Goal: Transaction & Acquisition: Book appointment/travel/reservation

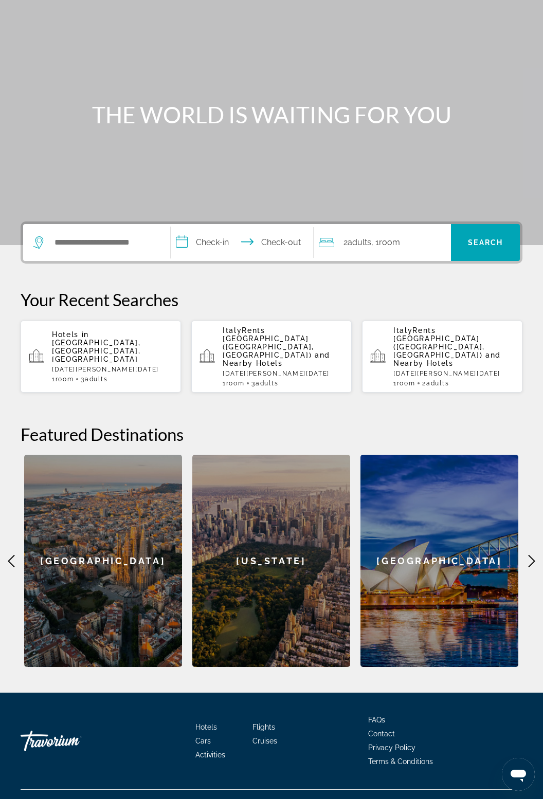
scroll to position [65, 0]
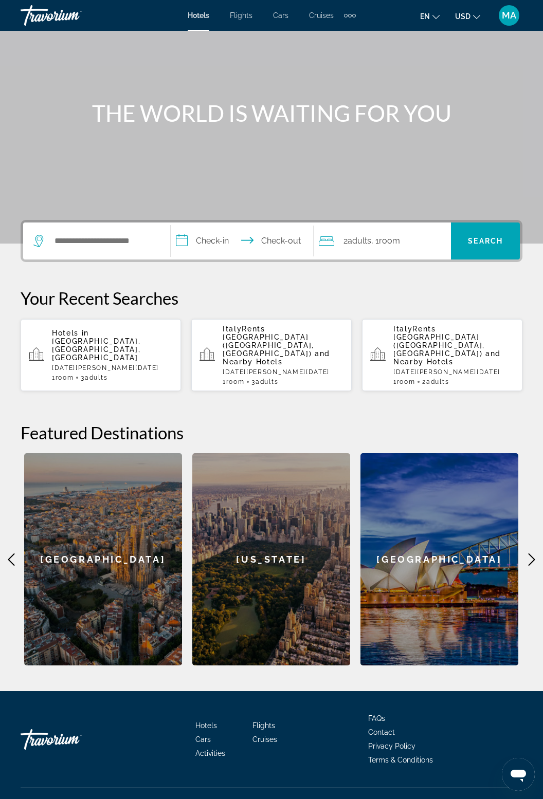
click at [213, 747] on div "Hotels Flights Cars Cruises Activities FAQs Contact Privacy Policy Terms & Cond…" at bounding box center [272, 739] width 502 height 97
click at [218, 750] on span "Activities" at bounding box center [210, 754] width 30 height 8
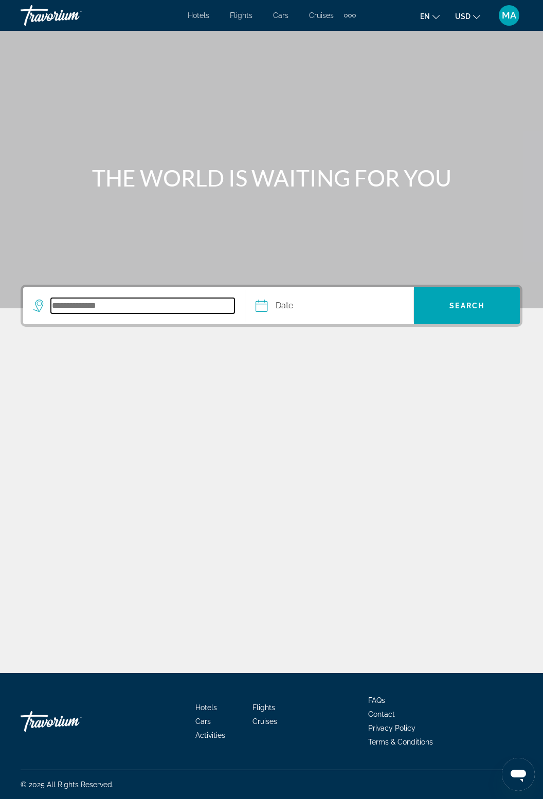
click at [120, 300] on input "Search destination" at bounding box center [143, 305] width 184 height 15
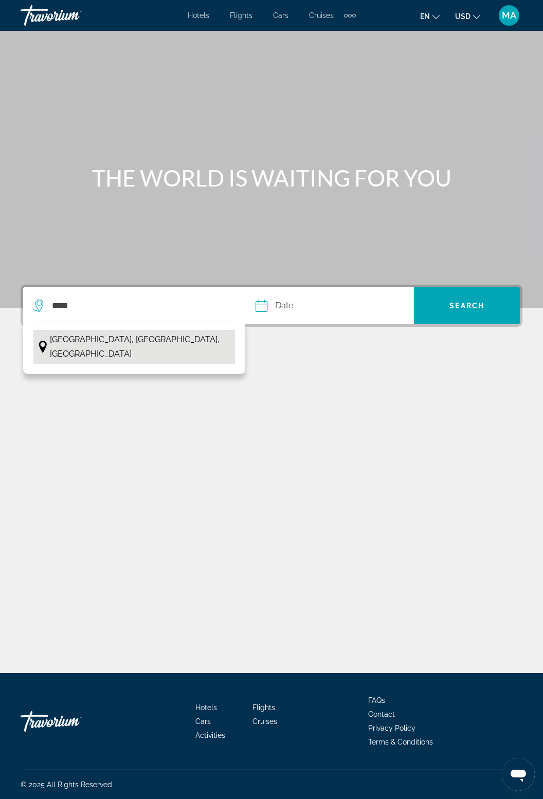
click at [149, 333] on span "[GEOGRAPHIC_DATA], [GEOGRAPHIC_DATA], [GEOGRAPHIC_DATA]" at bounding box center [140, 347] width 180 height 29
type input "**********"
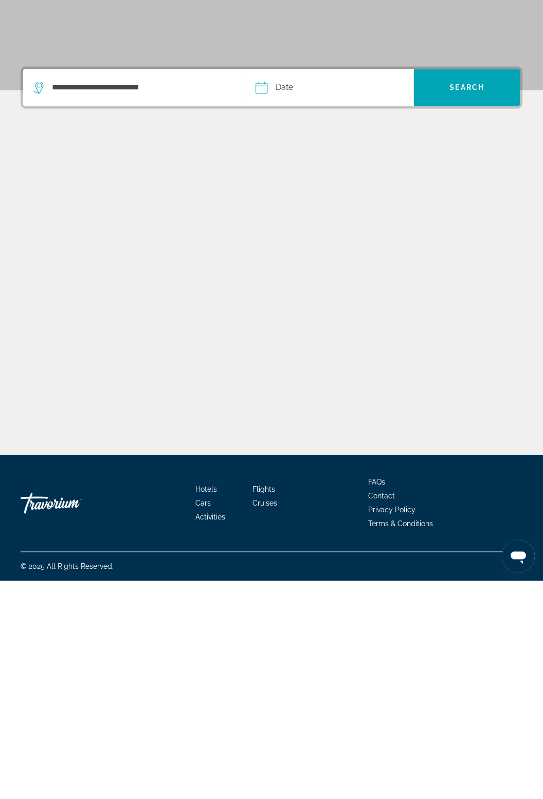
click at [284, 287] on input "Date" at bounding box center [294, 307] width 83 height 40
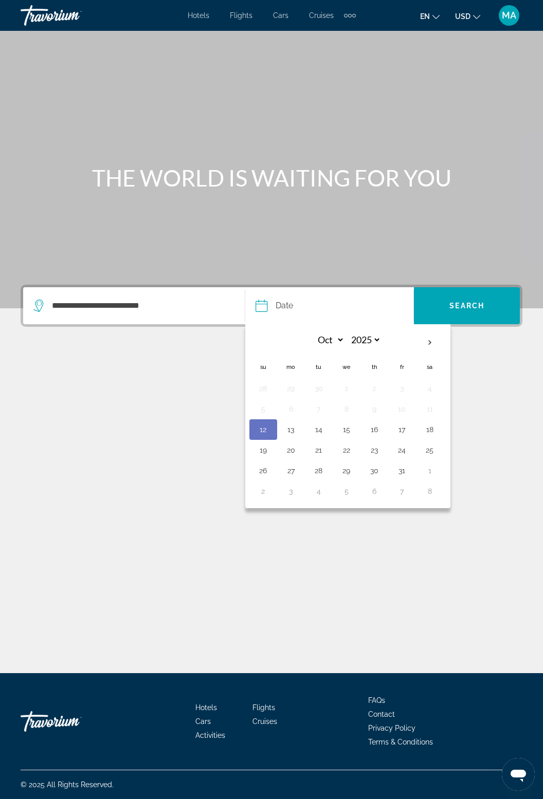
click at [425, 332] on th "Next month" at bounding box center [430, 343] width 28 height 23
click at [421, 332] on th "Next month" at bounding box center [430, 343] width 28 height 23
select select "**"
click at [399, 443] on button "26" at bounding box center [402, 450] width 16 height 14
type input "**********"
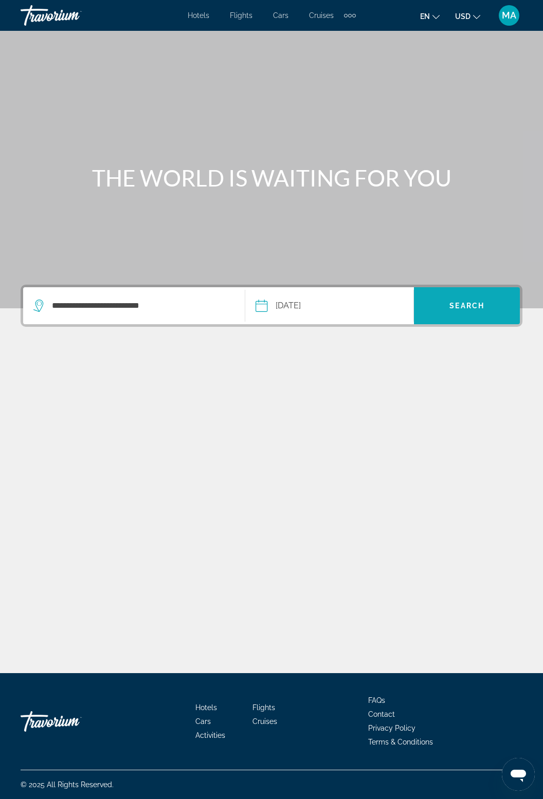
click at [480, 287] on span "Search" at bounding box center [467, 305] width 106 height 37
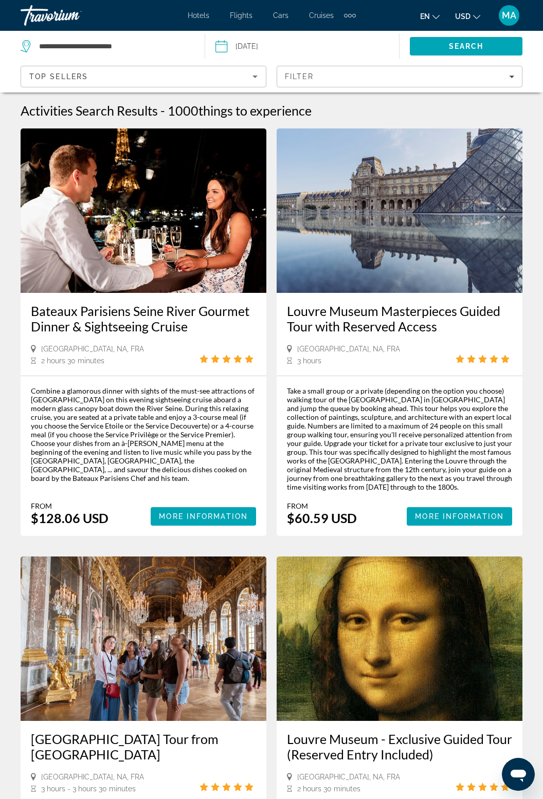
click at [477, 318] on h3 "Louvre Museum Masterpieces Guided Tour with Reserved Access" at bounding box center [399, 318] width 225 height 31
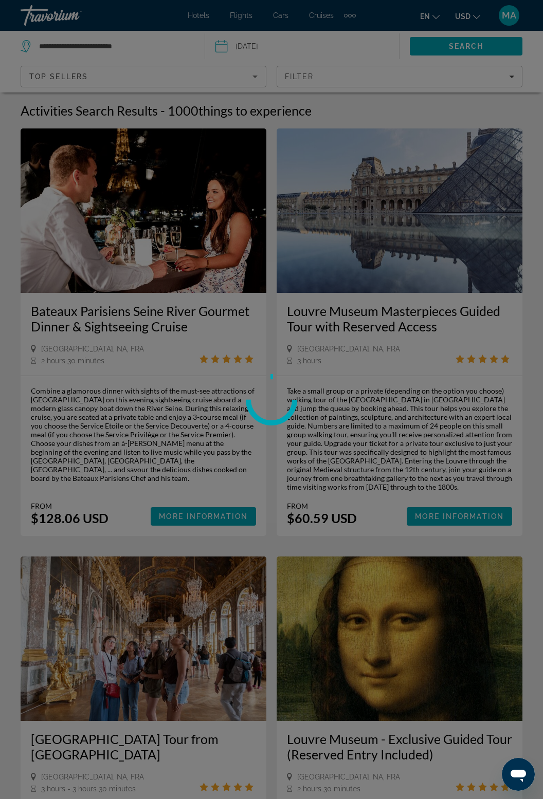
click at [498, 78] on div at bounding box center [271, 399] width 543 height 799
click at [502, 75] on div at bounding box center [271, 399] width 543 height 799
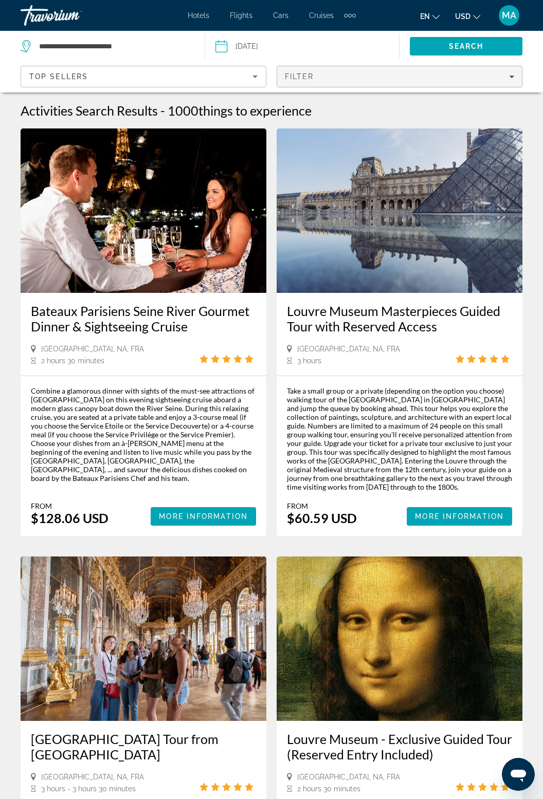
click at [510, 77] on icon "Filters" at bounding box center [511, 77] width 5 height 3
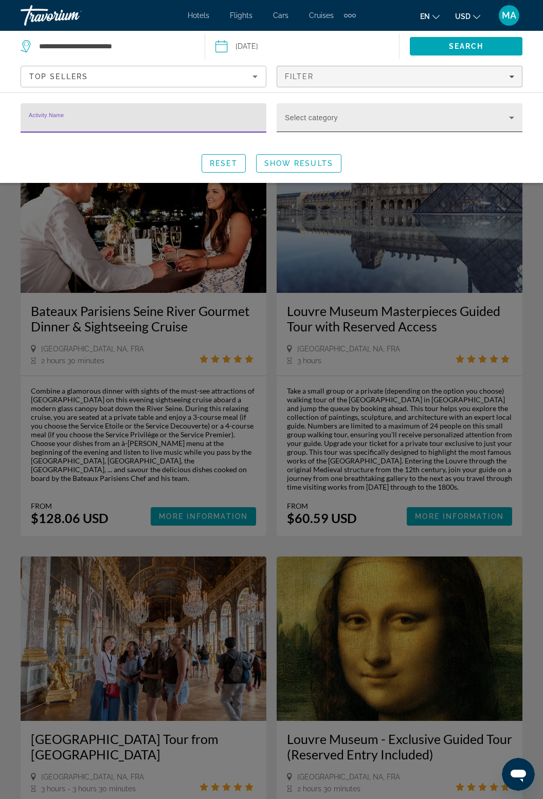
click at [511, 117] on icon "Search widget" at bounding box center [511, 118] width 5 height 3
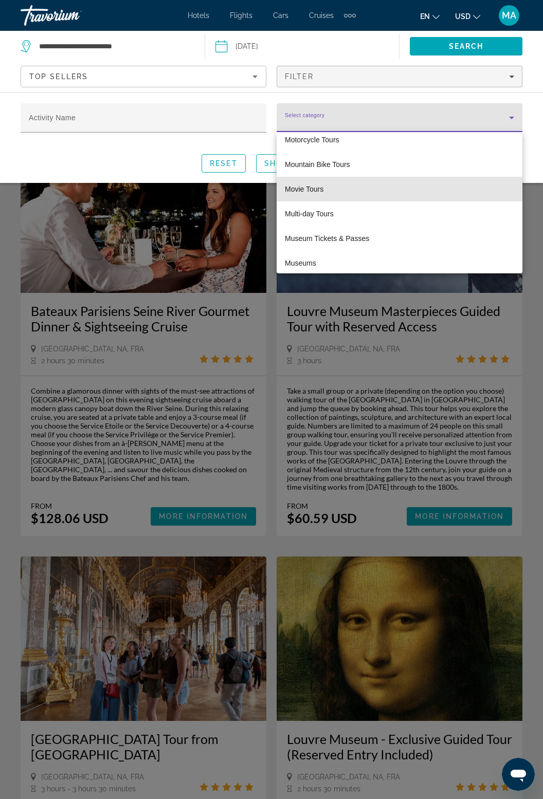
scroll to position [1983, 0]
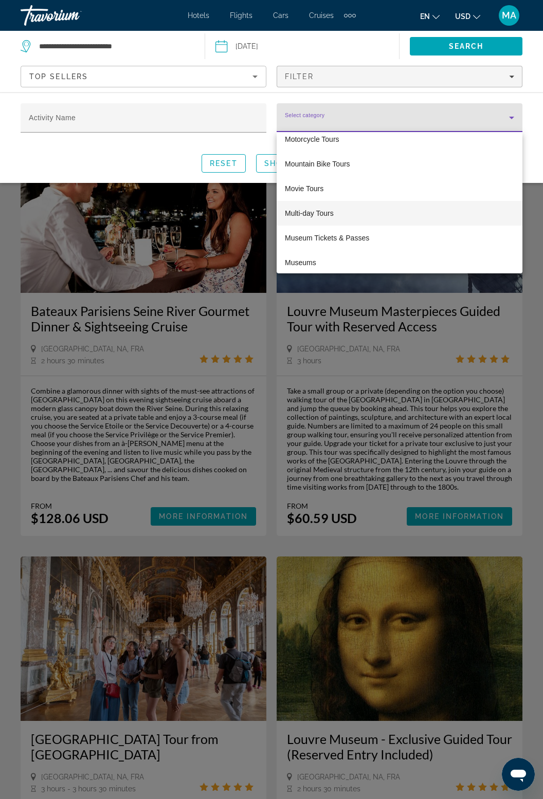
click at [313, 216] on span "Multi-day Tours" at bounding box center [309, 213] width 49 height 12
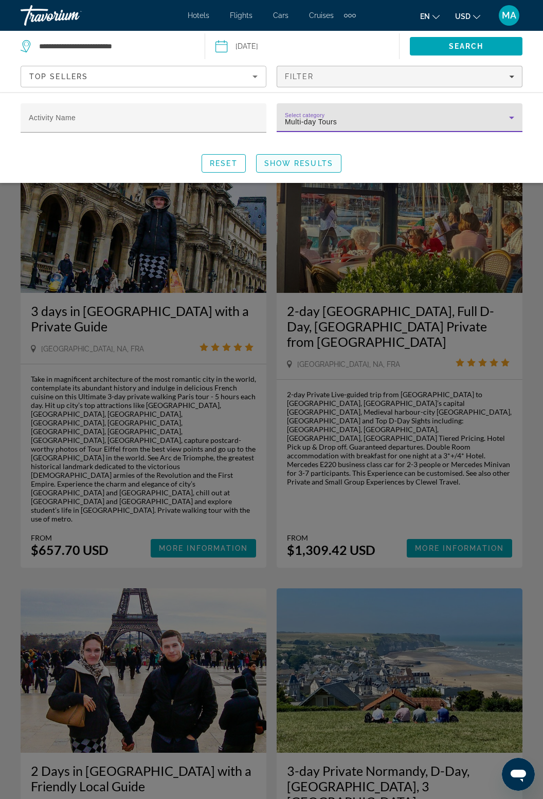
click at [290, 169] on span "Search widget" at bounding box center [299, 163] width 84 height 25
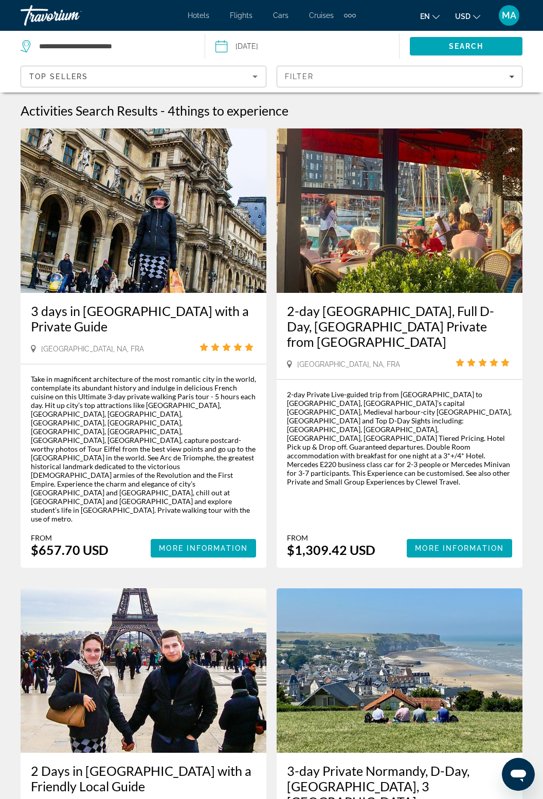
click at [289, 171] on img "Main content" at bounding box center [400, 211] width 246 height 165
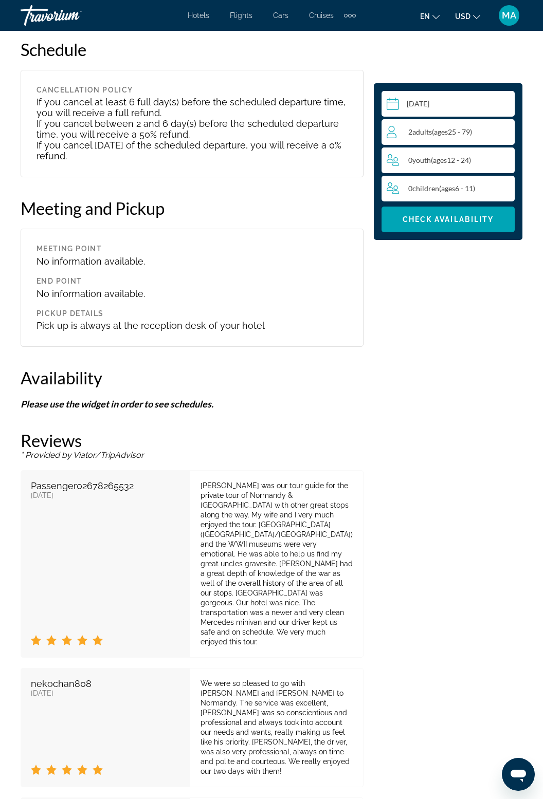
scroll to position [1375, 0]
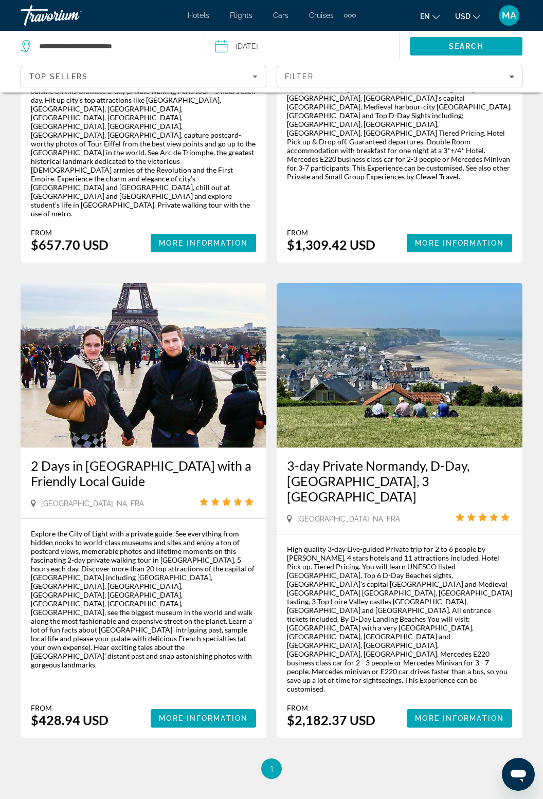
scroll to position [308, 0]
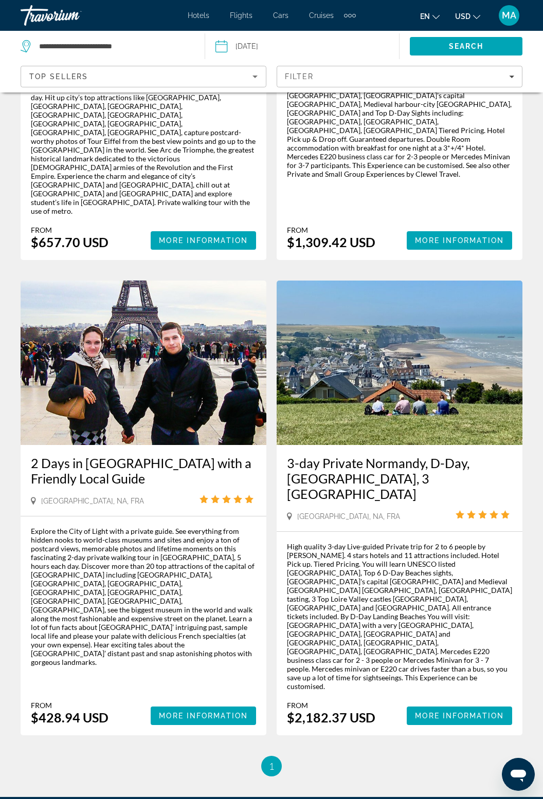
click at [52, 634] on div "3 days in Paris with a Private Guide Paris, NA, FRA From $657.70 USD More Infor…" at bounding box center [271, 289] width 512 height 936
click at [128, 337] on img "Main content" at bounding box center [144, 363] width 246 height 165
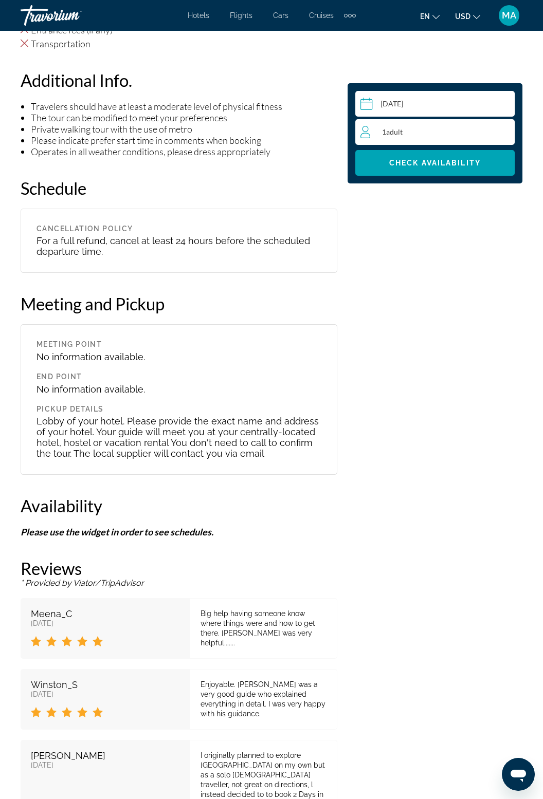
scroll to position [1337, 0]
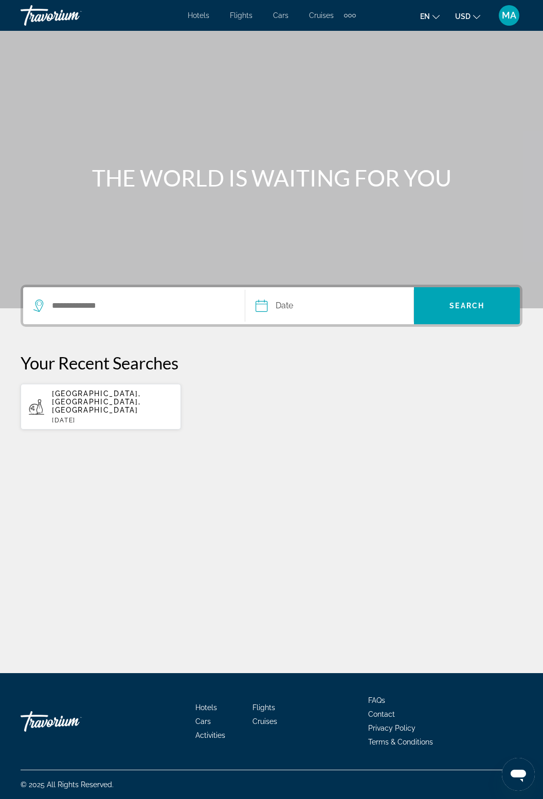
click at [151, 417] on p "[DATE]" at bounding box center [112, 420] width 121 height 7
type input "**********"
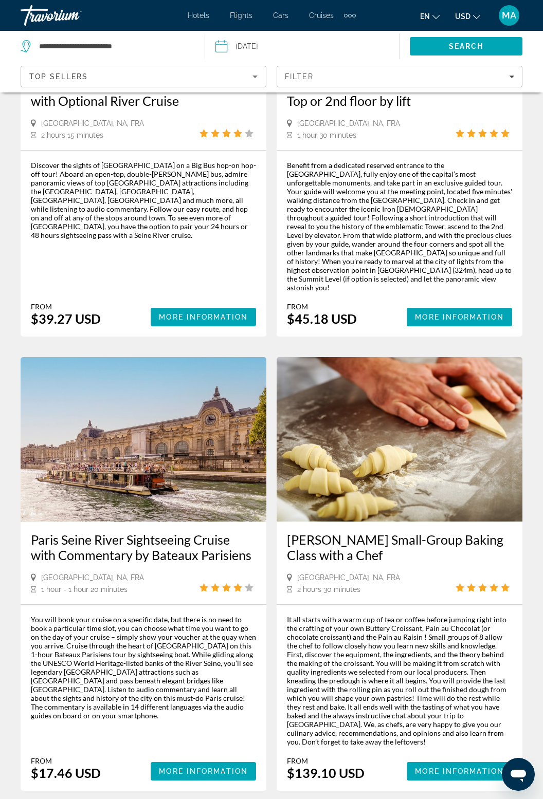
scroll to position [2057, 0]
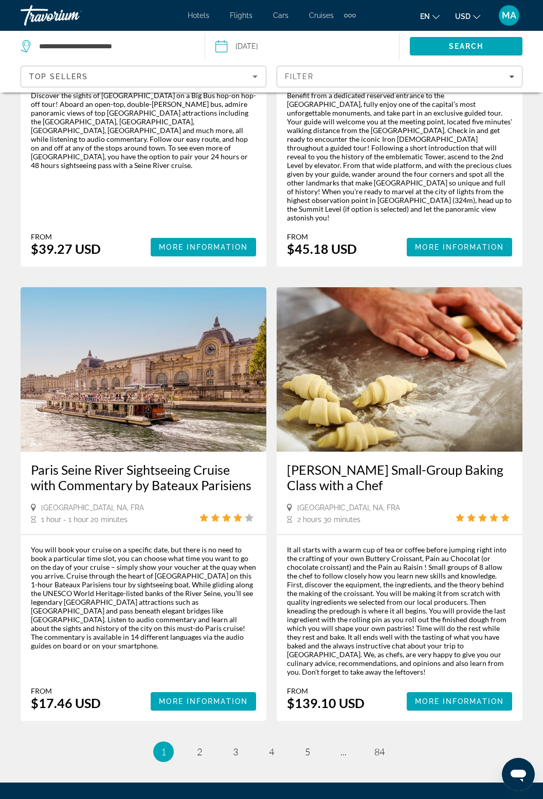
click at [387, 743] on link "page 84" at bounding box center [380, 752] width 18 height 18
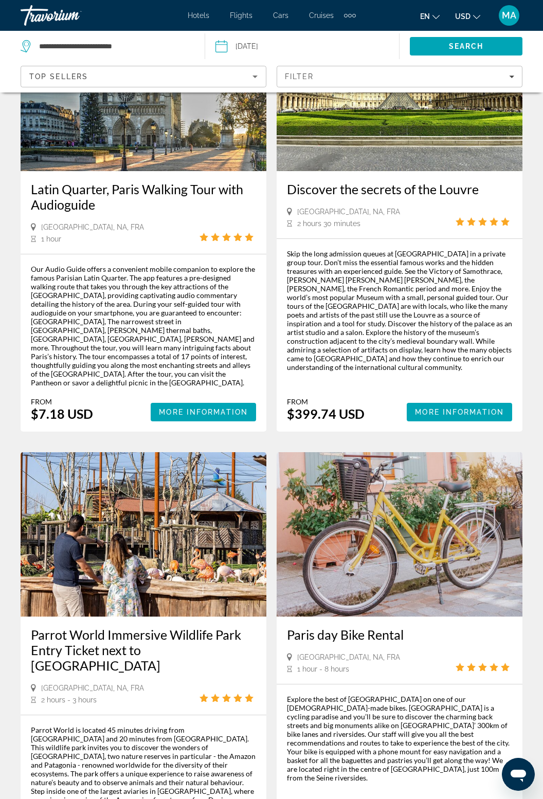
scroll to position [327, 0]
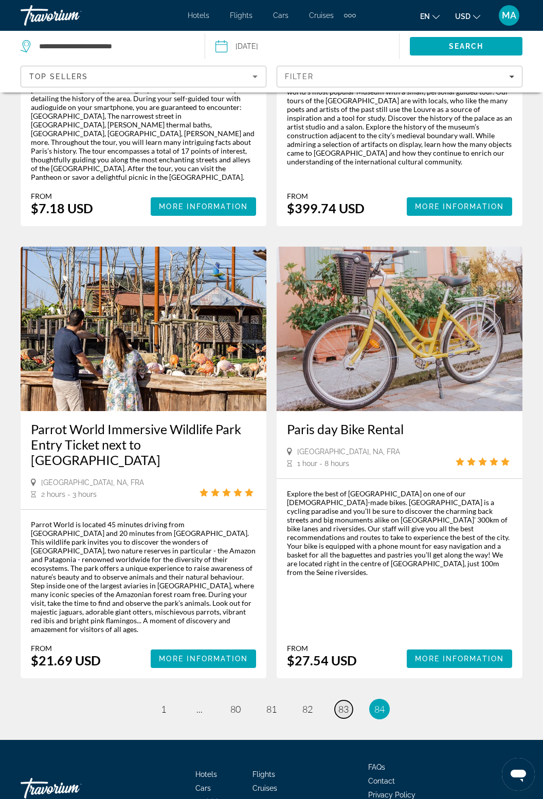
click at [340, 701] on link "page 83" at bounding box center [344, 710] width 18 height 18
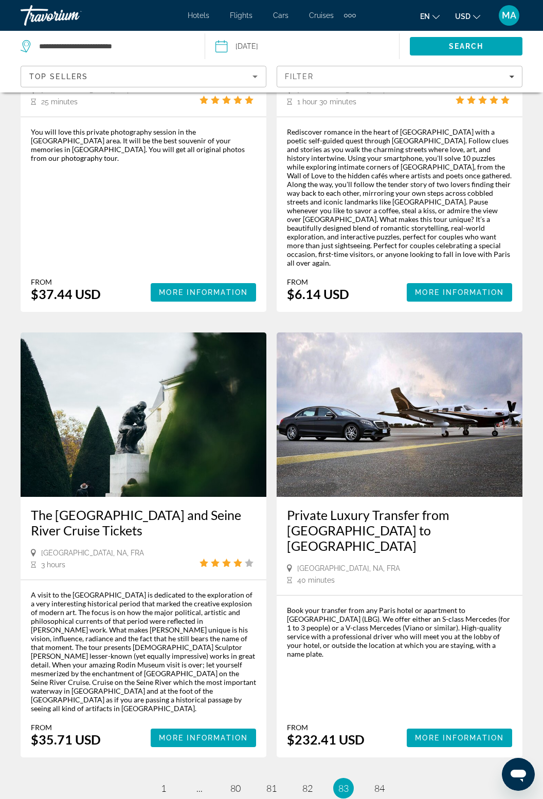
scroll to position [2085, 0]
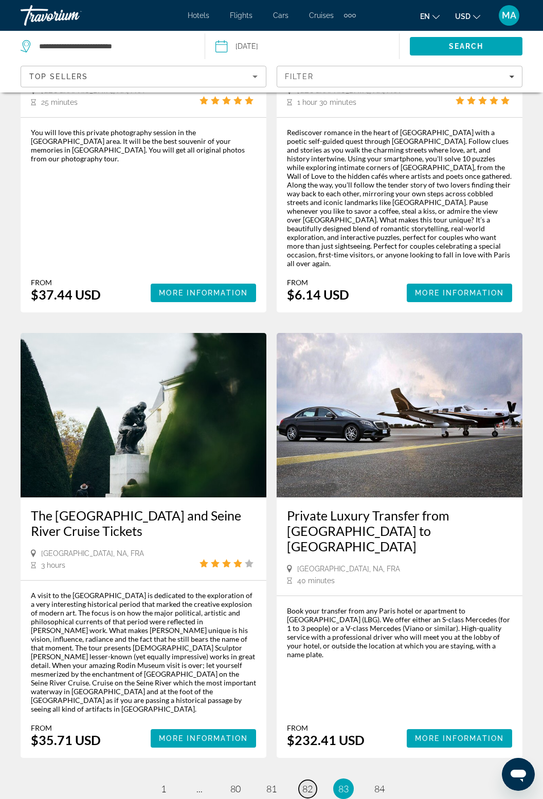
click at [306, 783] on span "82" at bounding box center [307, 788] width 10 height 11
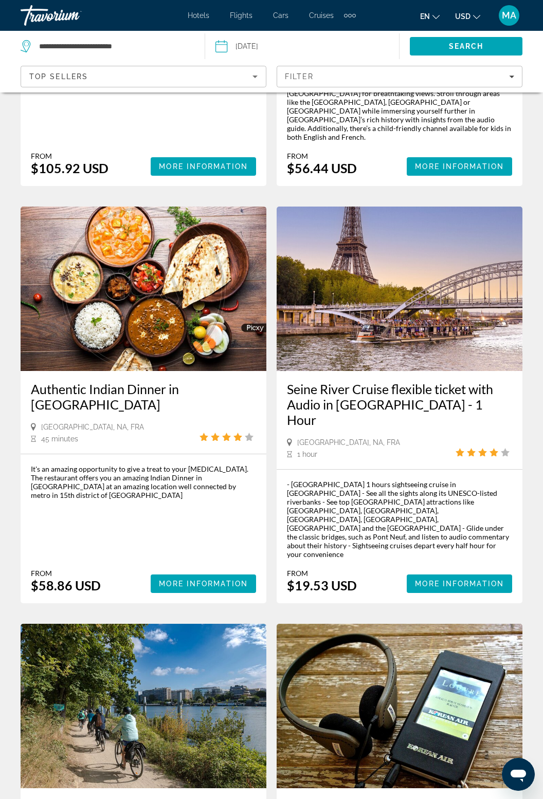
scroll to position [1974, 0]
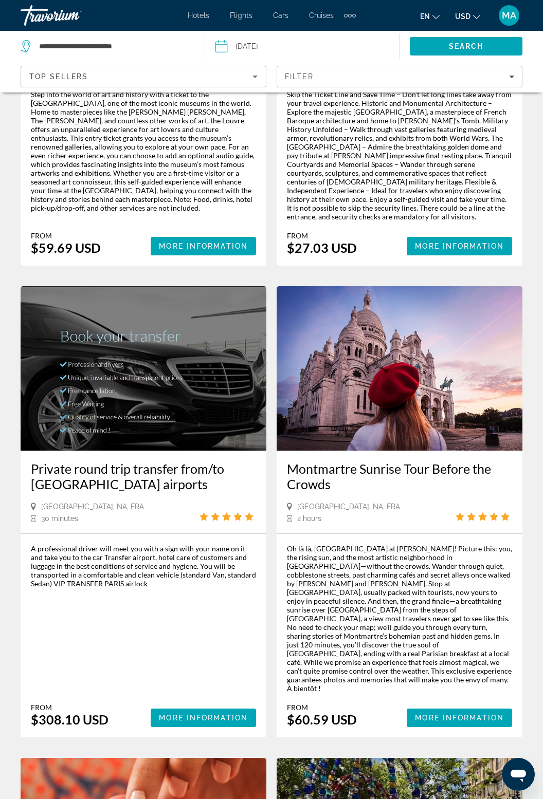
scroll to position [1186, 0]
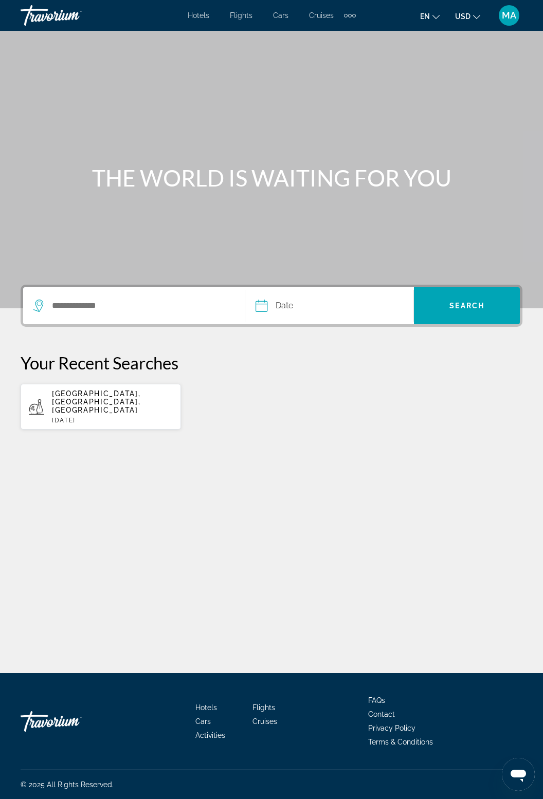
click at [57, 21] on div "Travorium" at bounding box center [72, 15] width 103 height 27
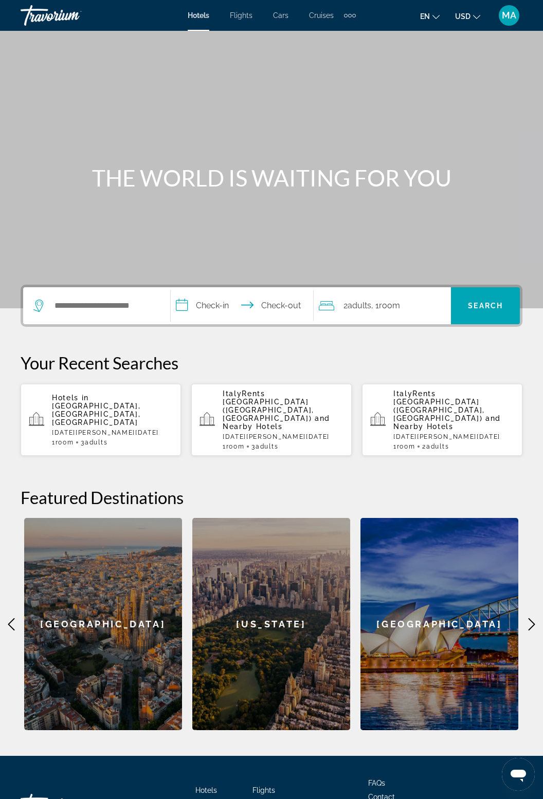
click at [474, 799] on div "Hotels Flights Cars Cruises Activities FAQs Contact Privacy Policy Terms & Cond…" at bounding box center [272, 804] width 502 height 97
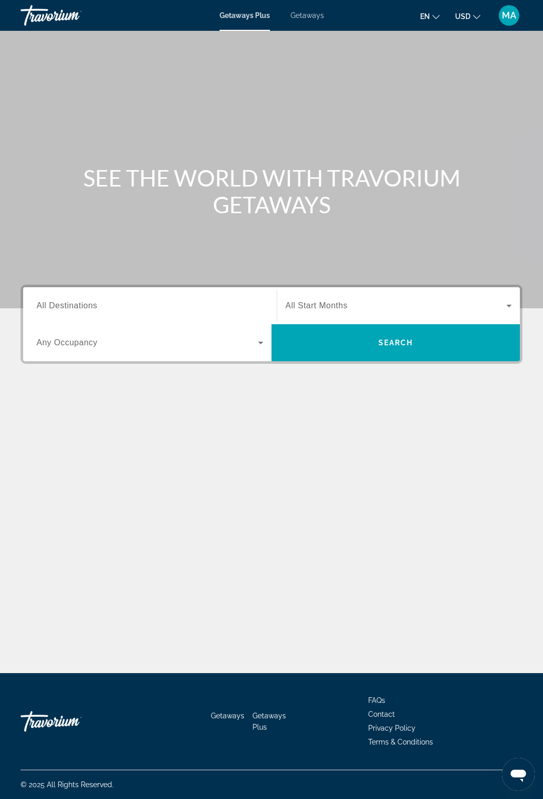
click at [98, 302] on input "Destination All Destinations" at bounding box center [149, 306] width 227 height 12
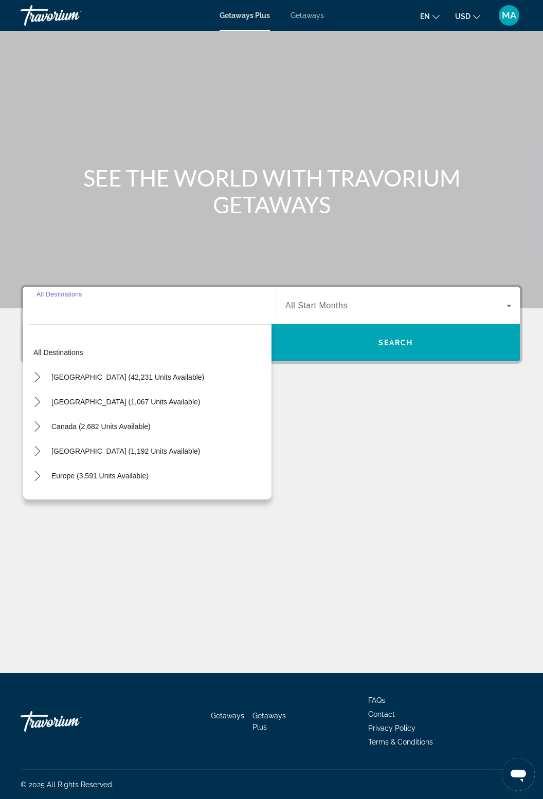
scroll to position [33, 0]
click at [311, 13] on span "Getaways" at bounding box center [306, 15] width 33 height 8
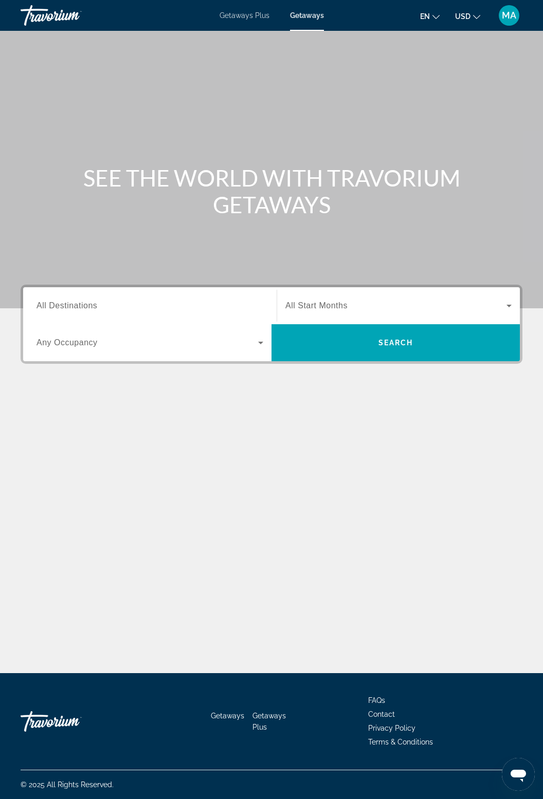
click at [100, 307] on input "Destination All Destinations" at bounding box center [149, 306] width 227 height 12
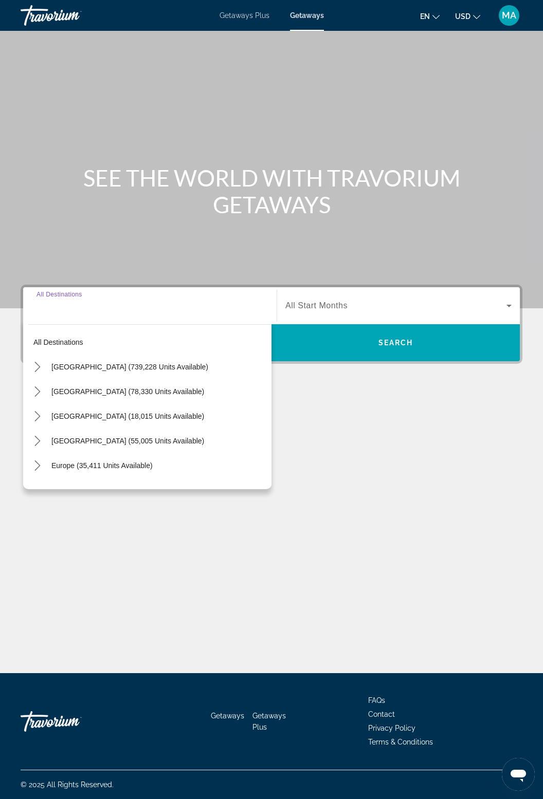
scroll to position [33, 0]
click at [43, 457] on mat-icon "Toggle Europe (35,411 units available) submenu" at bounding box center [37, 466] width 18 height 18
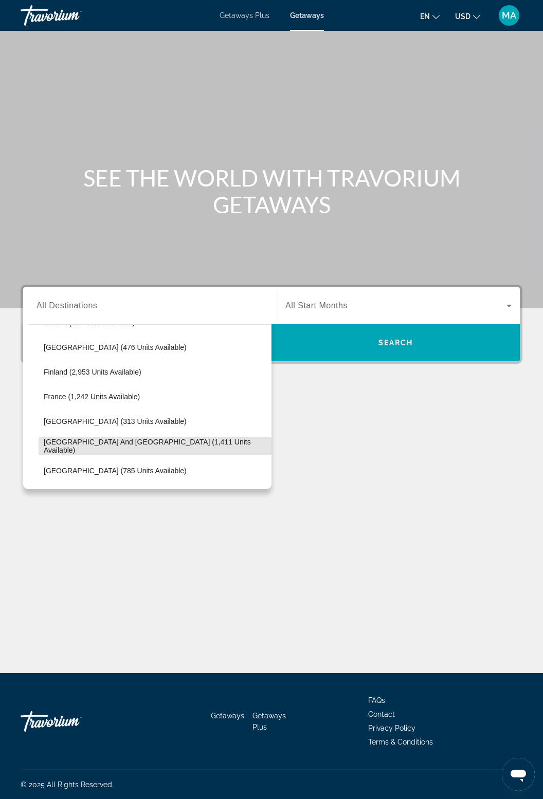
scroll to position [250, 0]
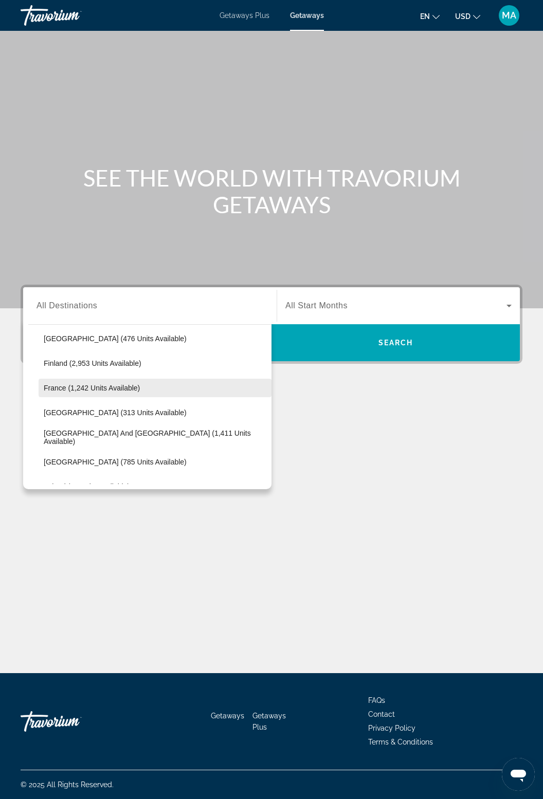
click at [129, 384] on span "France (1,242 units available)" at bounding box center [92, 388] width 96 height 8
type input "**********"
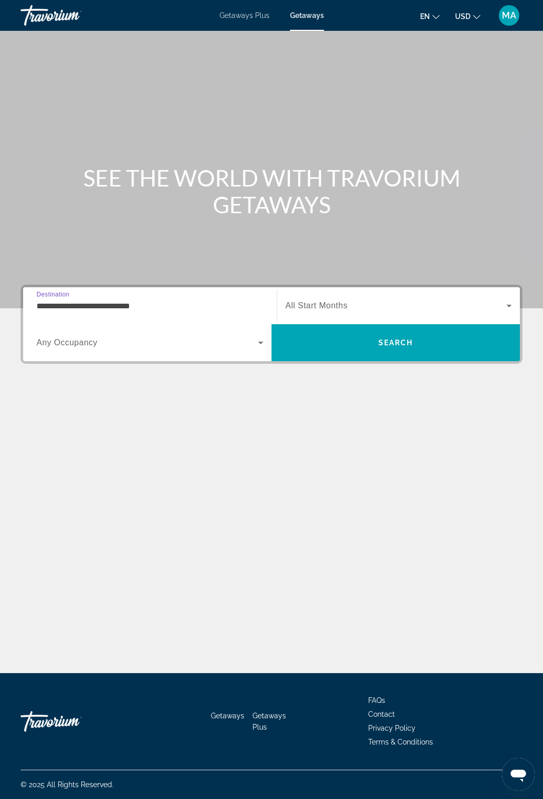
click at [363, 300] on span "Search widget" at bounding box center [395, 306] width 221 height 12
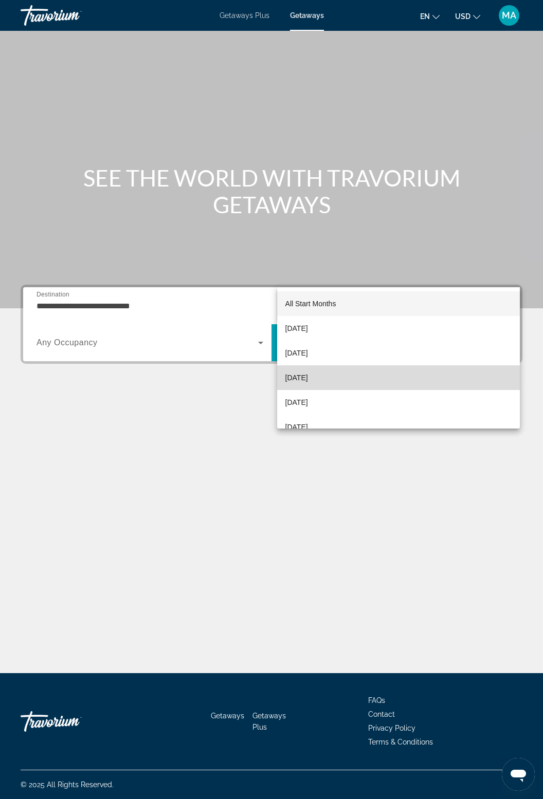
click at [308, 376] on span "[DATE]" at bounding box center [296, 378] width 23 height 12
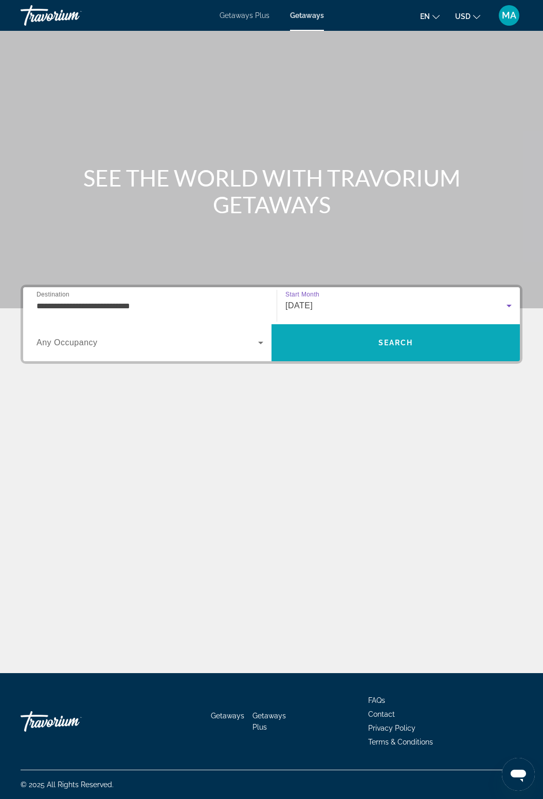
click at [405, 339] on span "Search" at bounding box center [395, 343] width 35 height 8
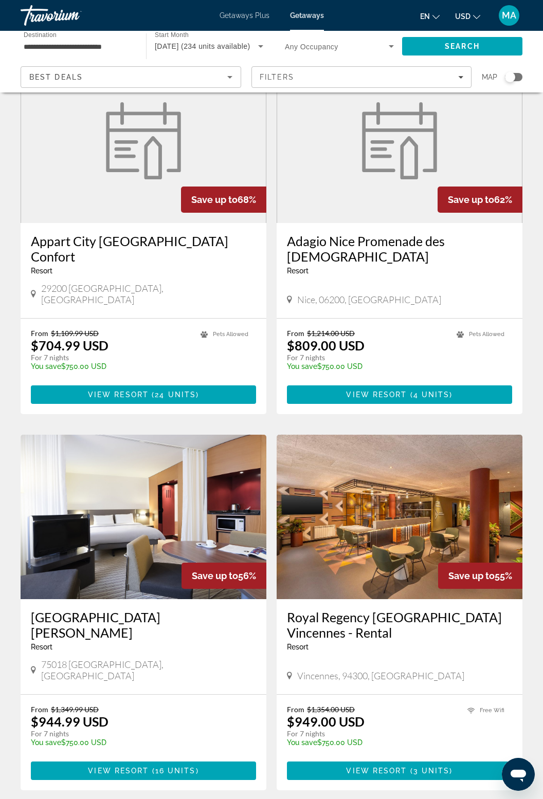
scroll to position [1559, 0]
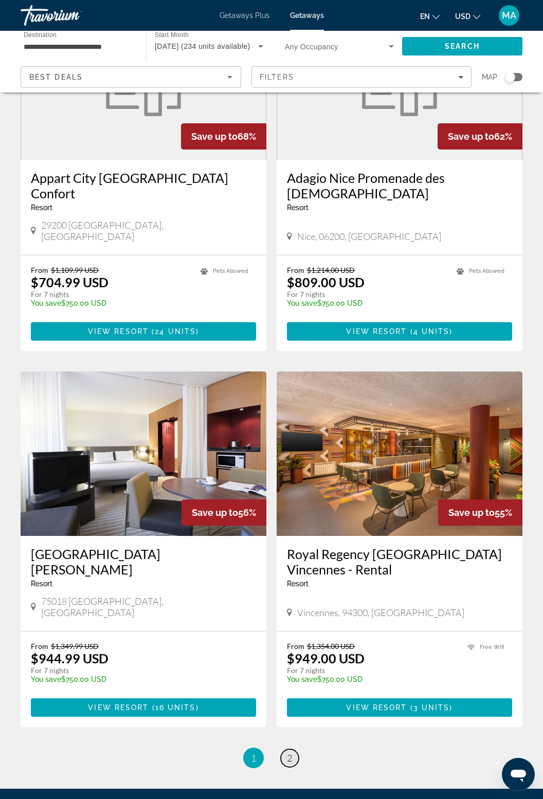
click at [290, 750] on link "page 2" at bounding box center [290, 759] width 18 height 18
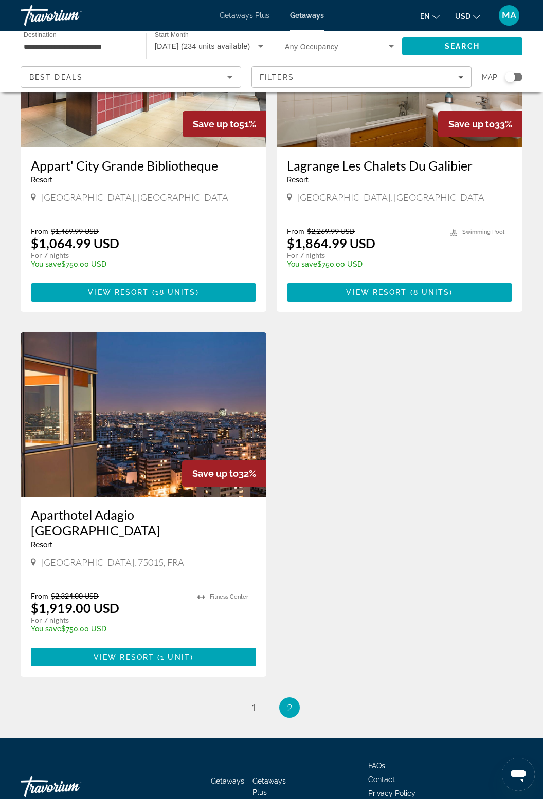
scroll to position [510, 0]
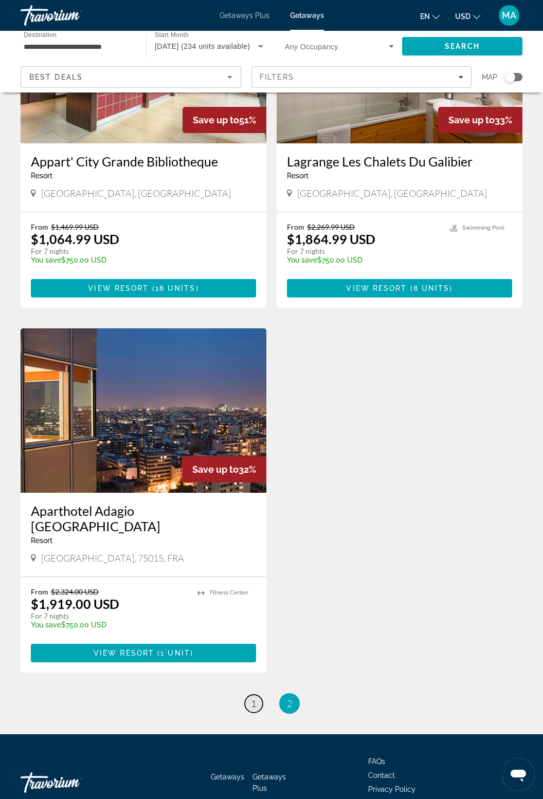
click at [261, 695] on link "page 1" at bounding box center [254, 704] width 18 height 18
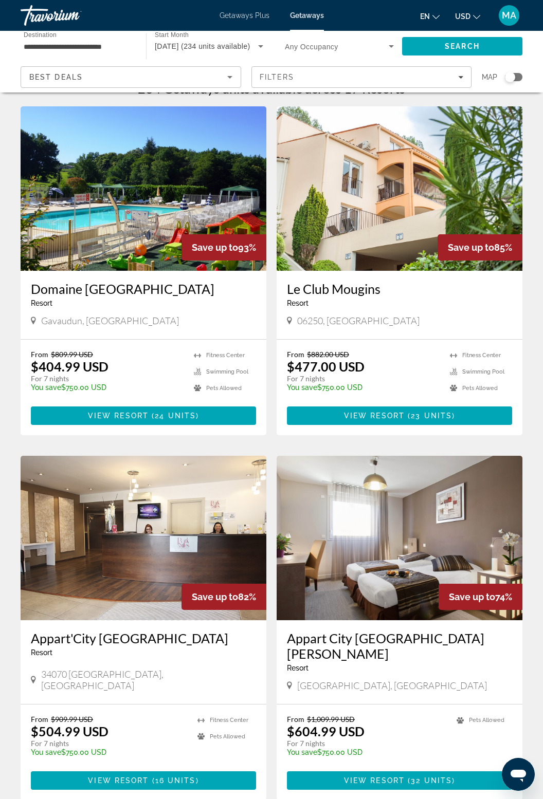
scroll to position [23, 0]
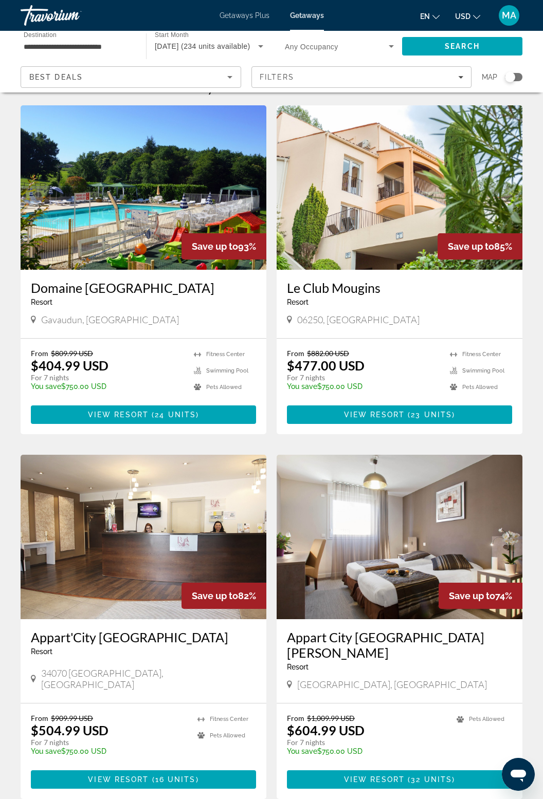
click at [445, 720] on div "From $1,009.99 USD $604.99 USD For 7 nights You save $750.00 USD temp" at bounding box center [366, 738] width 159 height 49
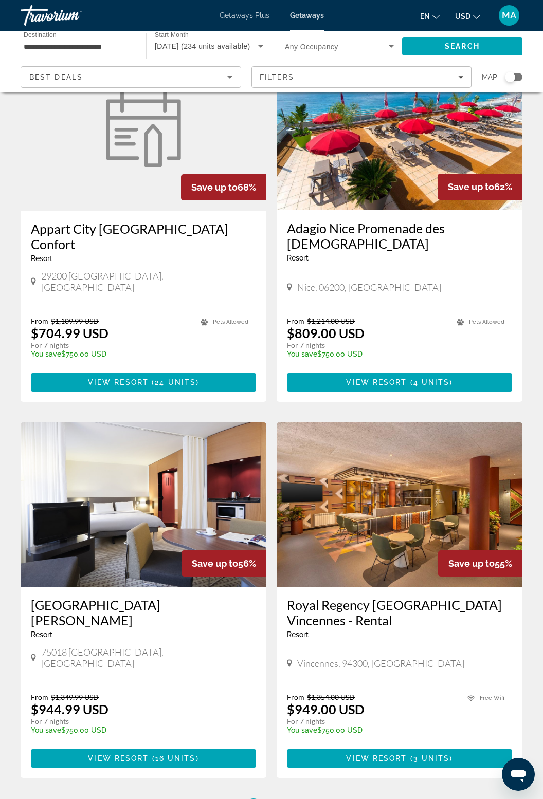
scroll to position [1559, 0]
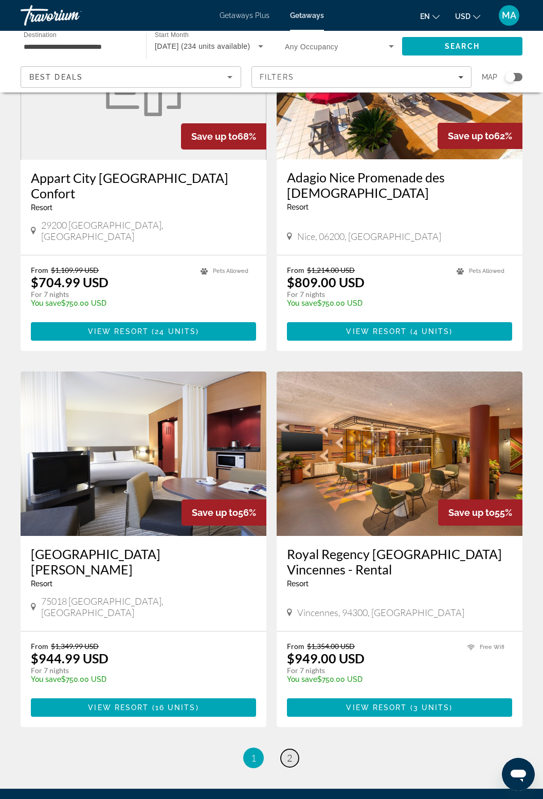
click at [291, 753] on span "2" at bounding box center [289, 758] width 5 height 11
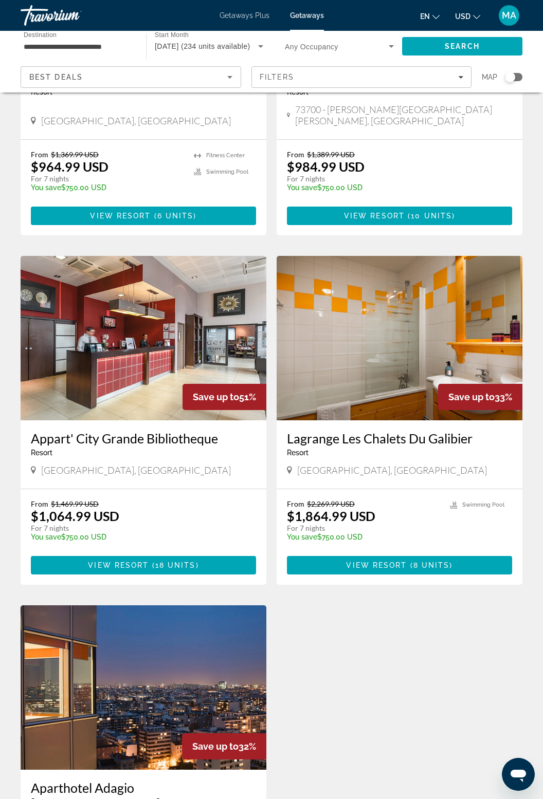
scroll to position [510, 0]
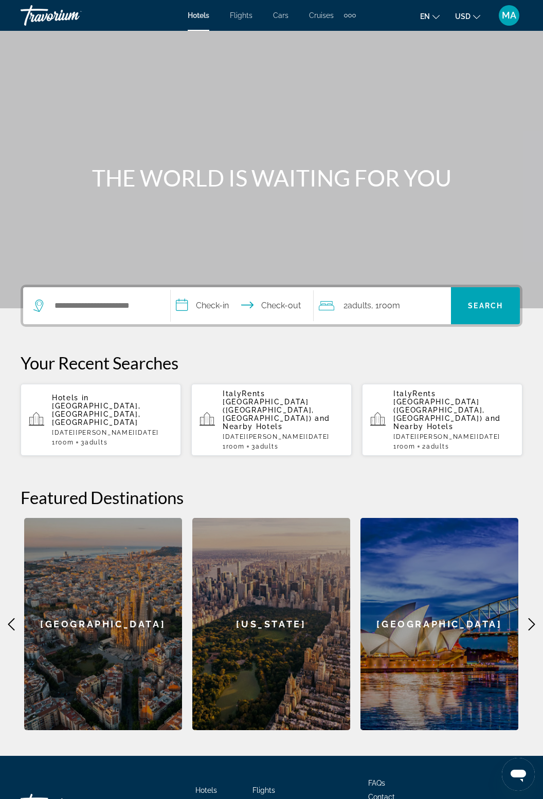
scroll to position [32, 0]
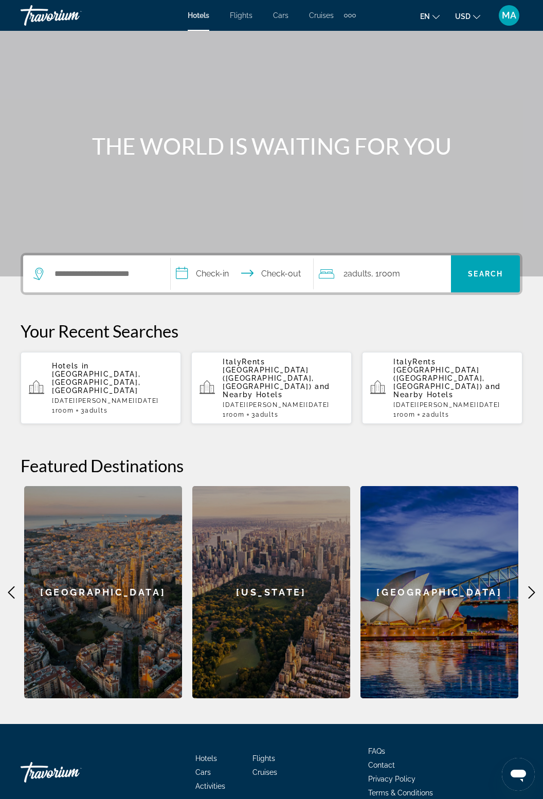
click at [269, 769] on span "Cruises" at bounding box center [264, 773] width 25 height 8
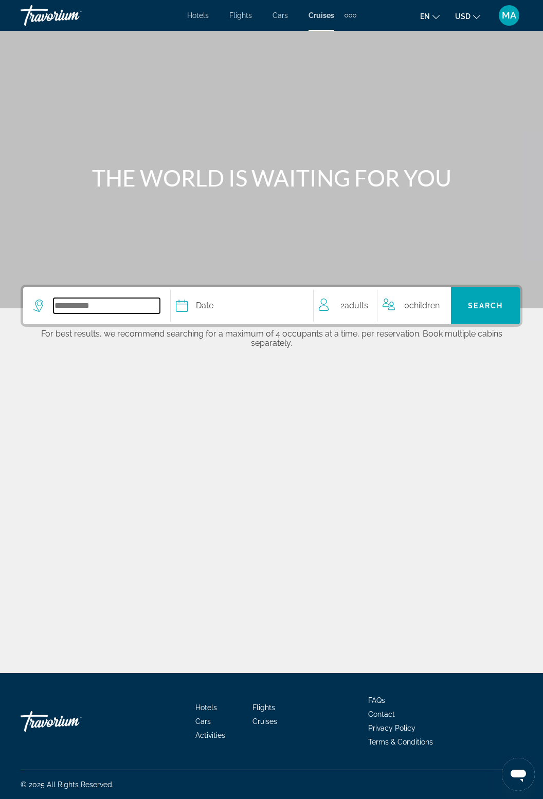
click at [90, 302] on input "Select cruise destination" at bounding box center [106, 305] width 106 height 15
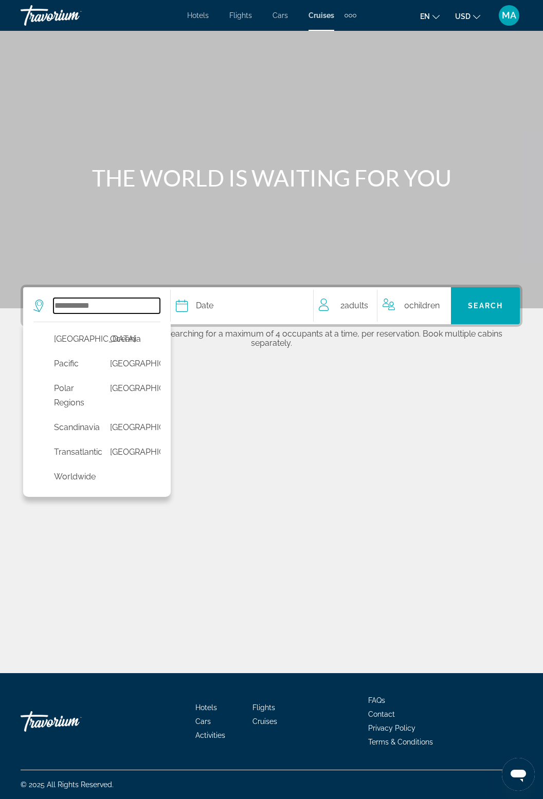
scroll to position [452, 0]
click at [128, 450] on button "[GEOGRAPHIC_DATA]" at bounding box center [128, 453] width 46 height 20
type input "**********"
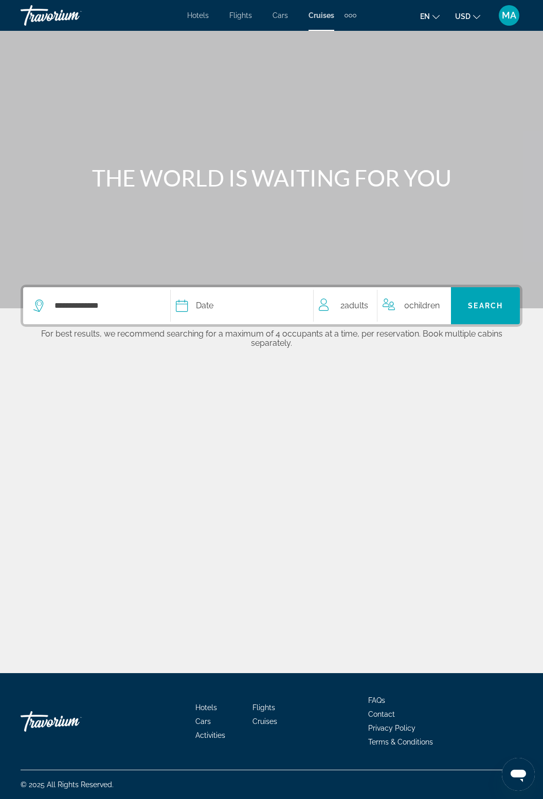
click at [202, 315] on button "Date January February March April May June July August September October Novemb…" at bounding box center [239, 305] width 126 height 37
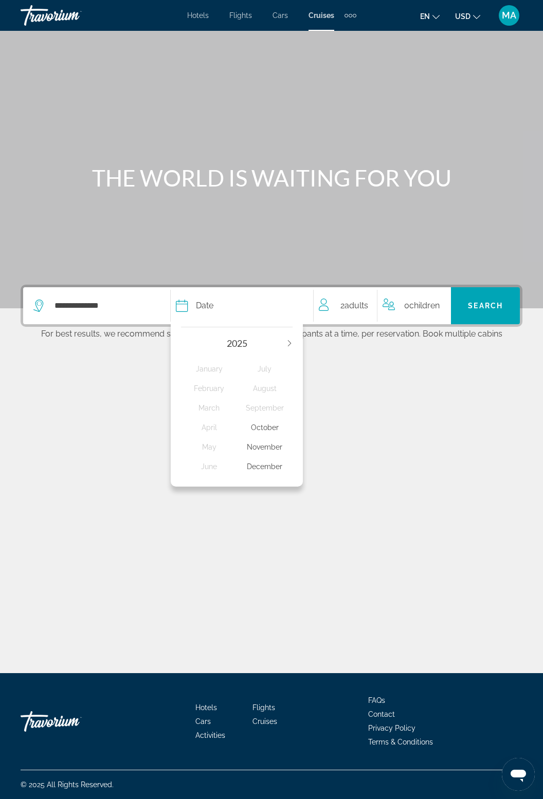
click at [272, 471] on div "December" at bounding box center [265, 467] width 56 height 19
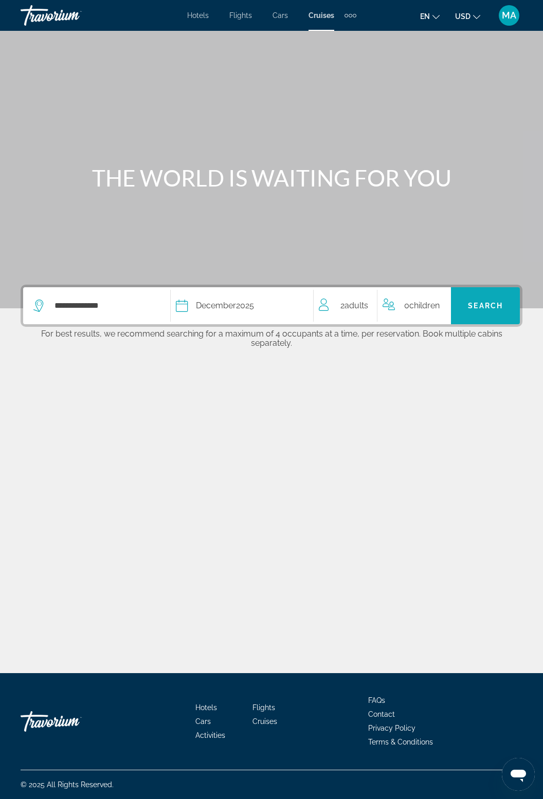
click at [482, 315] on span "Search" at bounding box center [485, 306] width 69 height 25
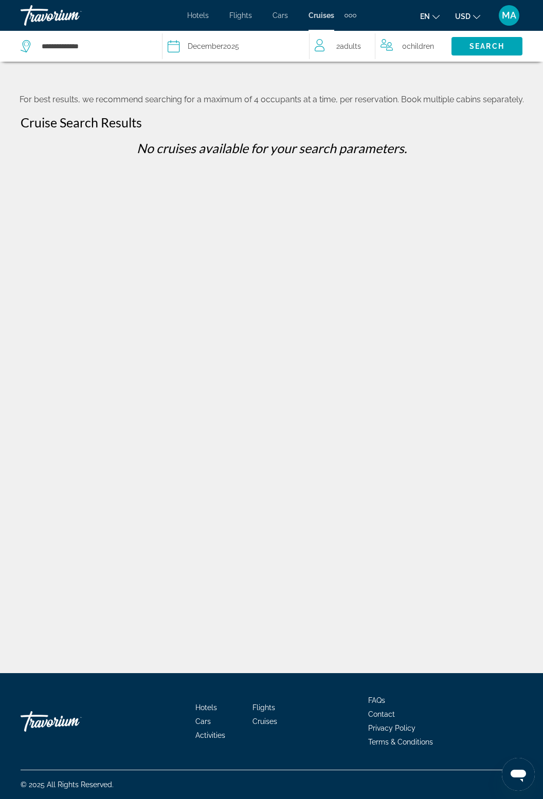
scroll to position [15, 0]
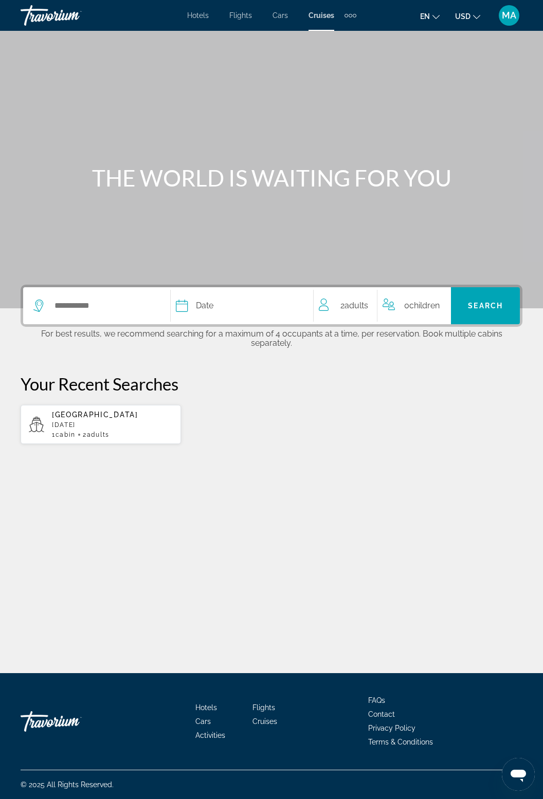
click at [217, 740] on span "Activities" at bounding box center [210, 736] width 30 height 8
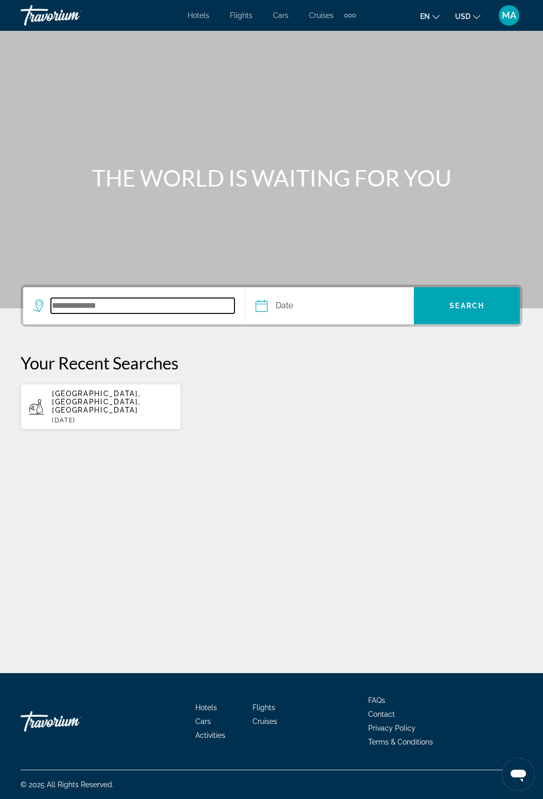
click at [96, 308] on input "Search destination" at bounding box center [143, 305] width 184 height 15
click at [103, 417] on p "[DATE]" at bounding box center [112, 420] width 121 height 7
type input "**********"
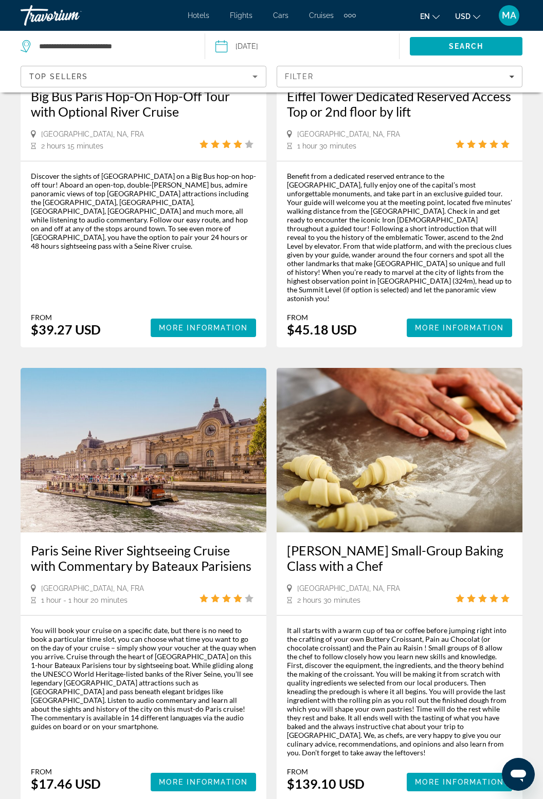
scroll to position [2000, 0]
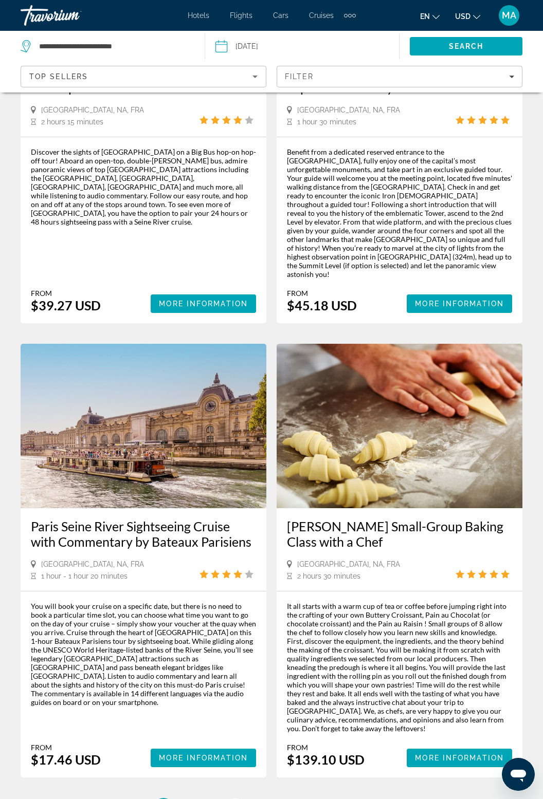
click at [239, 799] on link "page 3" at bounding box center [236, 809] width 18 height 18
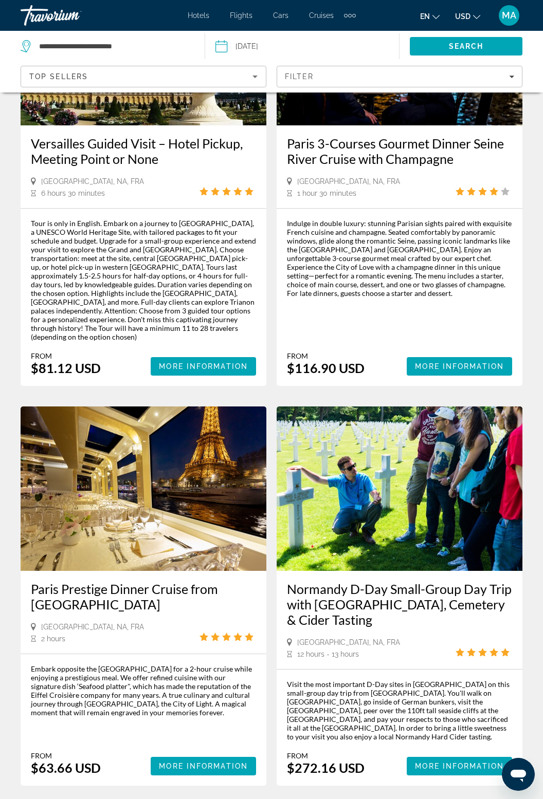
scroll to position [1965, 0]
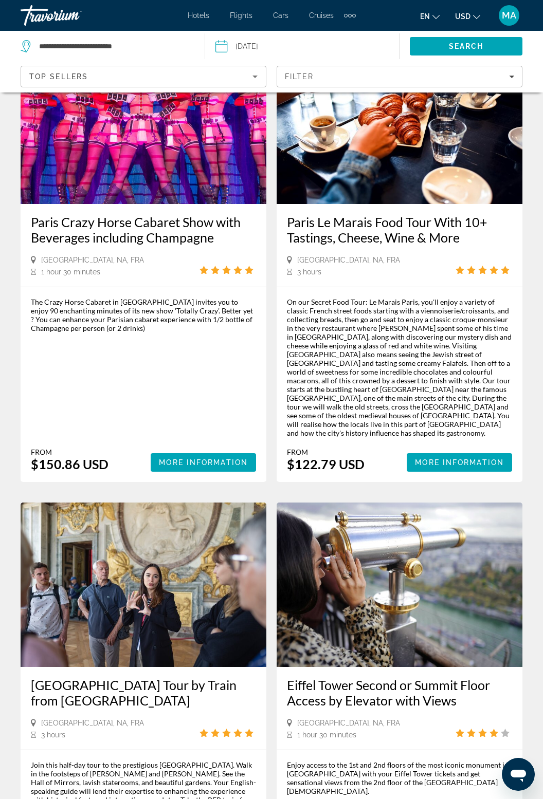
scroll to position [1899, 0]
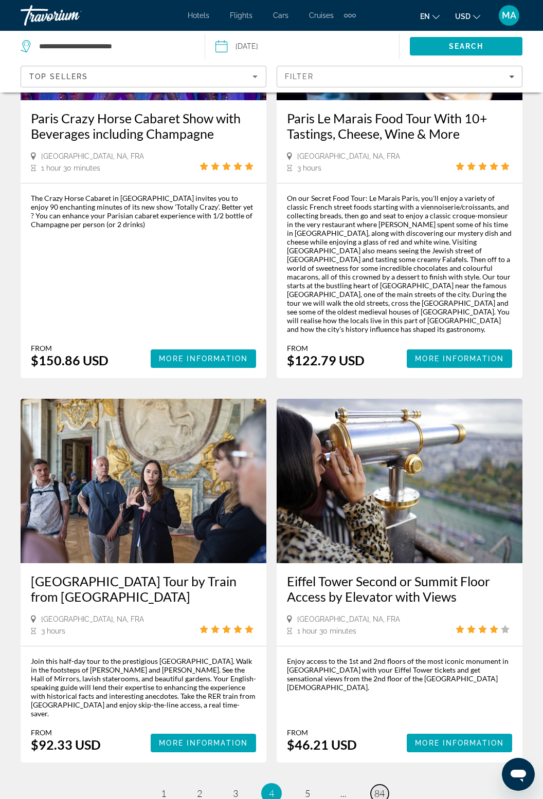
click at [378, 788] on span "84" at bounding box center [379, 793] width 10 height 11
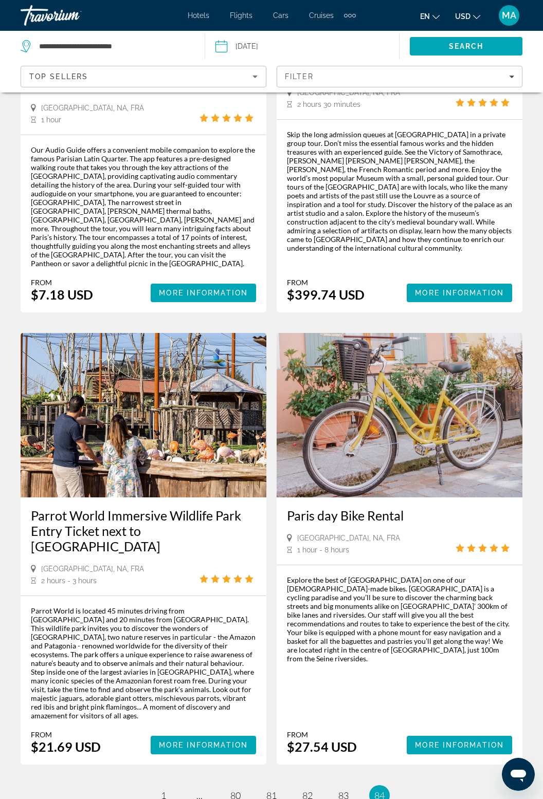
scroll to position [327, 0]
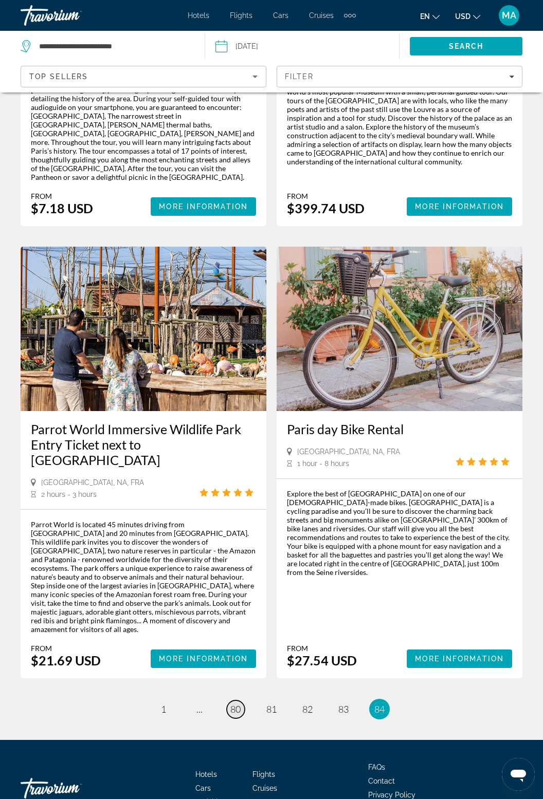
click at [234, 704] on span "80" at bounding box center [235, 709] width 10 height 11
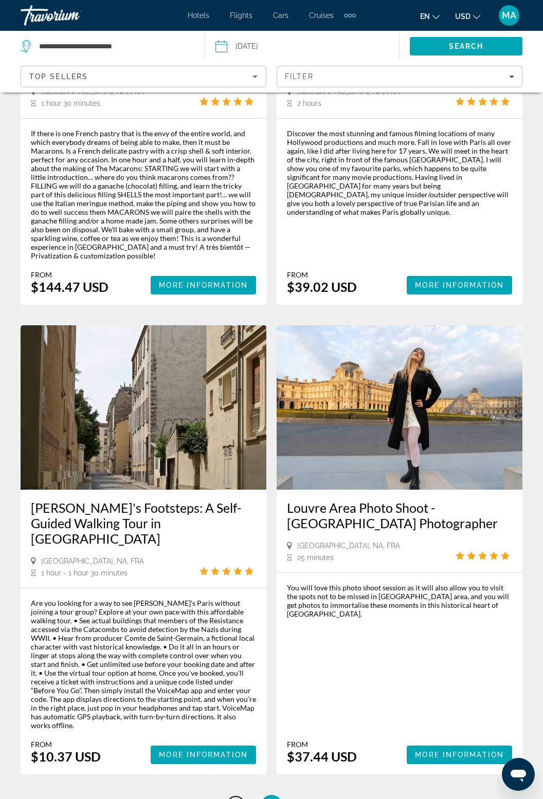
scroll to position [2034, 0]
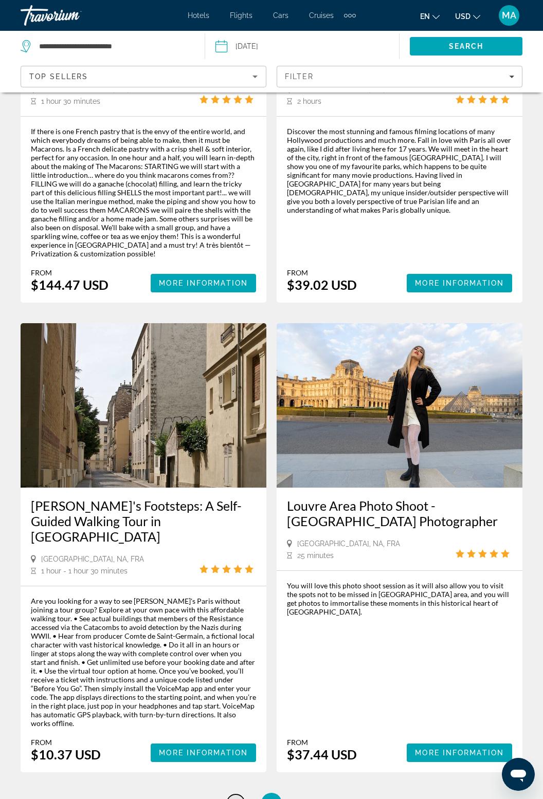
click at [231, 798] on span "79" at bounding box center [235, 803] width 10 height 11
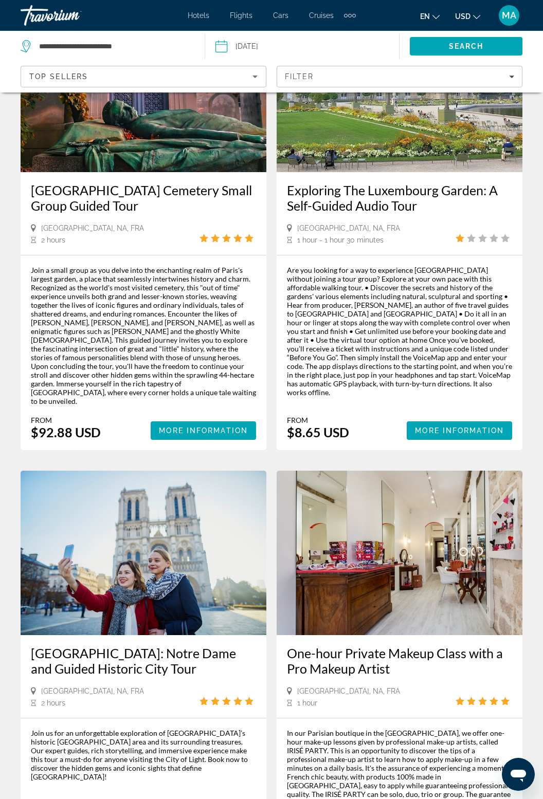
scroll to position [2021, 0]
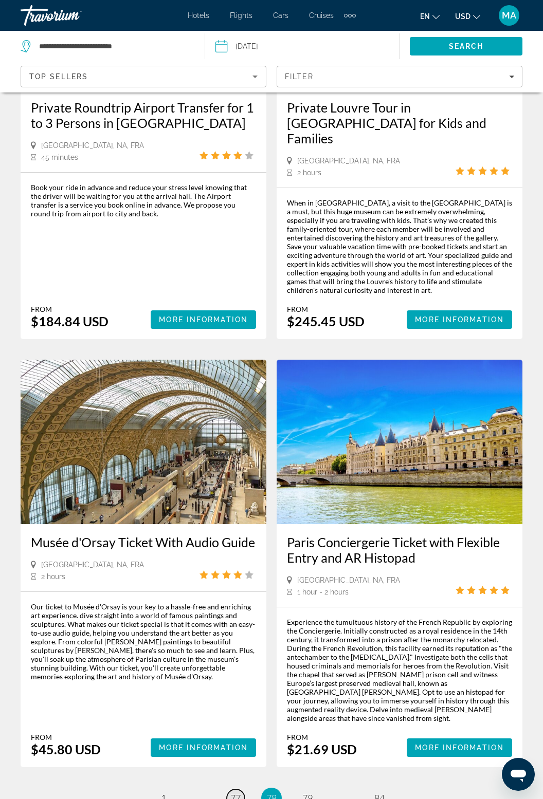
scroll to position [2006, 0]
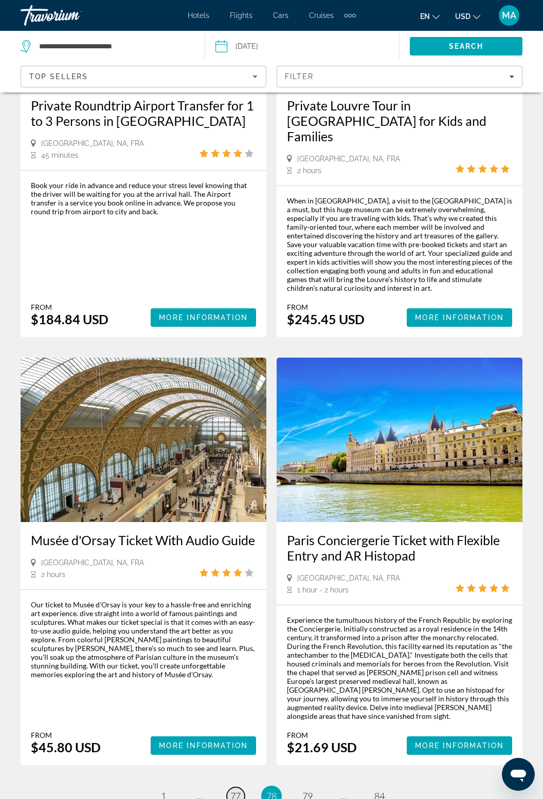
click at [234, 788] on link "page 77" at bounding box center [236, 797] width 18 height 18
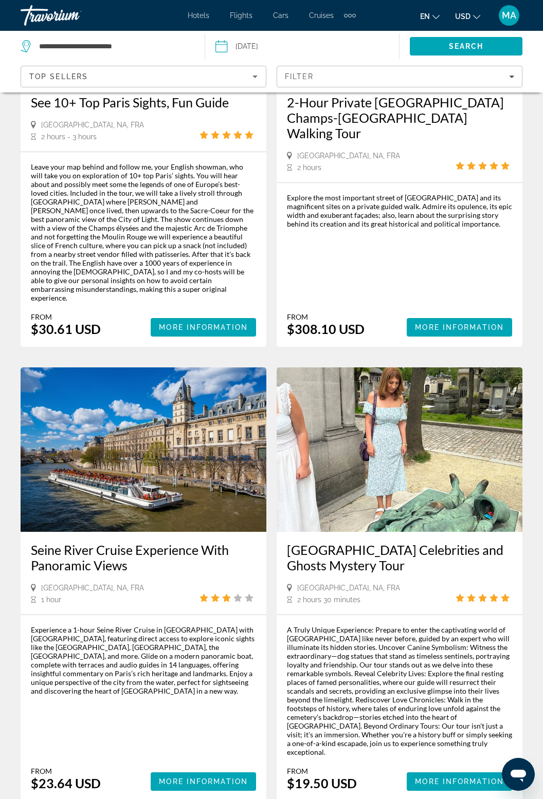
scroll to position [2053, 0]
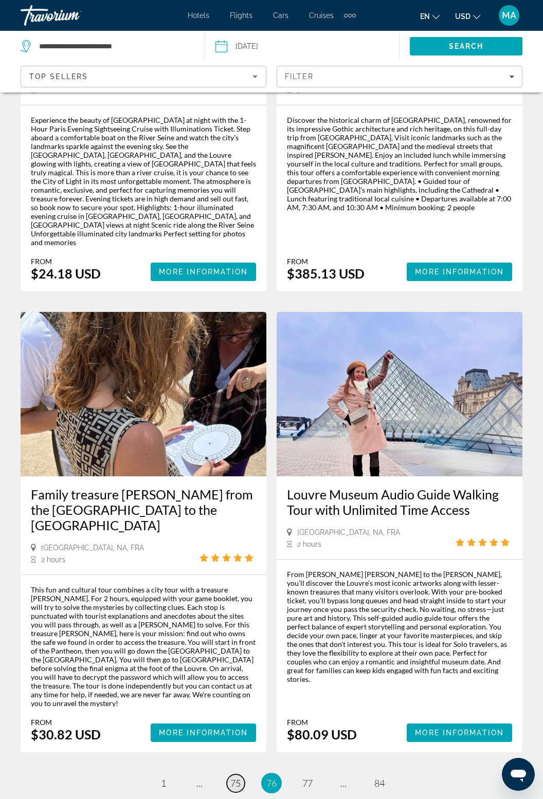
scroll to position [2062, 0]
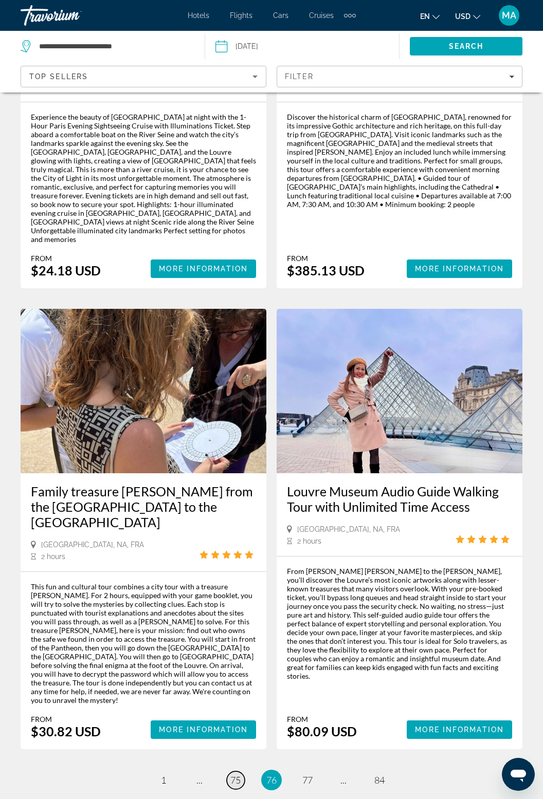
click at [235, 775] on span "75" at bounding box center [235, 780] width 10 height 11
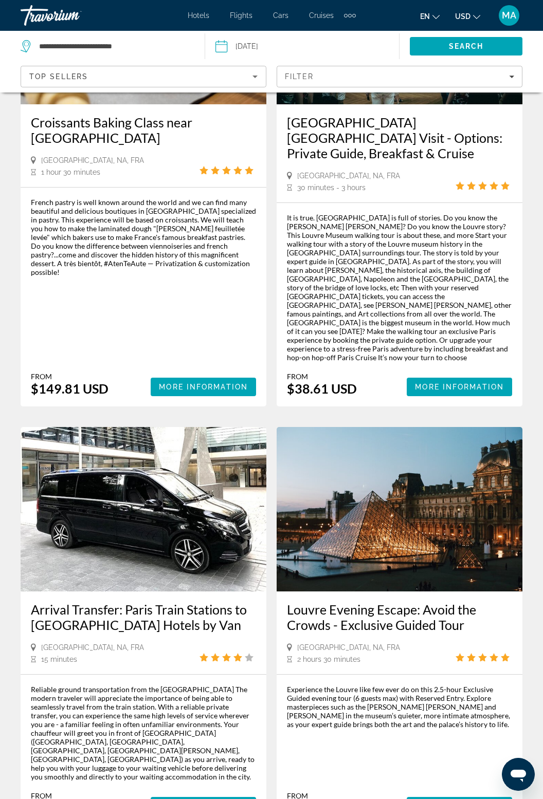
scroll to position [2092, 0]
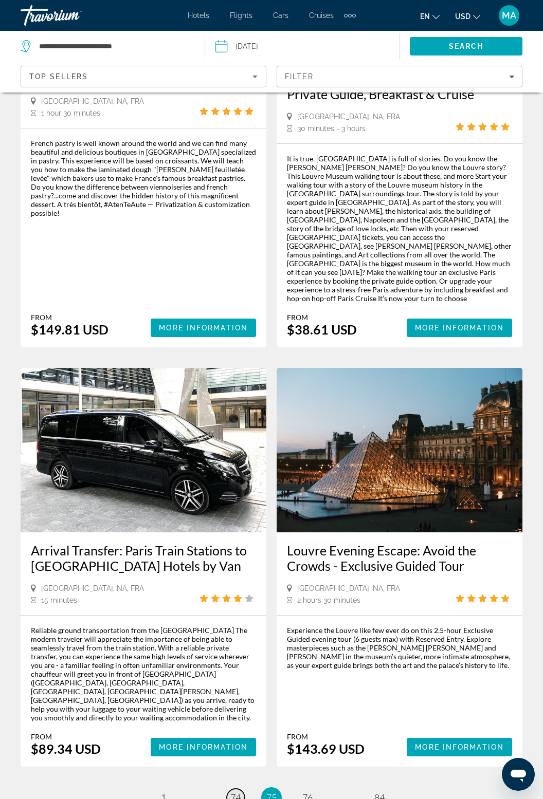
click at [233, 792] on span "74" at bounding box center [235, 797] width 10 height 11
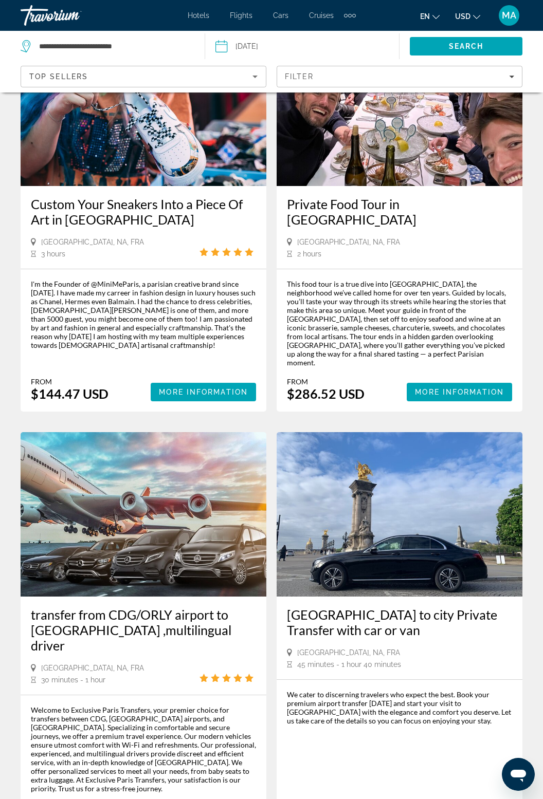
scroll to position [1912, 0]
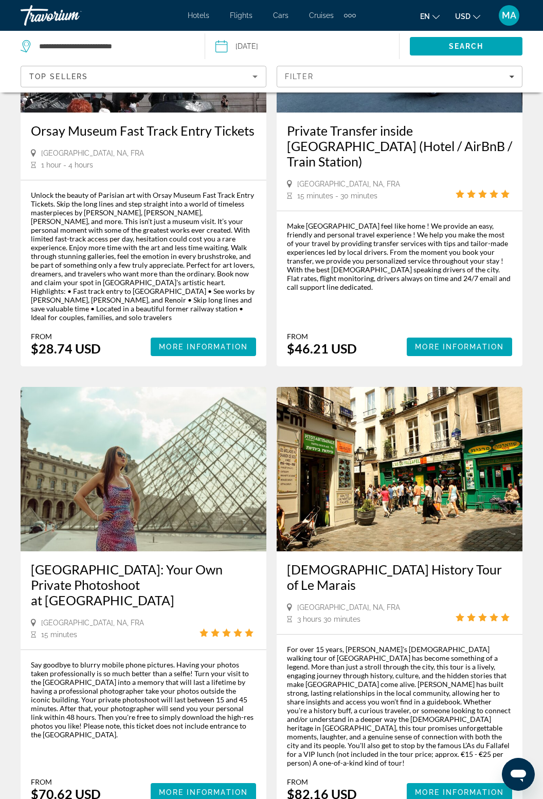
scroll to position [1912, 0]
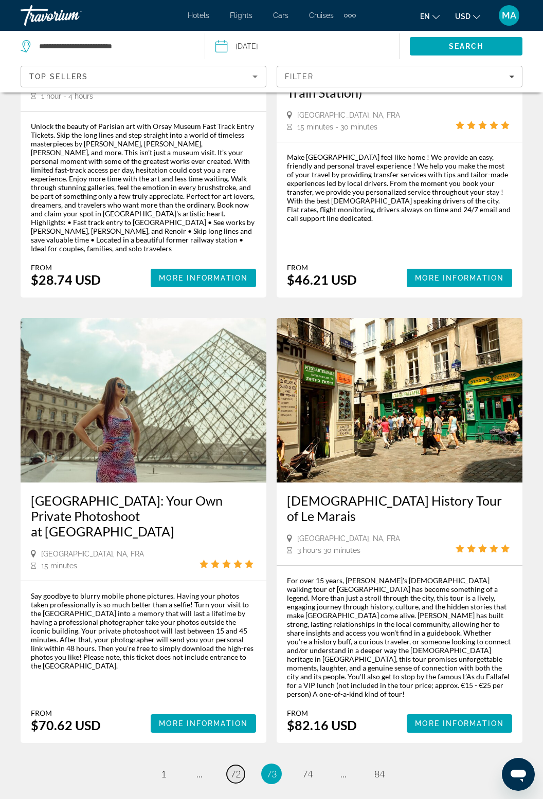
click at [231, 769] on span "72" at bounding box center [235, 774] width 10 height 11
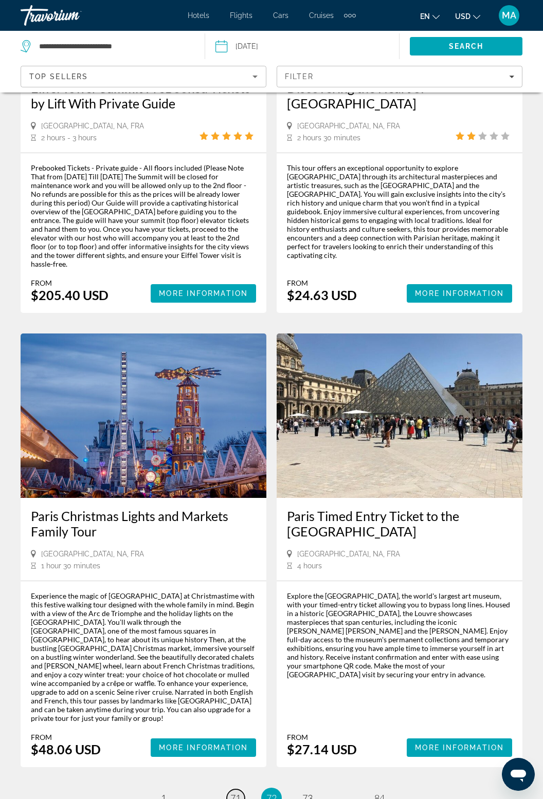
scroll to position [2097, 0]
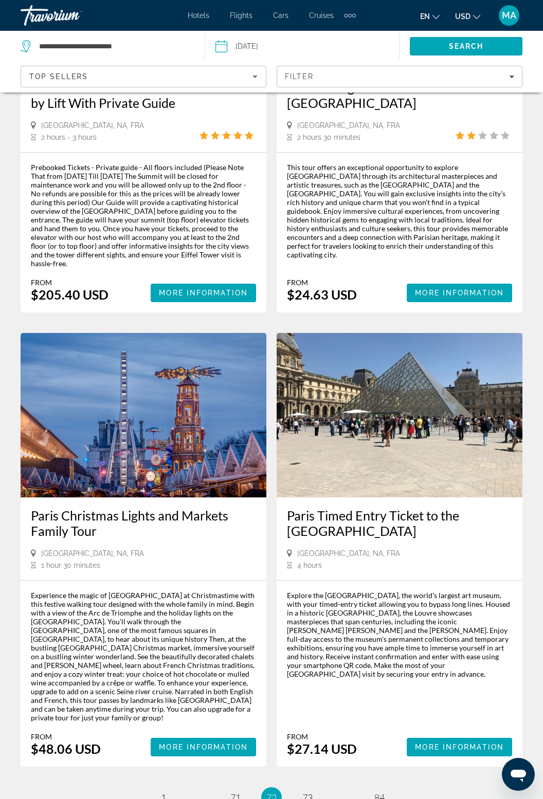
click at [243, 789] on link "page 71" at bounding box center [236, 798] width 18 height 18
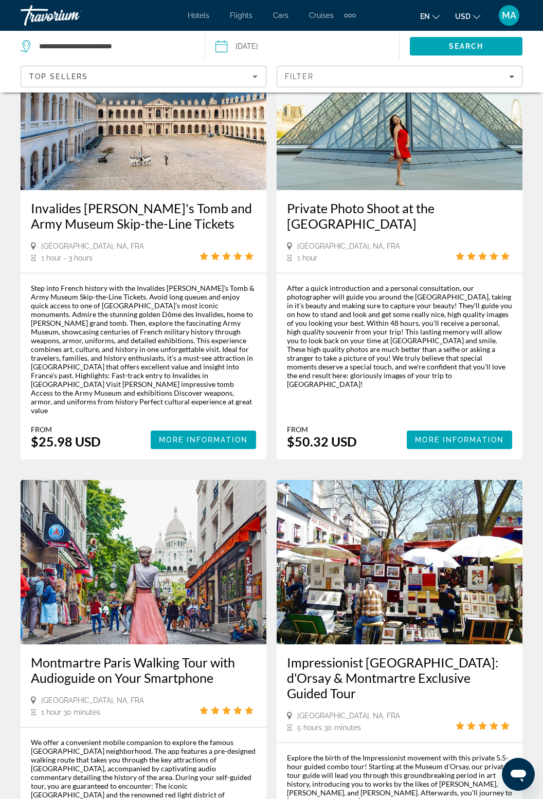
scroll to position [2074, 0]
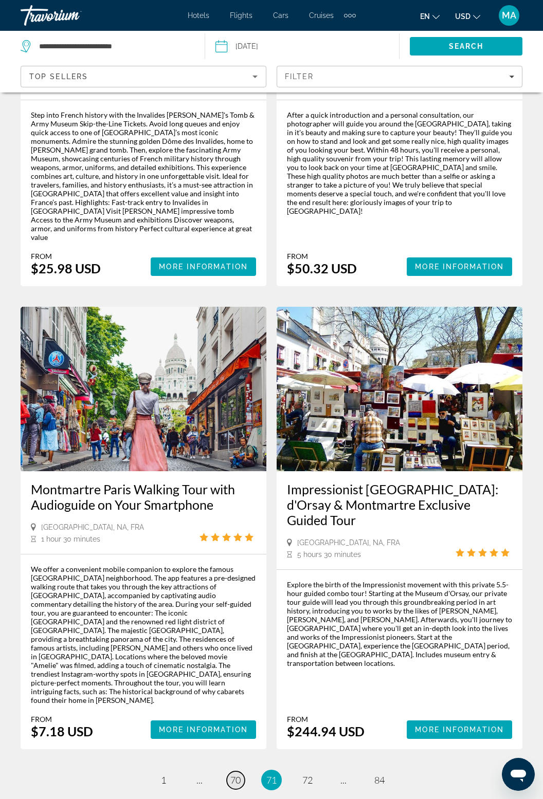
click at [231, 775] on span "70" at bounding box center [235, 780] width 10 height 11
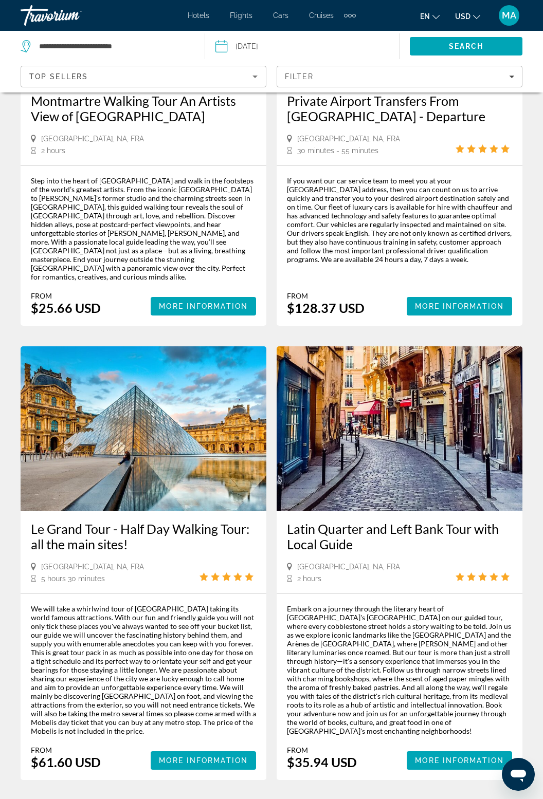
scroll to position [2074, 0]
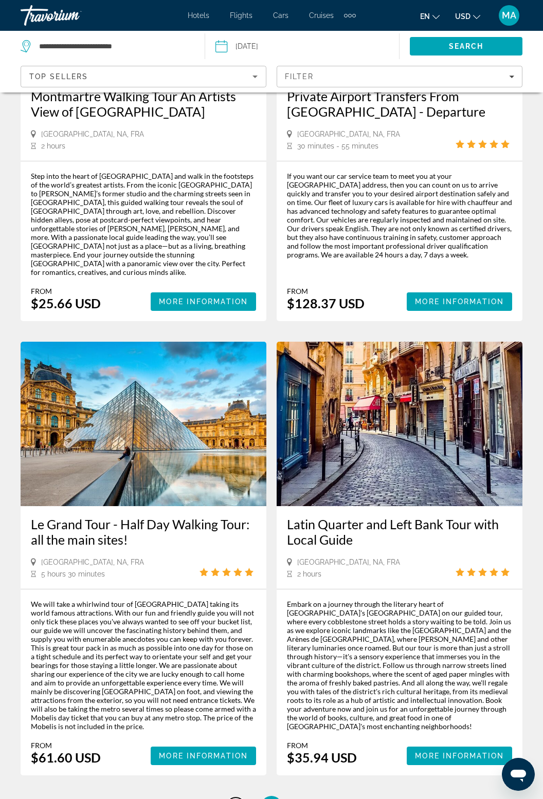
click at [232, 799] on span "69" at bounding box center [235, 806] width 10 height 11
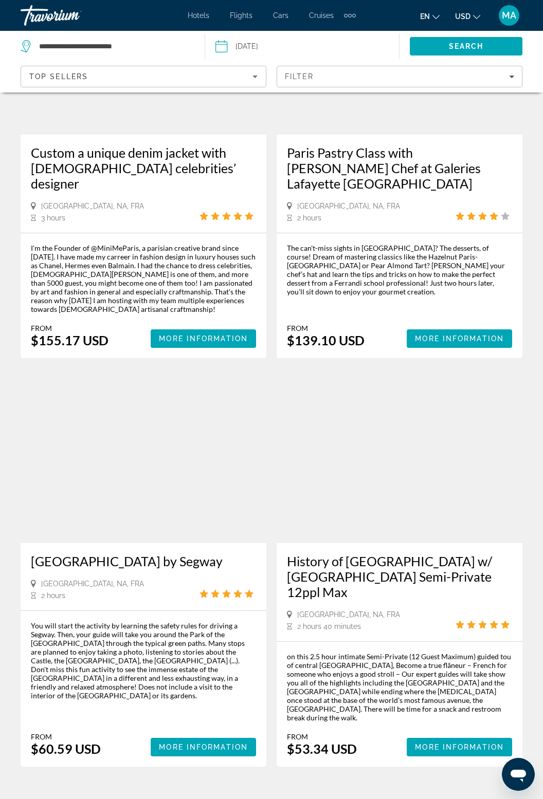
scroll to position [1919, 0]
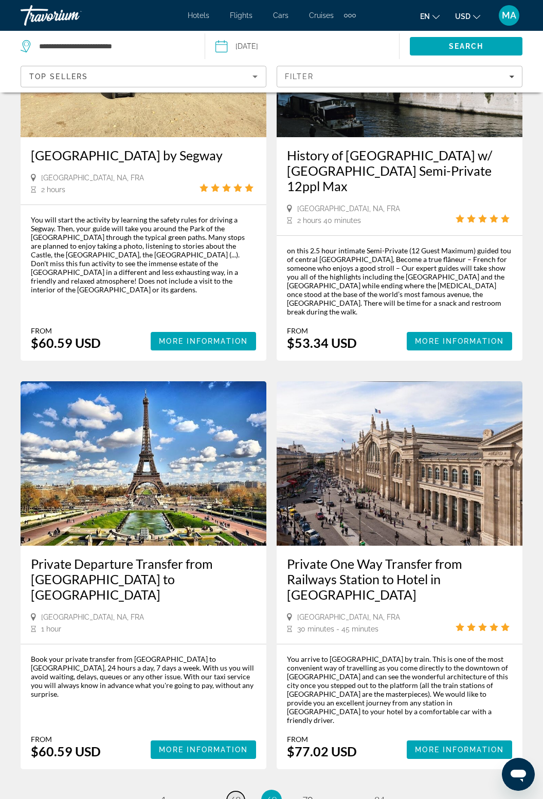
click at [237, 795] on span "68" at bounding box center [235, 800] width 10 height 11
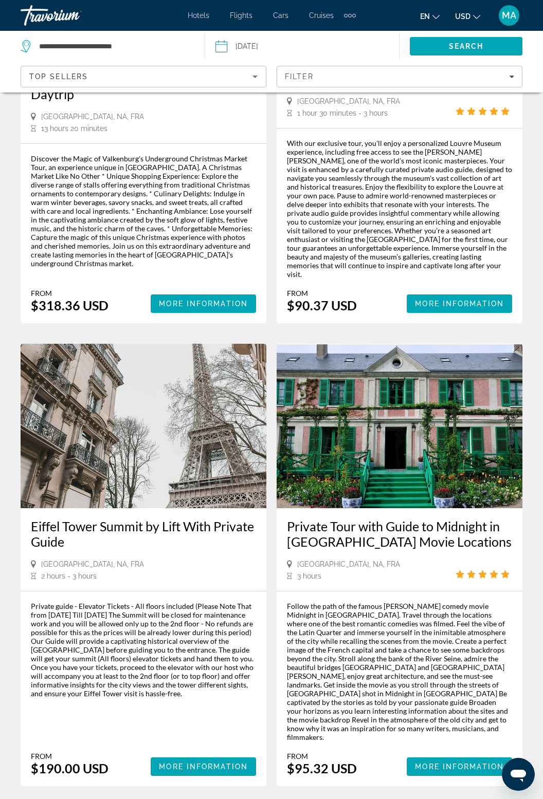
scroll to position [2100, 0]
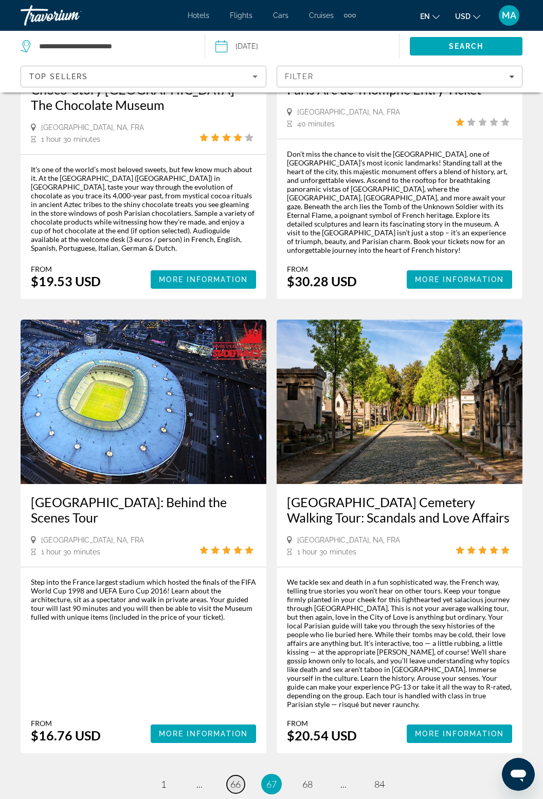
scroll to position [1998, 0]
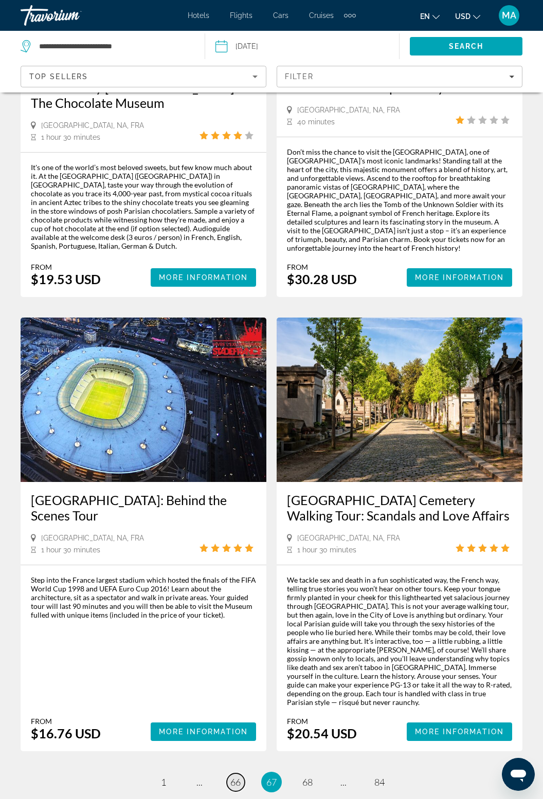
click at [231, 774] on link "page 66" at bounding box center [236, 783] width 18 height 18
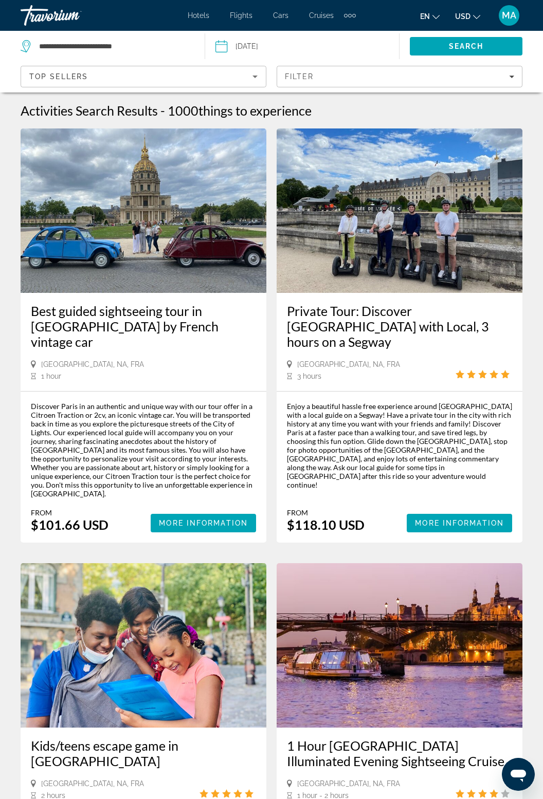
click at [239, 691] on img "Main content" at bounding box center [144, 645] width 246 height 165
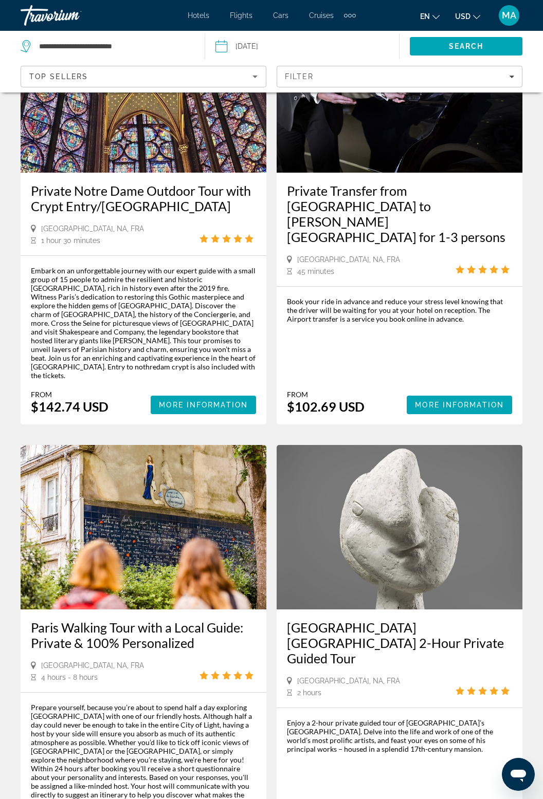
scroll to position [1937, 0]
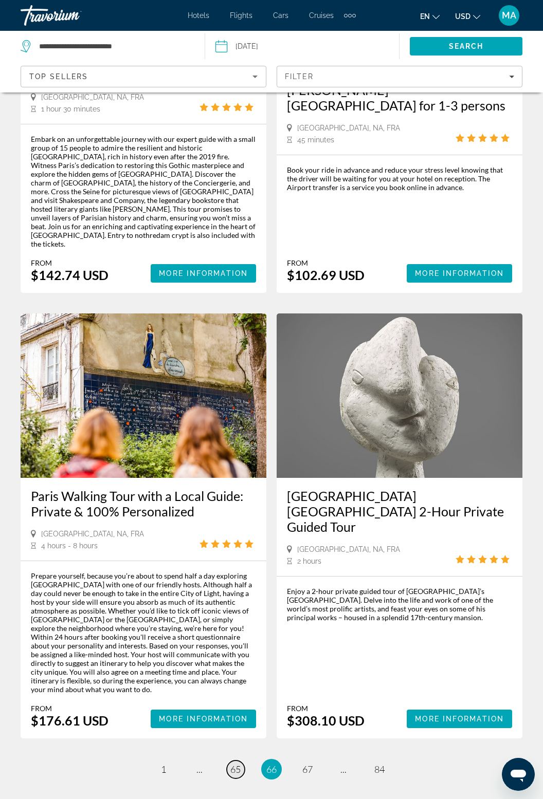
click at [235, 764] on span "65" at bounding box center [235, 769] width 10 height 11
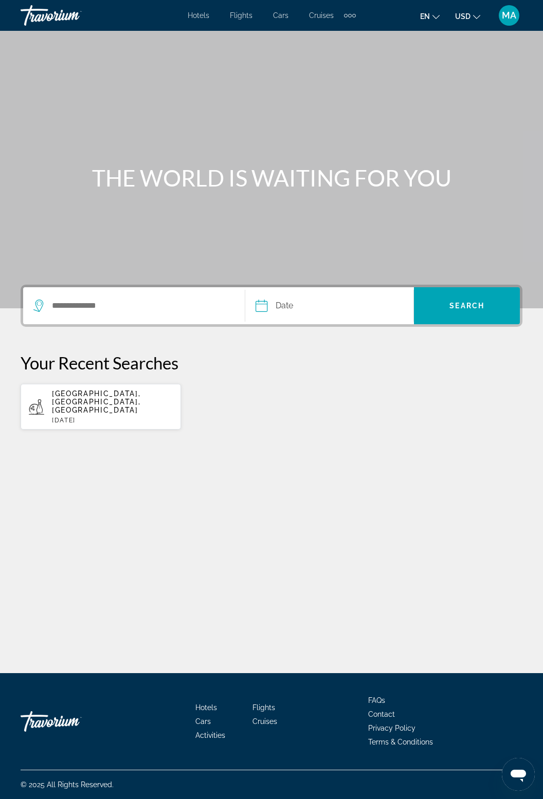
click at [194, 16] on span "Hotels" at bounding box center [199, 15] width 22 height 8
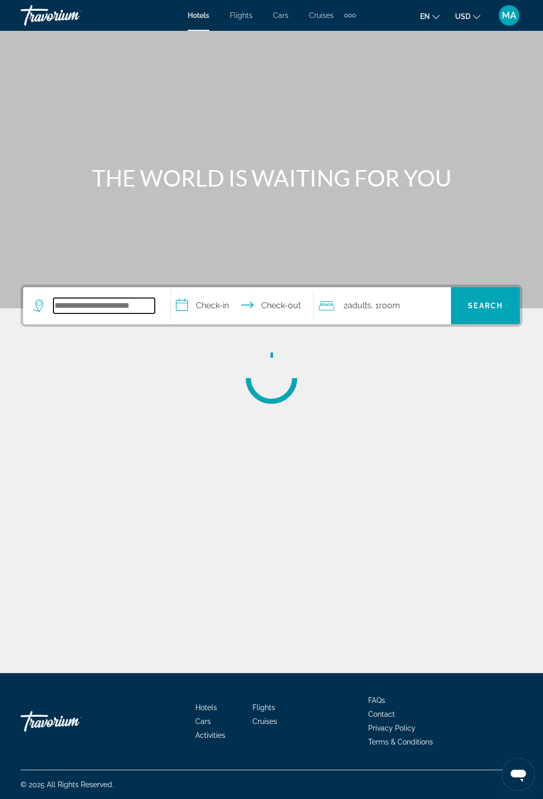
click at [134, 303] on input "Search hotel destination" at bounding box center [103, 305] width 101 height 15
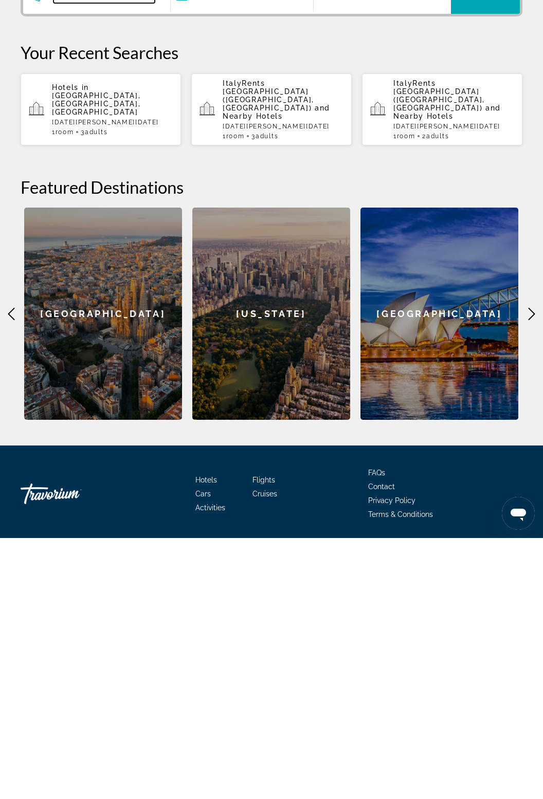
scroll to position [65, 0]
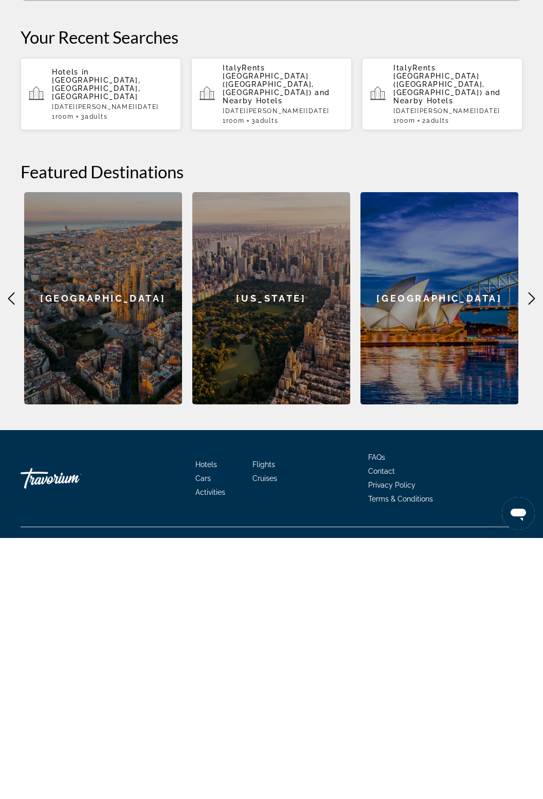
click at [527, 554] on icon "Main content" at bounding box center [531, 560] width 12 height 12
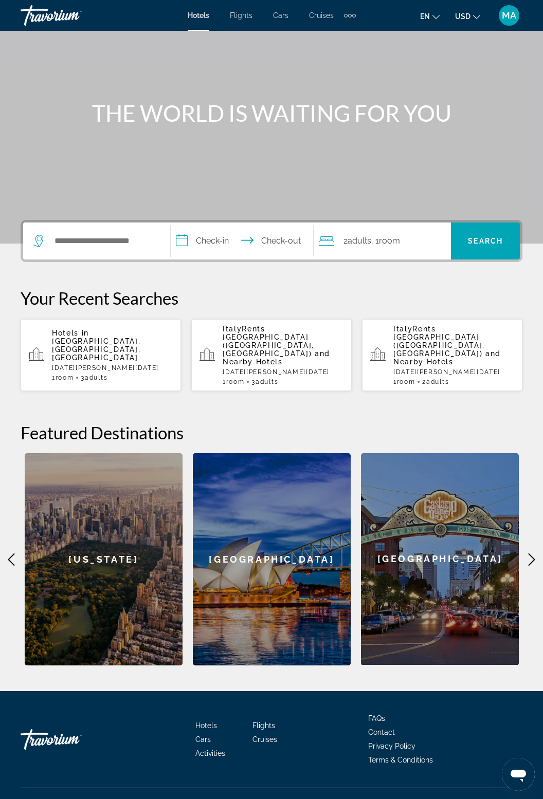
click at [519, 568] on div "[GEOGRAPHIC_DATA]" at bounding box center [440, 559] width 158 height 212
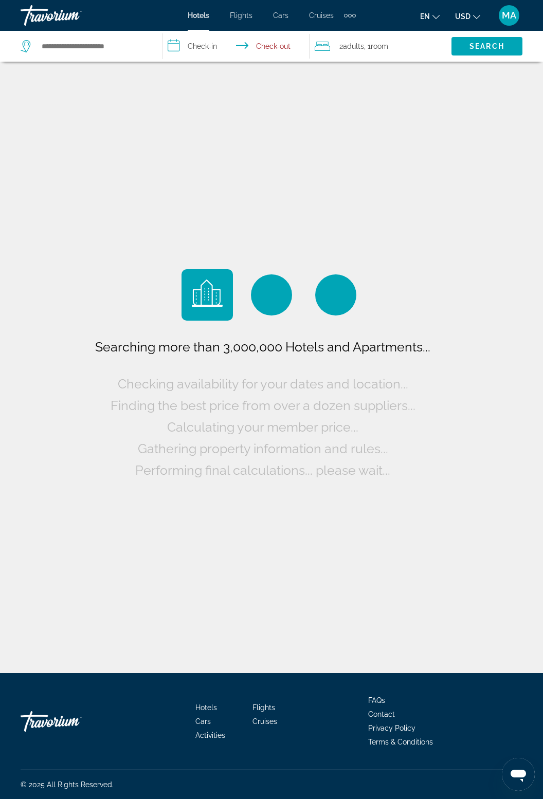
click at [528, 537] on div "Searching more than 3,000,000 Hotels and Apartments... Checking availability fo…" at bounding box center [271, 336] width 543 height 673
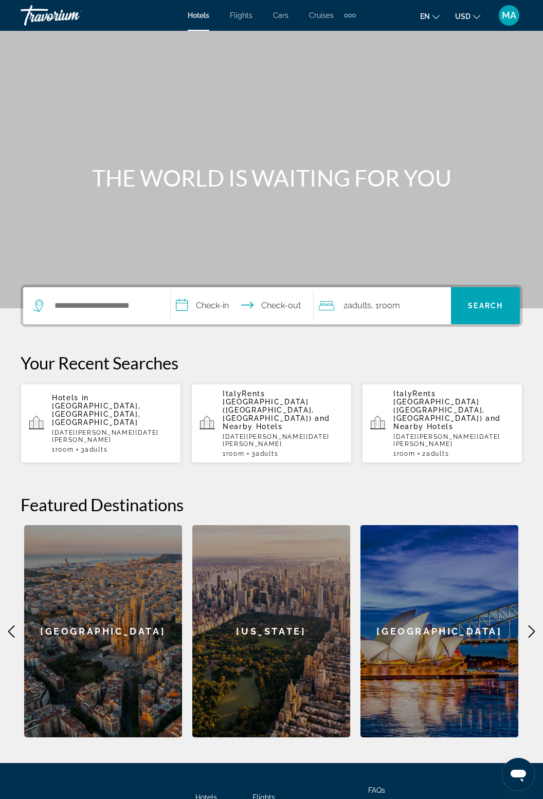
click at [527, 626] on icon "Main content" at bounding box center [531, 632] width 12 height 12
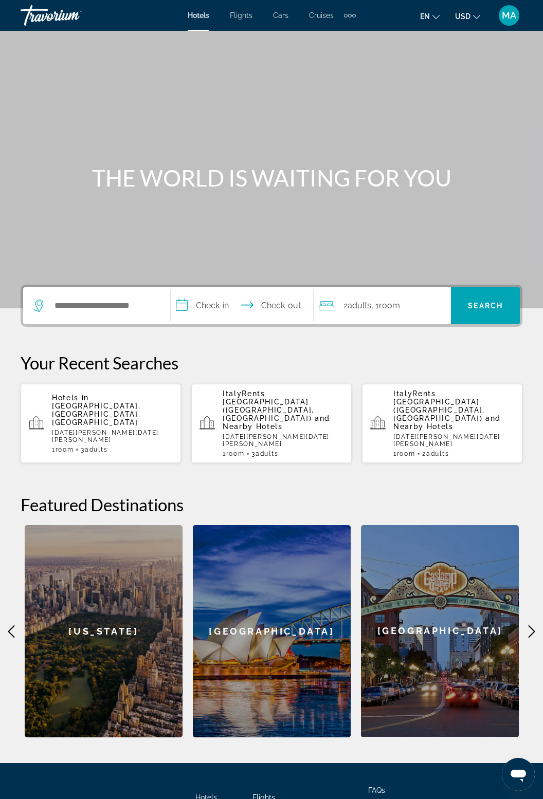
click at [528, 626] on icon "Main content" at bounding box center [531, 632] width 12 height 12
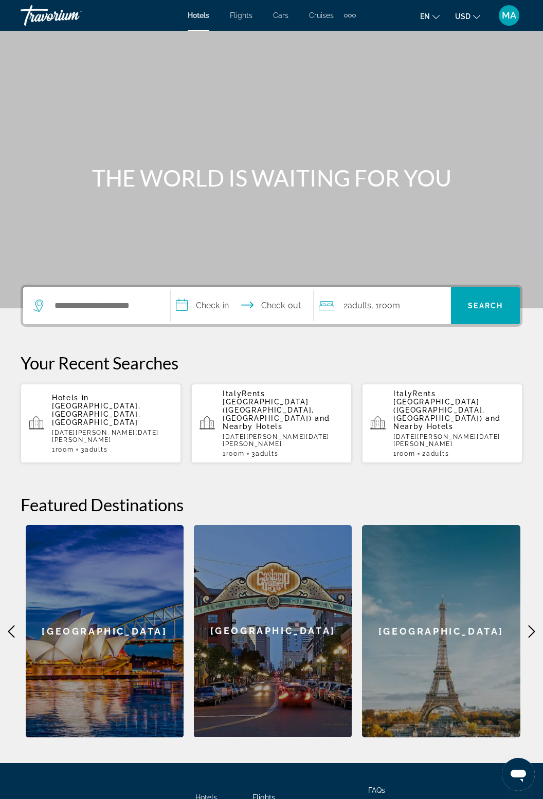
click at [528, 626] on icon "Main content" at bounding box center [531, 632] width 12 height 12
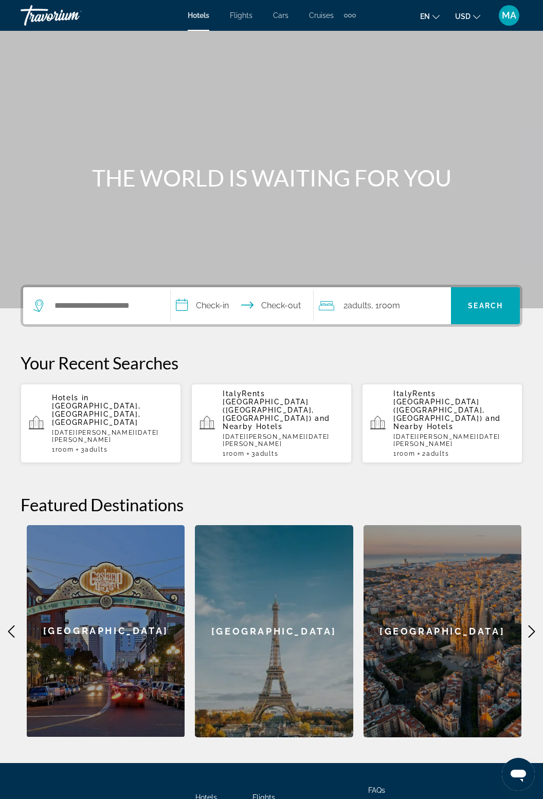
click at [290, 617] on div "[GEOGRAPHIC_DATA]" at bounding box center [274, 631] width 158 height 212
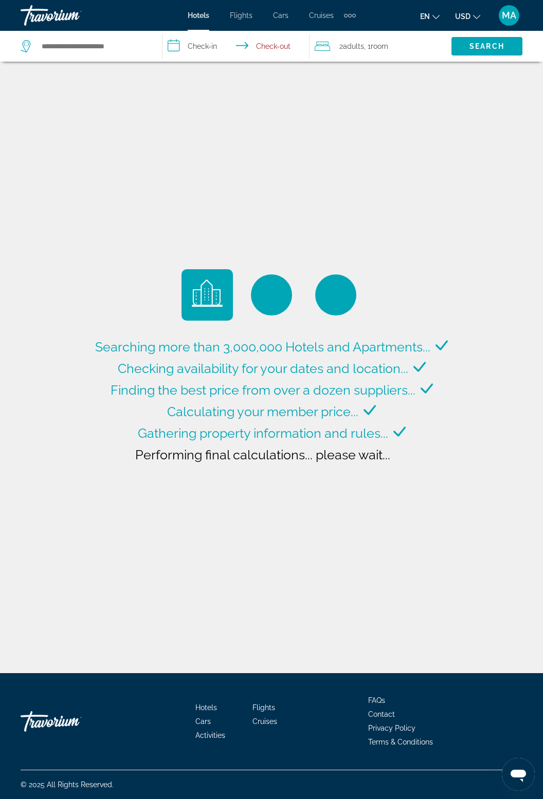
type input "**********"
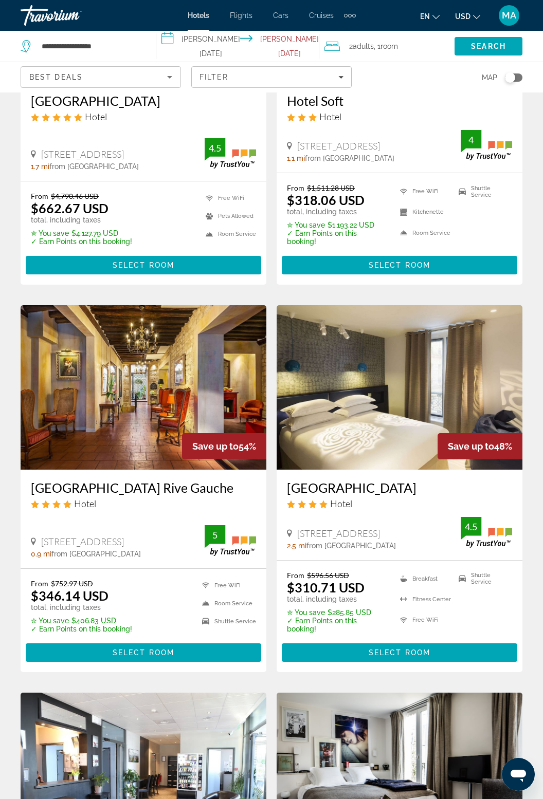
scroll to position [205, 0]
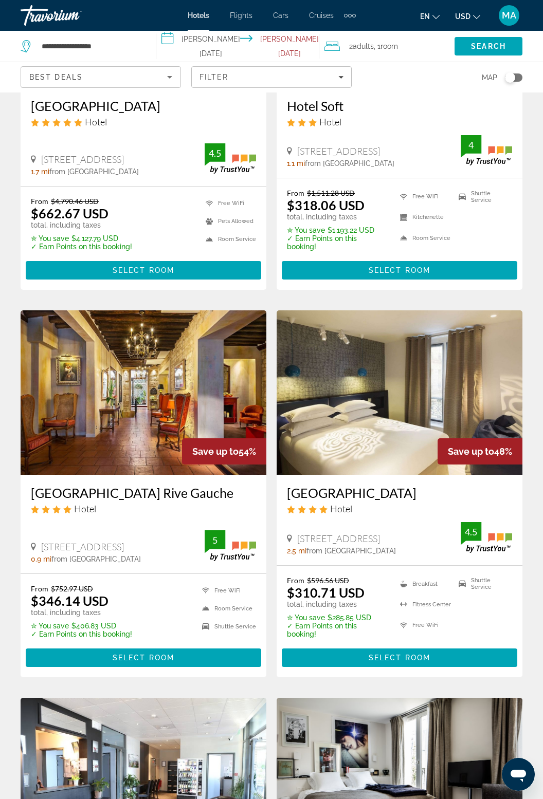
click at [207, 41] on input "**********" at bounding box center [239, 48] width 167 height 34
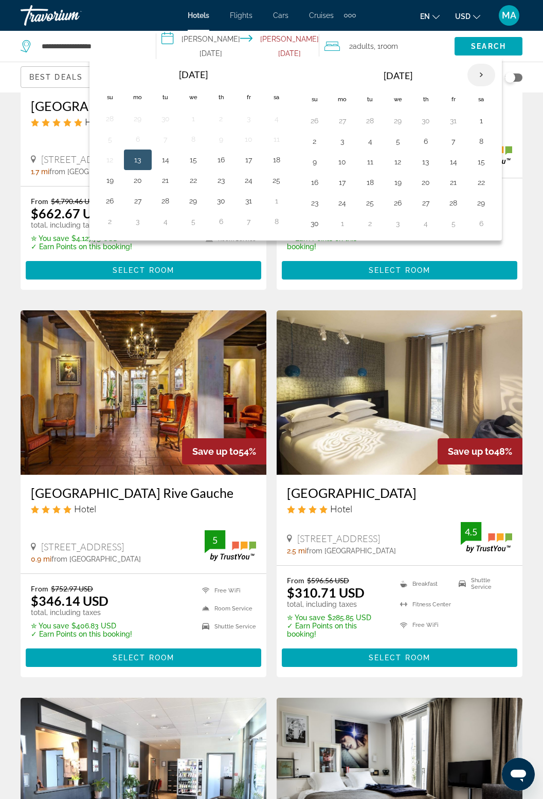
click at [480, 70] on th "Next month" at bounding box center [481, 75] width 28 height 23
click at [455, 178] on button "26" at bounding box center [453, 182] width 16 height 14
click at [454, 203] on button "2" at bounding box center [453, 203] width 16 height 14
type input "**********"
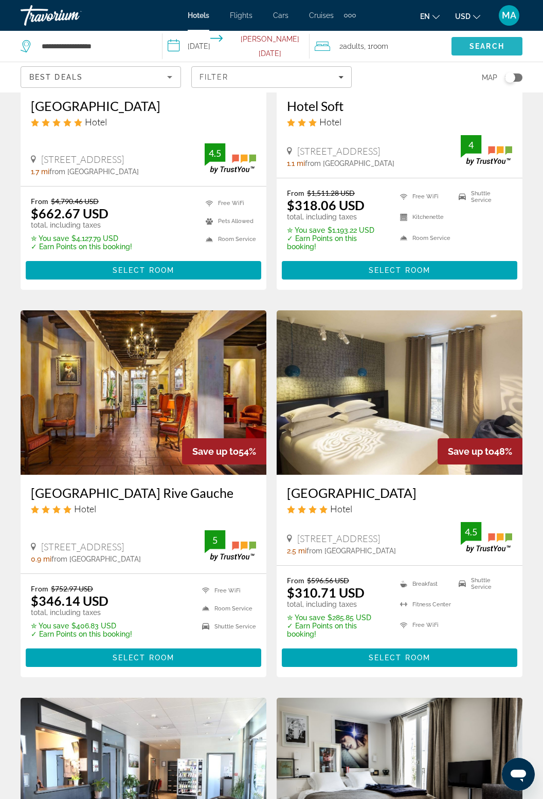
click at [505, 44] on span "Search" at bounding box center [486, 46] width 71 height 25
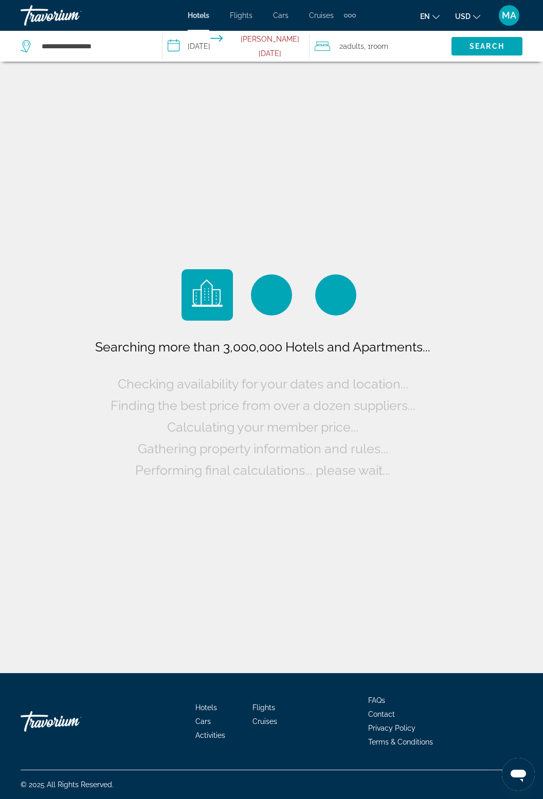
click at [366, 47] on span ", 1 Room rooms" at bounding box center [376, 46] width 24 height 14
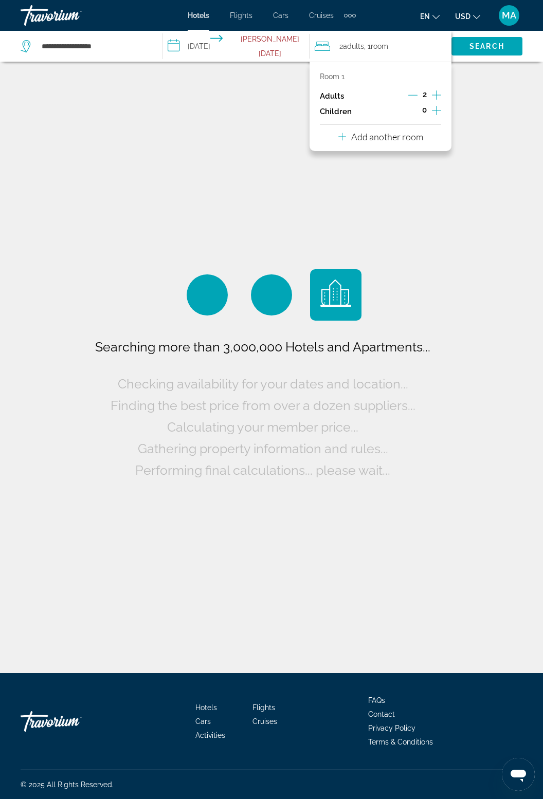
click at [436, 90] on icon "Increment adults" at bounding box center [436, 95] width 9 height 12
click at [502, 44] on span "Search" at bounding box center [486, 46] width 35 height 8
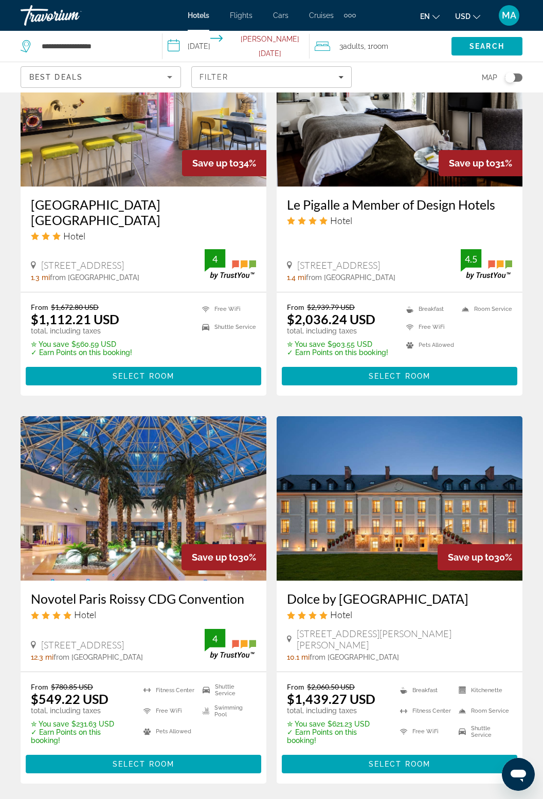
scroll to position [1693, 0]
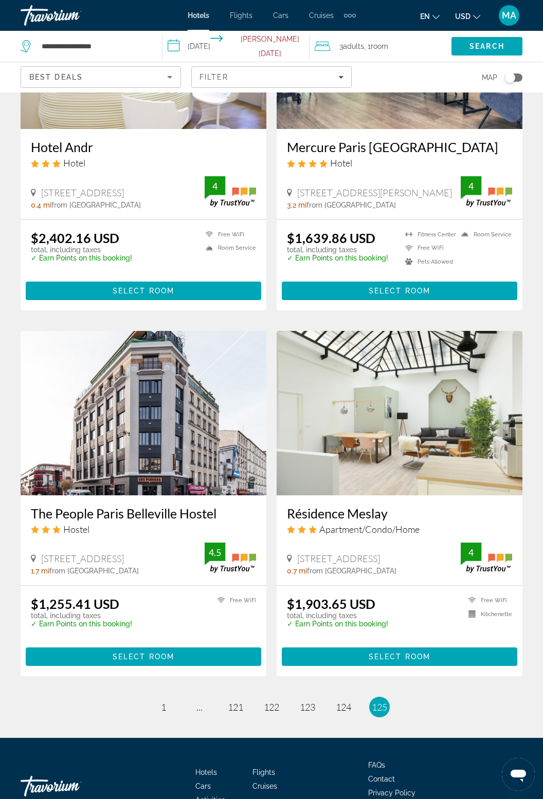
scroll to position [1659, 0]
click at [350, 702] on span "124" at bounding box center [343, 707] width 15 height 11
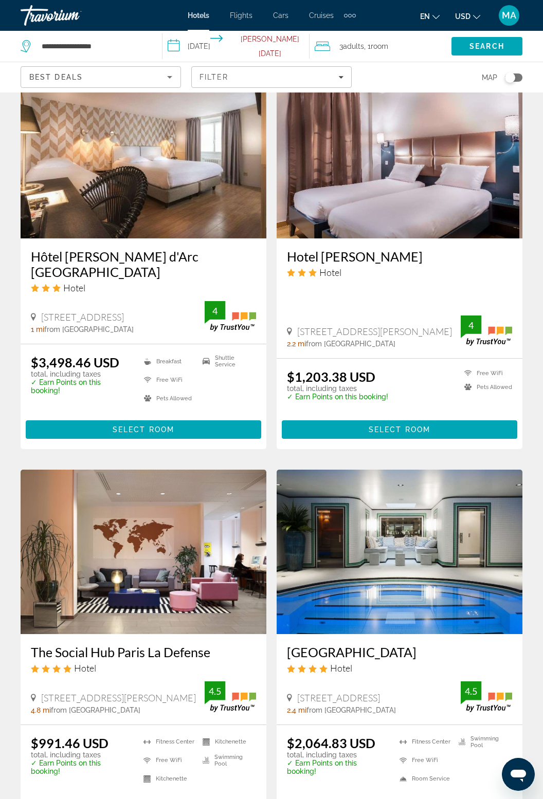
scroll to position [1676, 0]
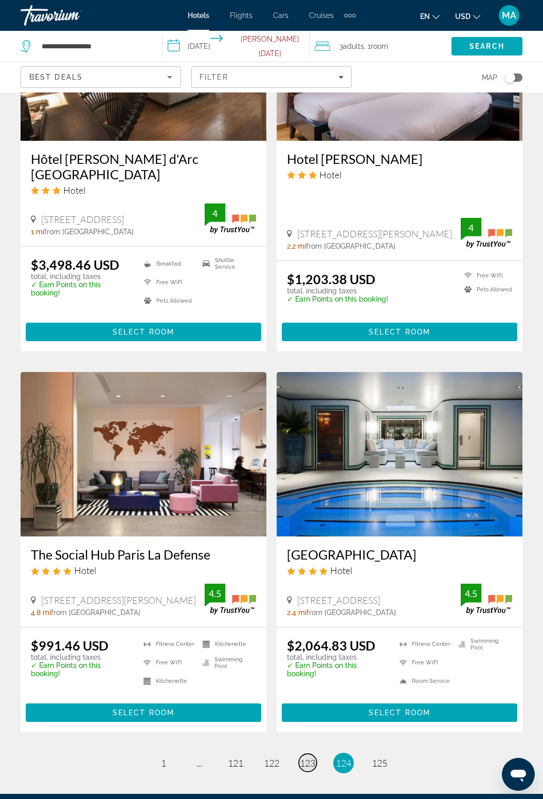
click at [306, 758] on span "123" at bounding box center [307, 763] width 15 height 11
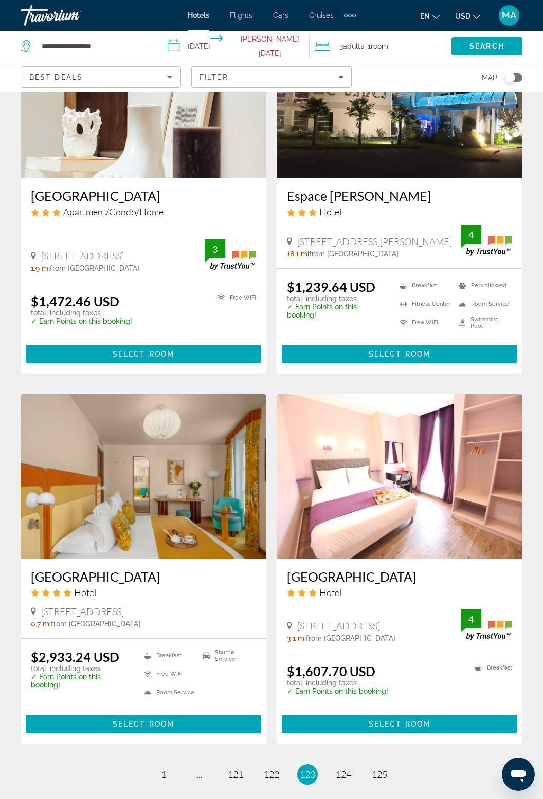
scroll to position [1598, 0]
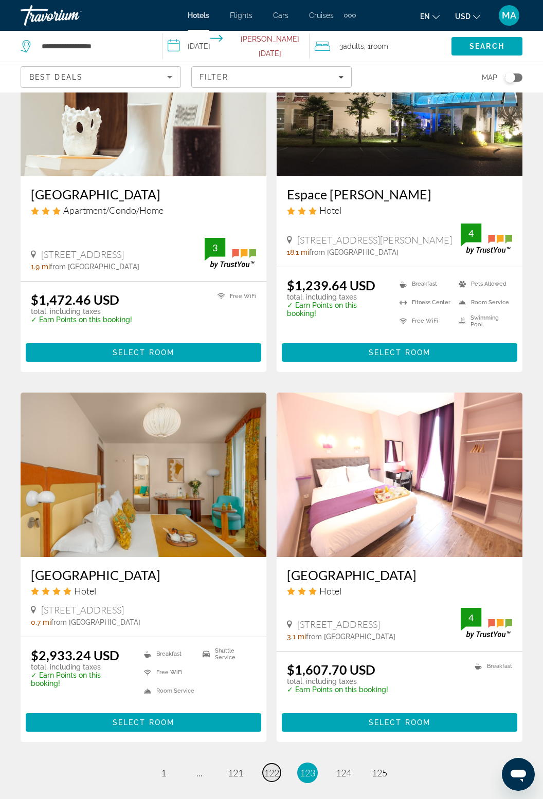
click at [273, 768] on span "122" at bounding box center [271, 773] width 15 height 11
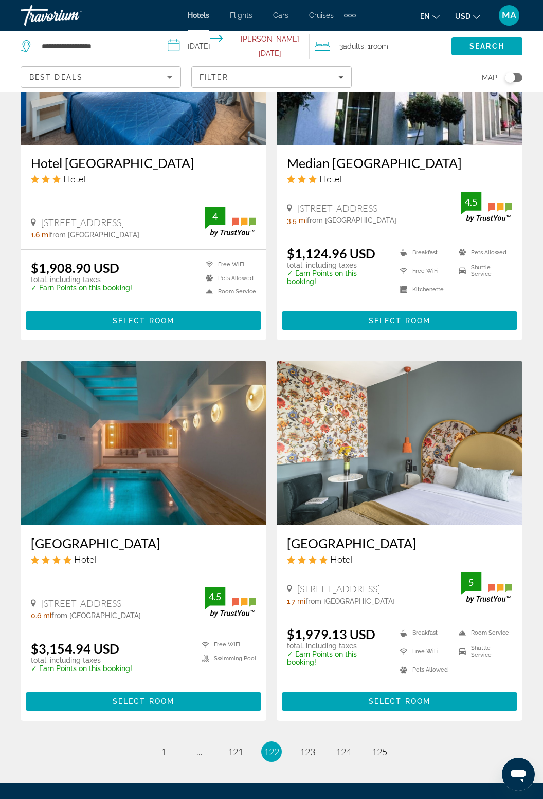
scroll to position [1660, 0]
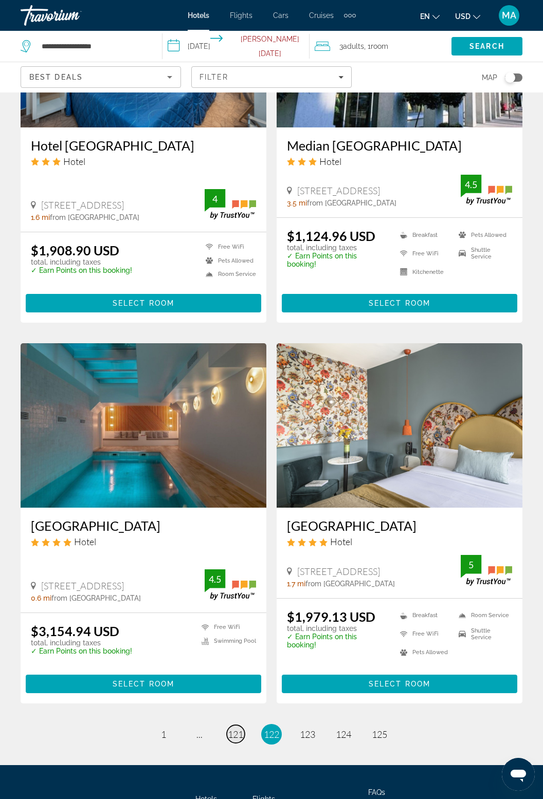
click at [235, 729] on span "121" at bounding box center [235, 734] width 15 height 11
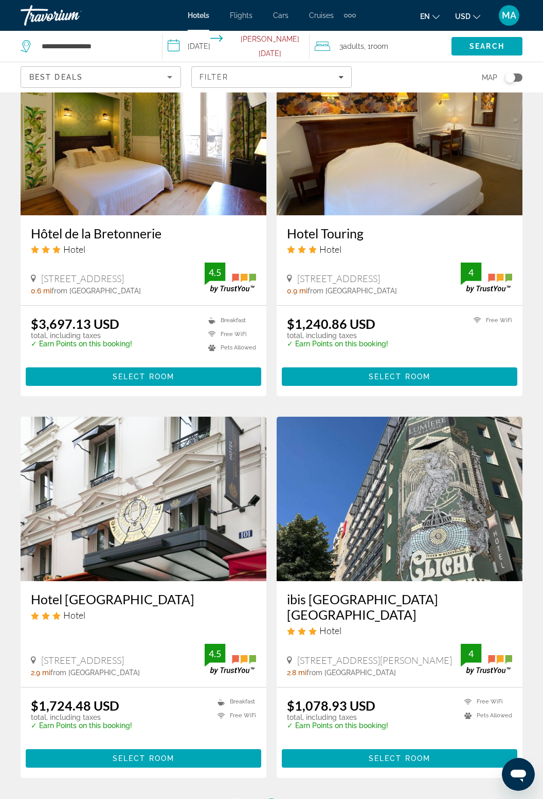
scroll to position [1675, 0]
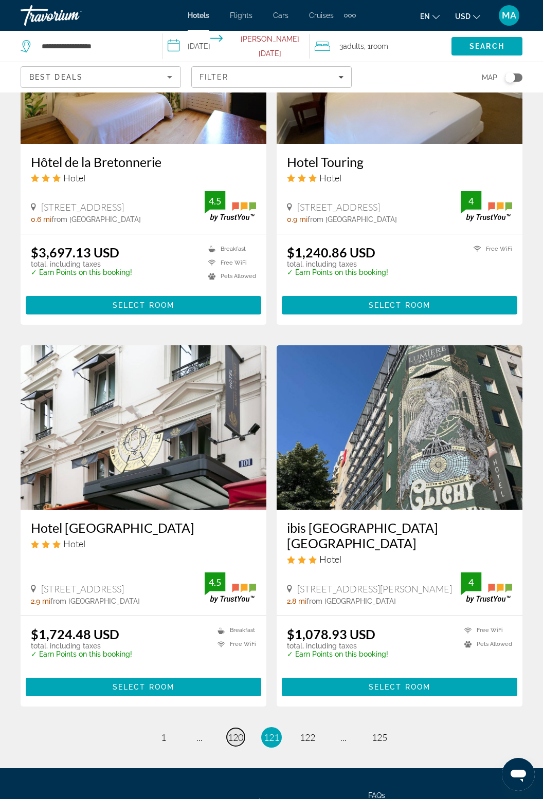
click at [227, 728] on link "page 120" at bounding box center [236, 737] width 18 height 18
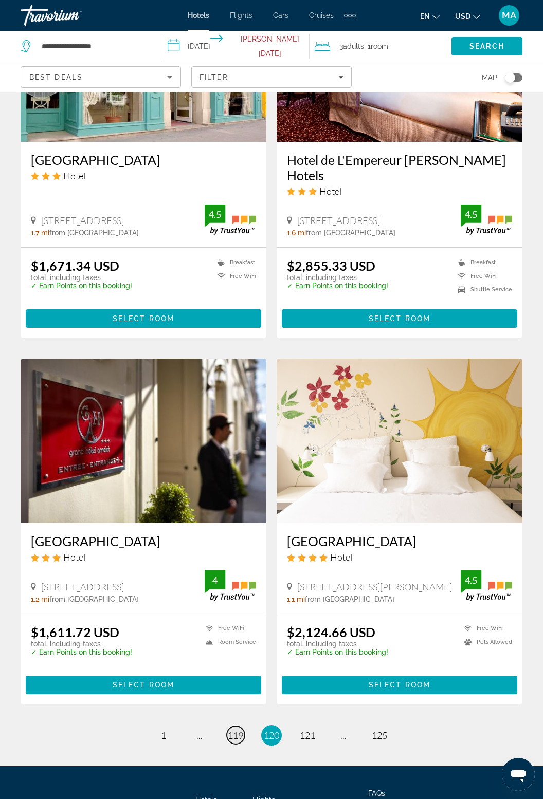
scroll to position [1659, 0]
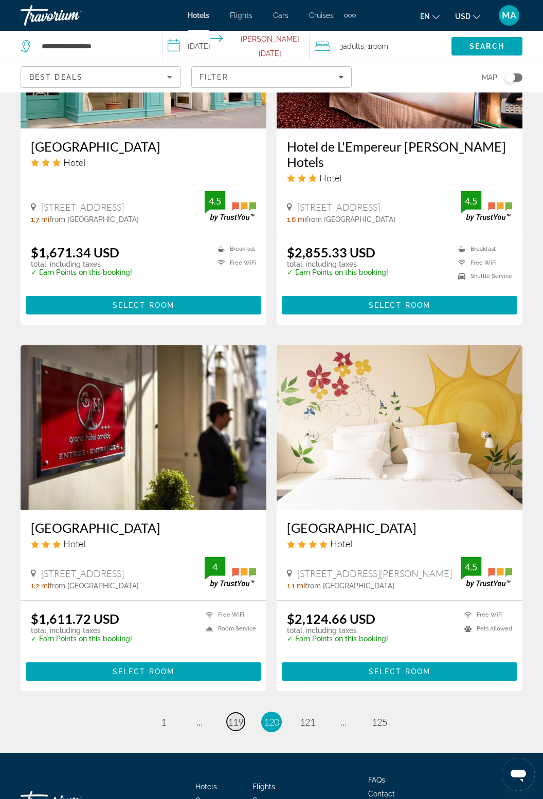
click at [239, 717] on span "119" at bounding box center [235, 722] width 15 height 11
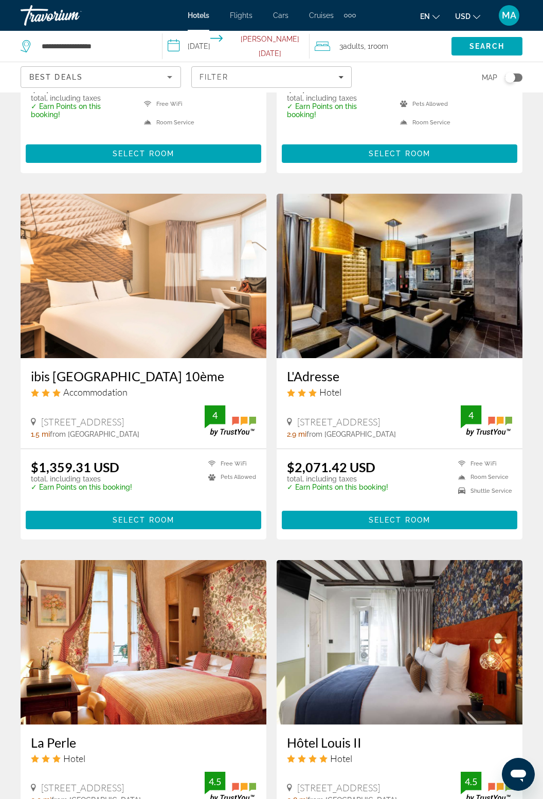
scroll to position [1675, 0]
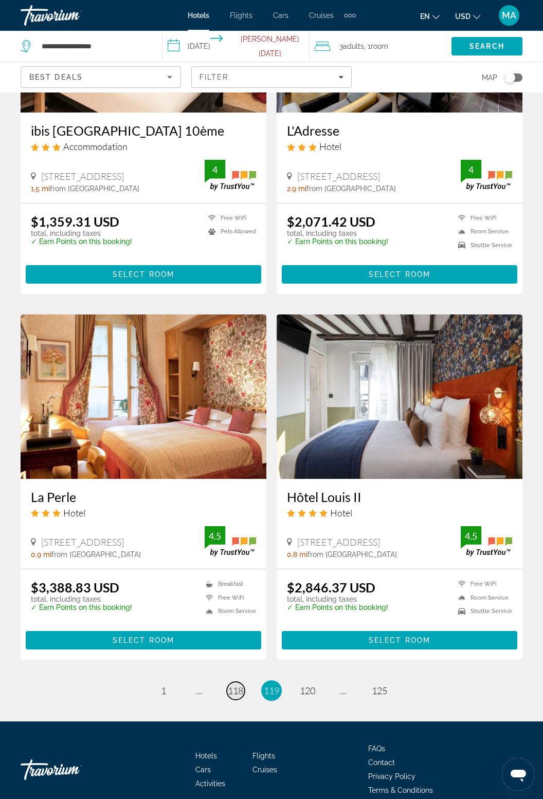
click at [236, 685] on span "118" at bounding box center [235, 690] width 15 height 11
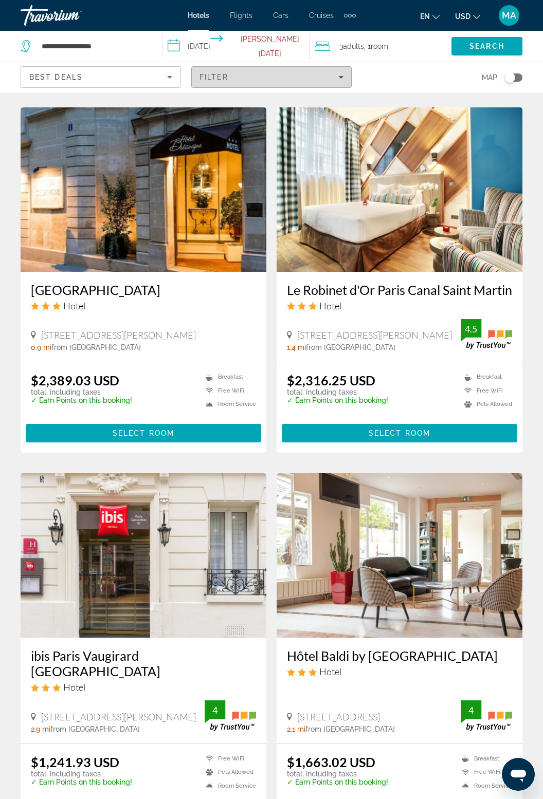
click at [337, 75] on div "Filter" at bounding box center [271, 77] width 144 height 8
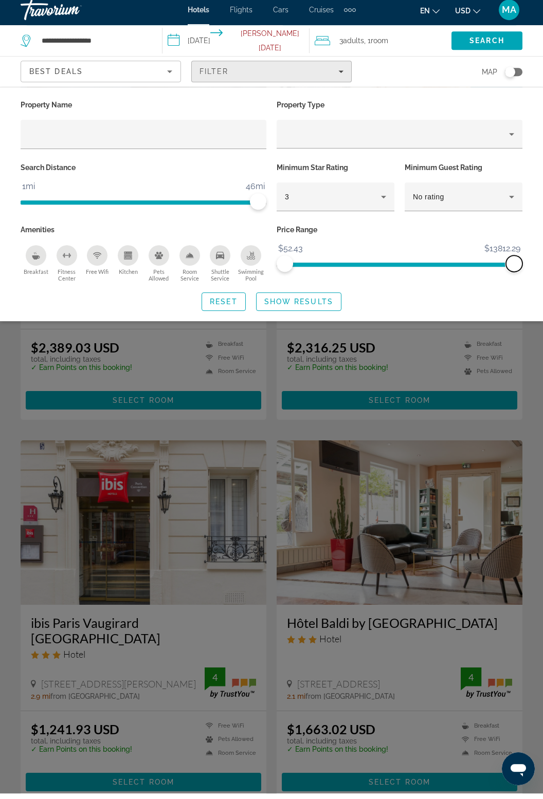
scroll to position [796, 0]
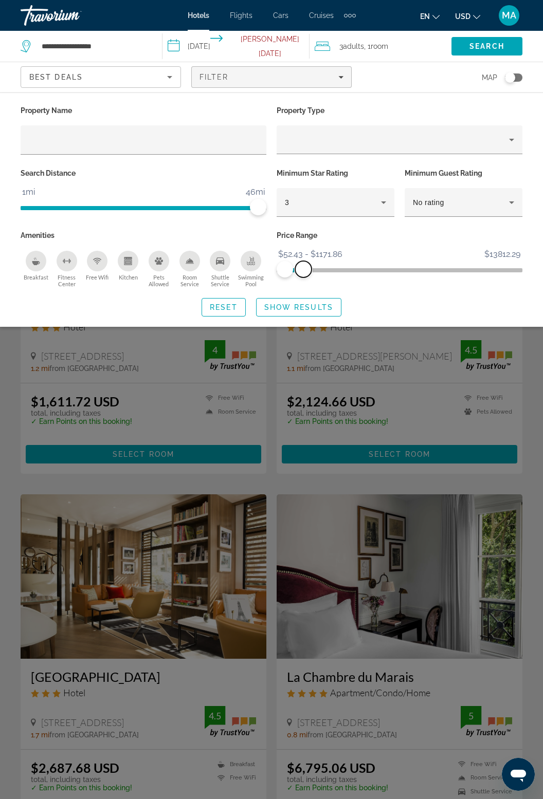
click at [306, 275] on span "ngx-slider-max" at bounding box center [303, 269] width 16 height 16
click at [325, 307] on span "Show Results" at bounding box center [298, 307] width 69 height 8
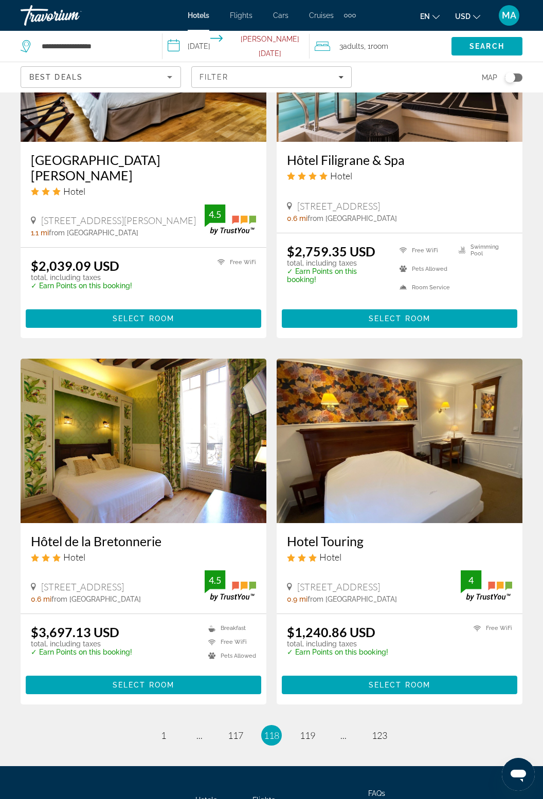
scroll to position [1675, 0]
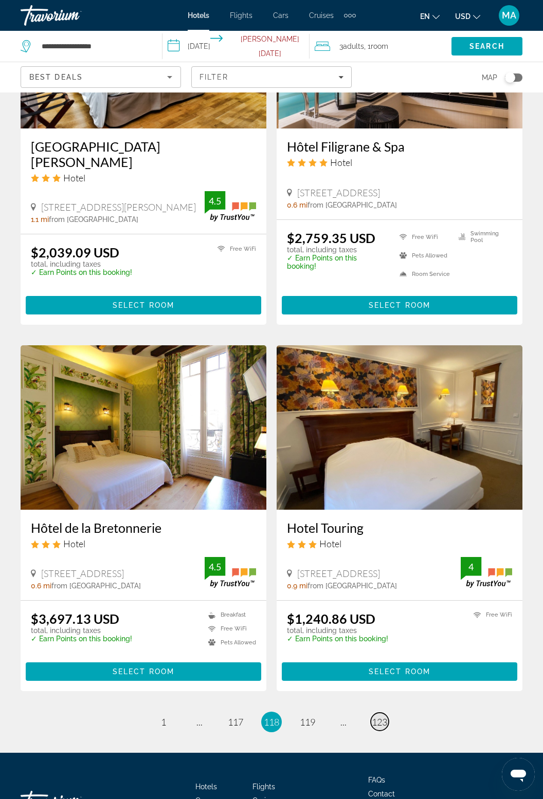
click at [387, 713] on link "page 123" at bounding box center [380, 722] width 18 height 18
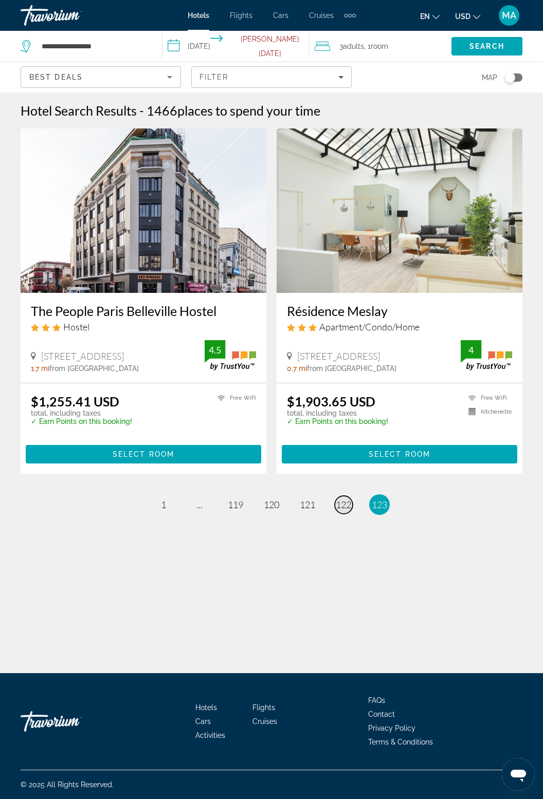
click at [346, 506] on span "122" at bounding box center [343, 504] width 15 height 11
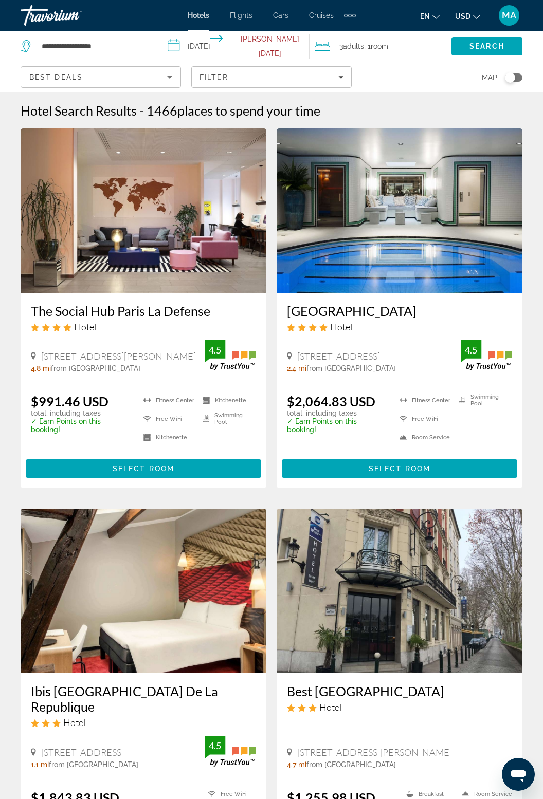
click at [167, 251] on img "Main content" at bounding box center [144, 211] width 246 height 165
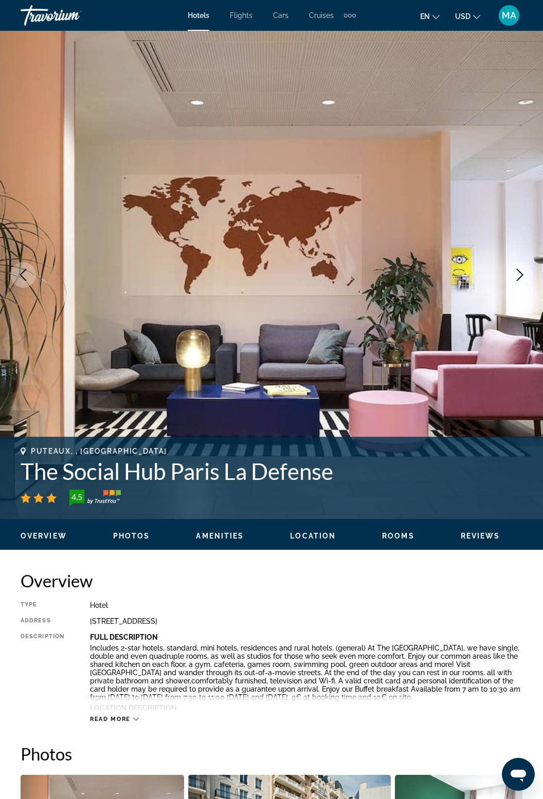
click at [526, 275] on button "Next image" at bounding box center [520, 275] width 26 height 26
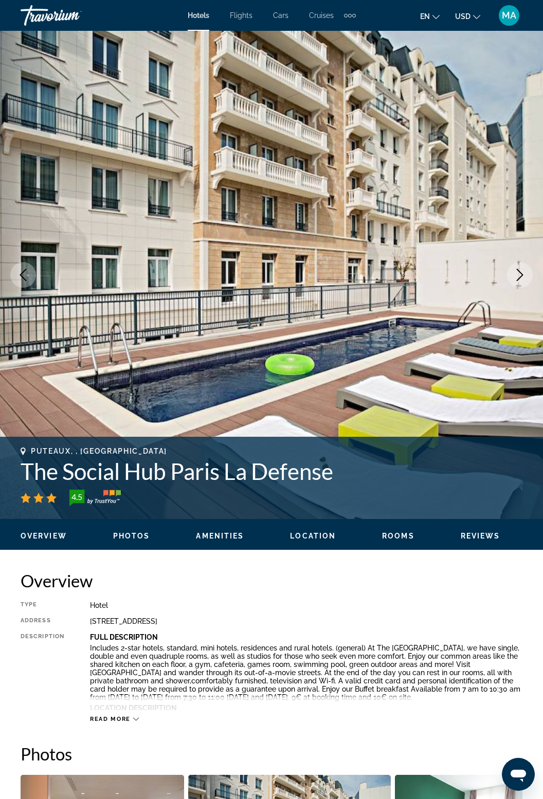
click at [524, 268] on button "Next image" at bounding box center [520, 275] width 26 height 26
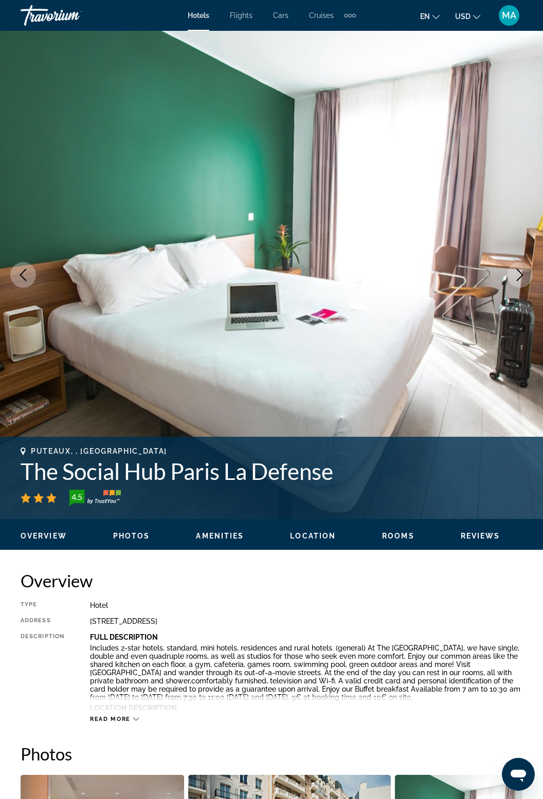
click at [525, 275] on icon "Next image" at bounding box center [520, 275] width 12 height 12
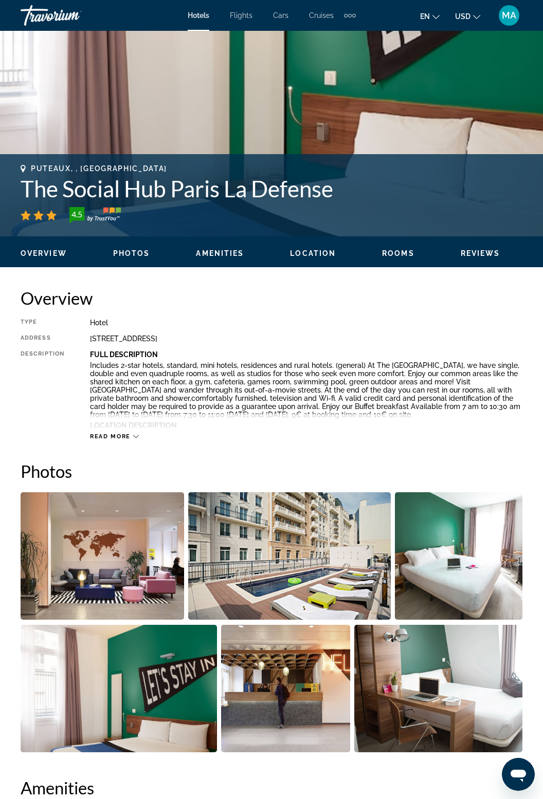
scroll to position [286, 0]
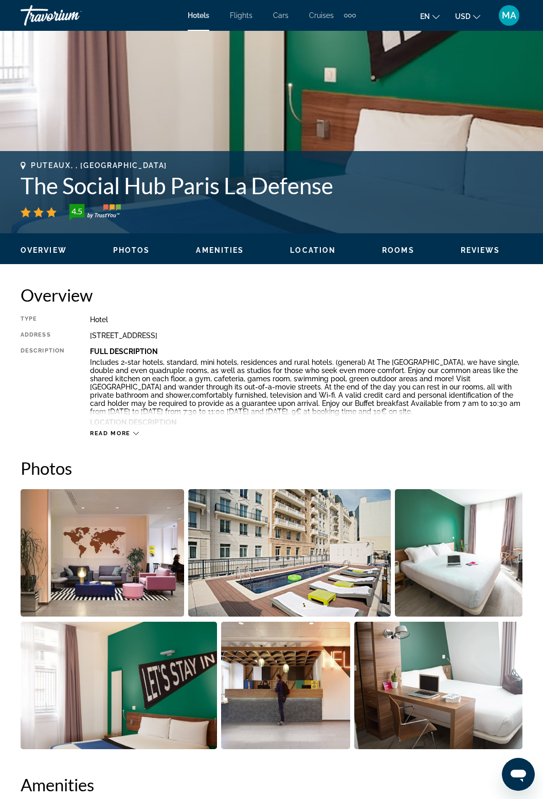
click at [119, 430] on span "Read more" at bounding box center [110, 433] width 41 height 7
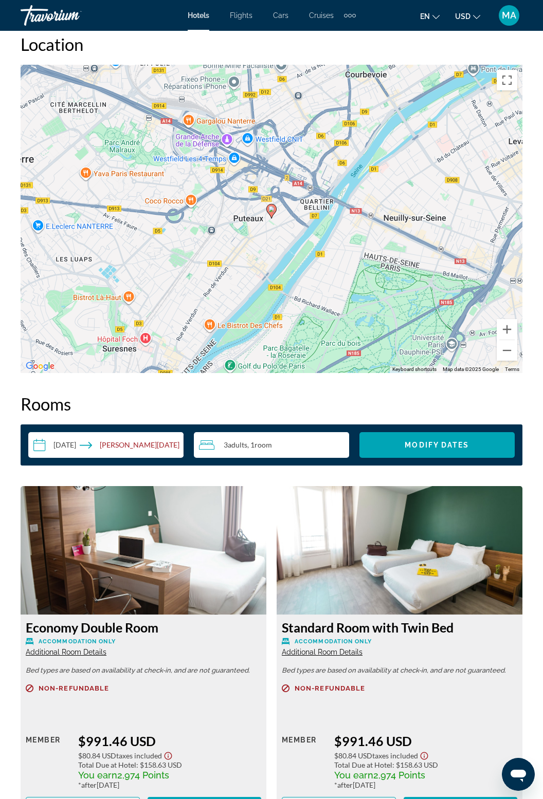
scroll to position [1292, 0]
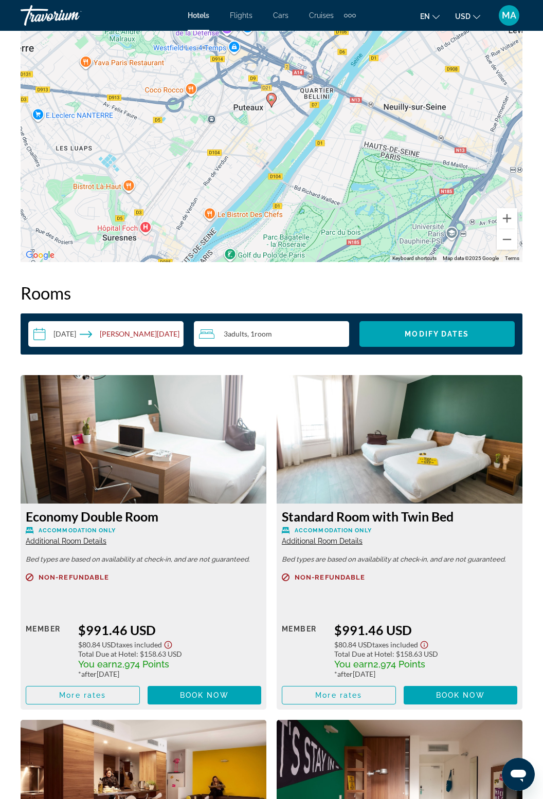
click at [485, 744] on img "Main content" at bounding box center [400, 784] width 246 height 129
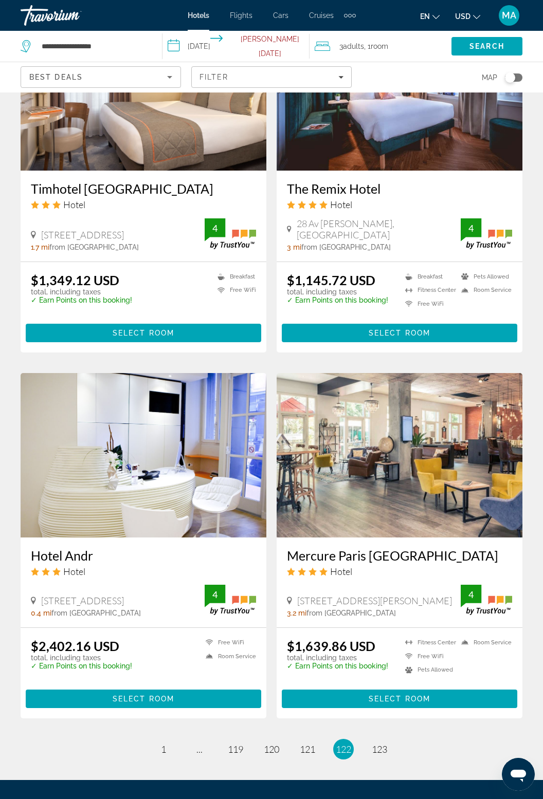
scroll to position [1633, 0]
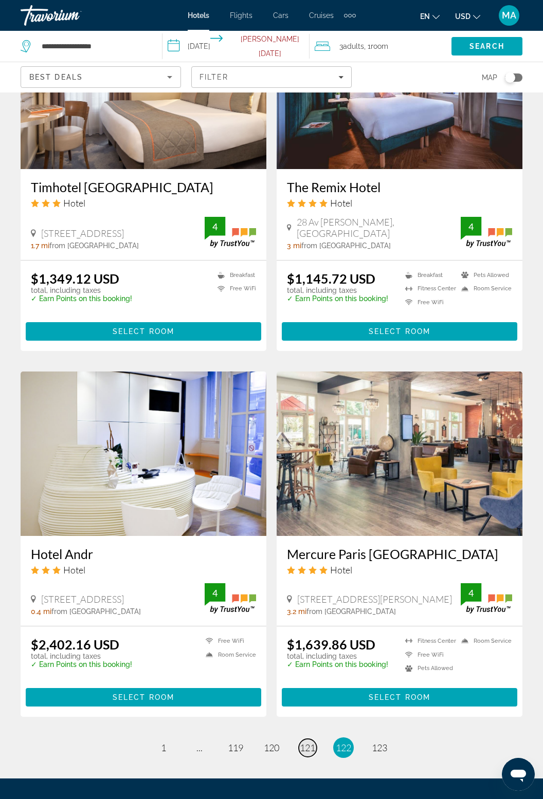
click at [315, 742] on span "121" at bounding box center [307, 747] width 15 height 11
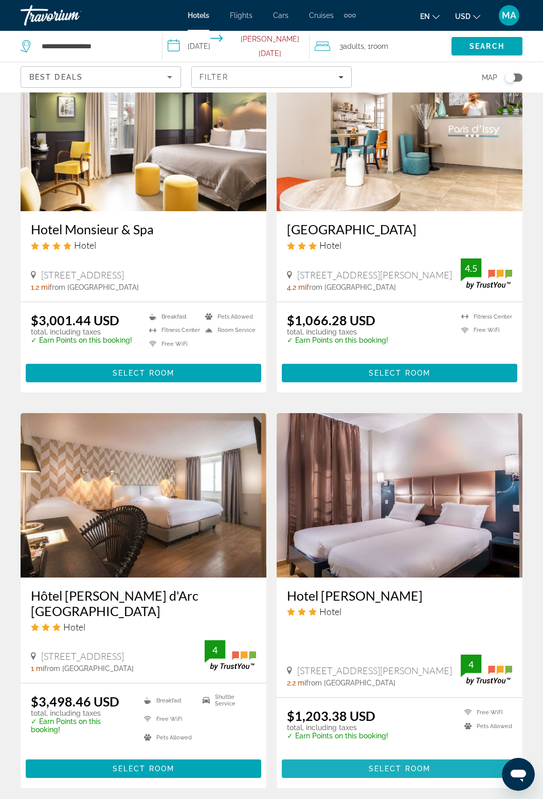
scroll to position [1676, 0]
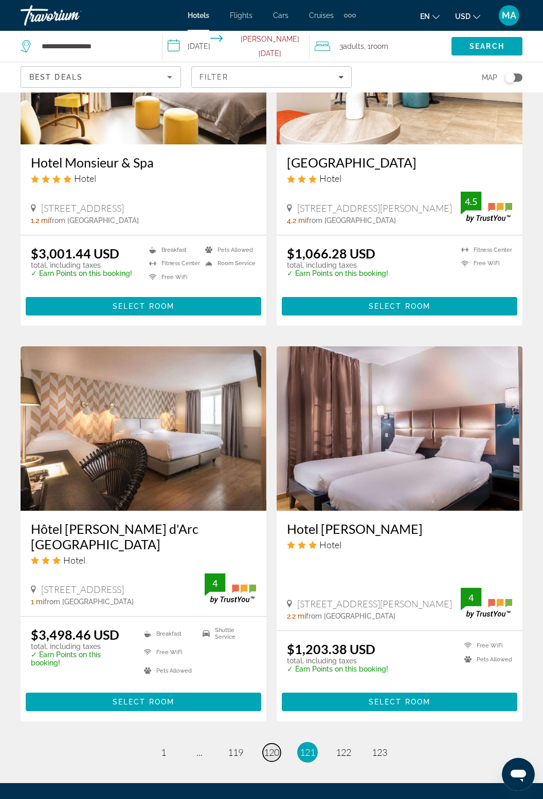
click at [275, 747] on span "120" at bounding box center [271, 752] width 15 height 11
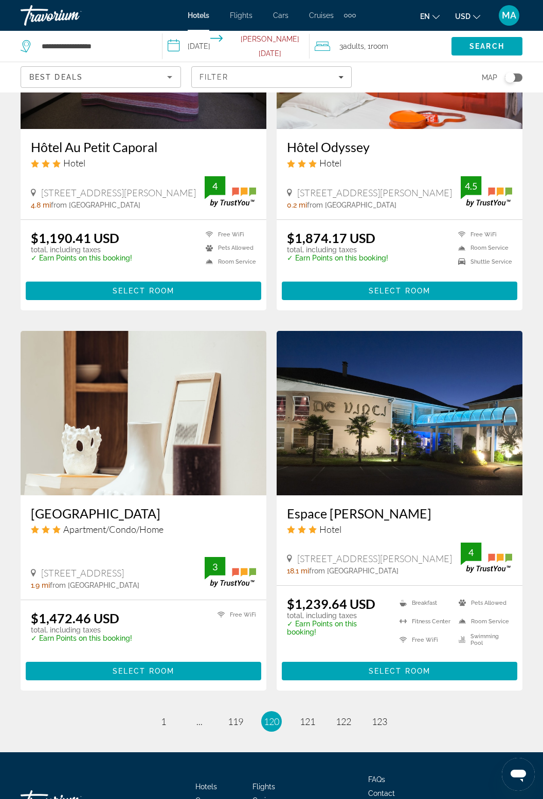
scroll to position [1661, 0]
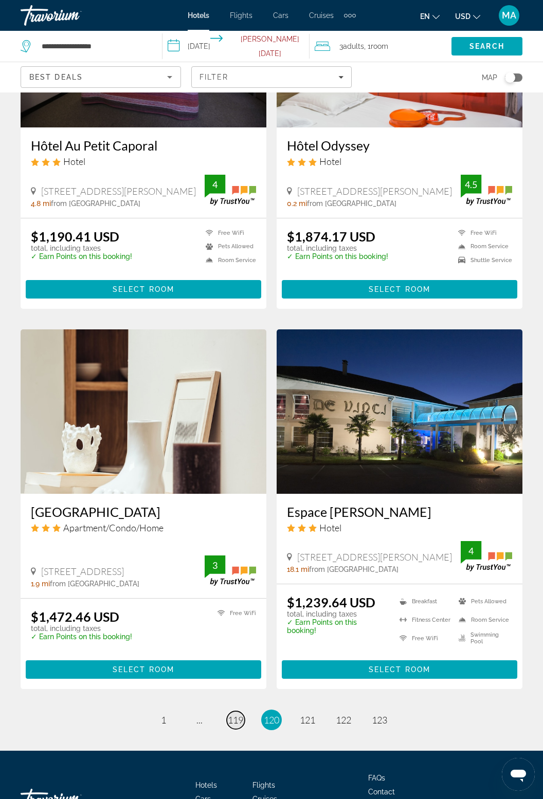
click at [234, 711] on link "page 119" at bounding box center [236, 720] width 18 height 18
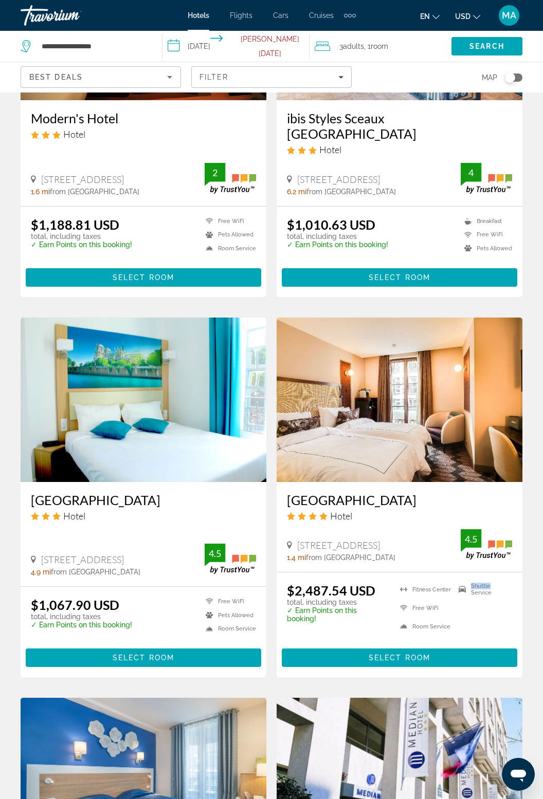
scroll to position [1660, 0]
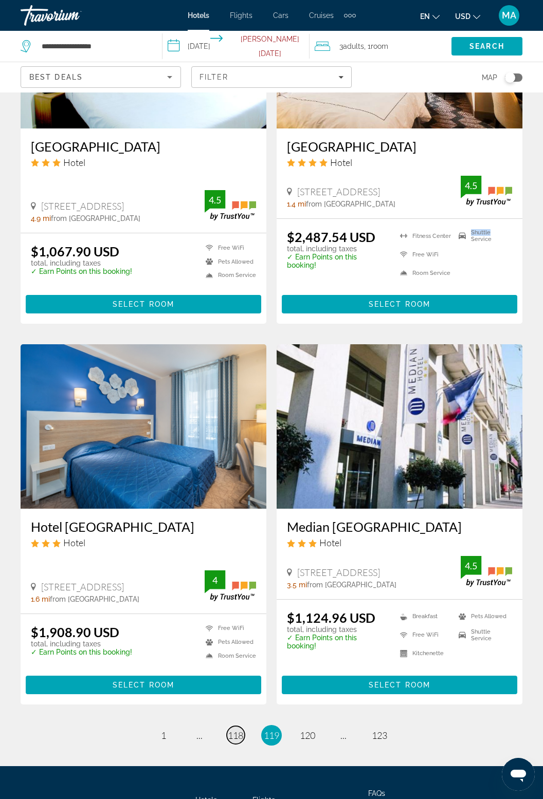
click at [231, 726] on link "page 118" at bounding box center [236, 735] width 18 height 18
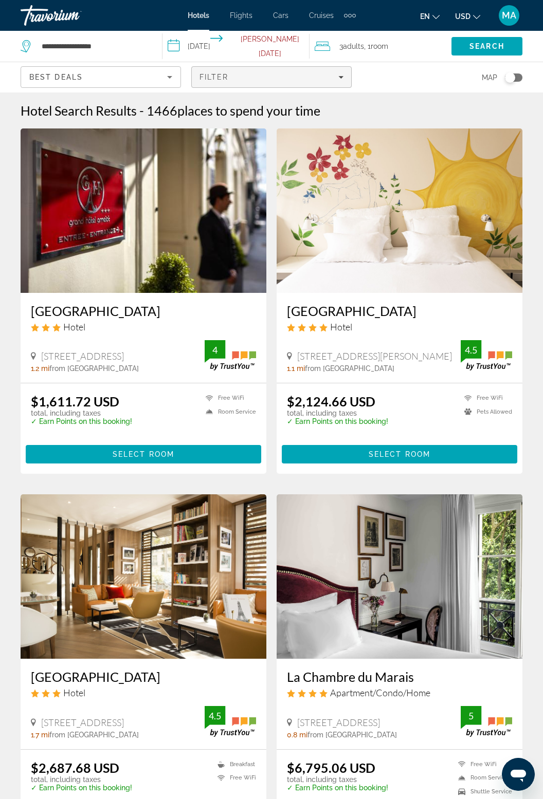
click at [342, 79] on icon "Filters" at bounding box center [340, 77] width 5 height 5
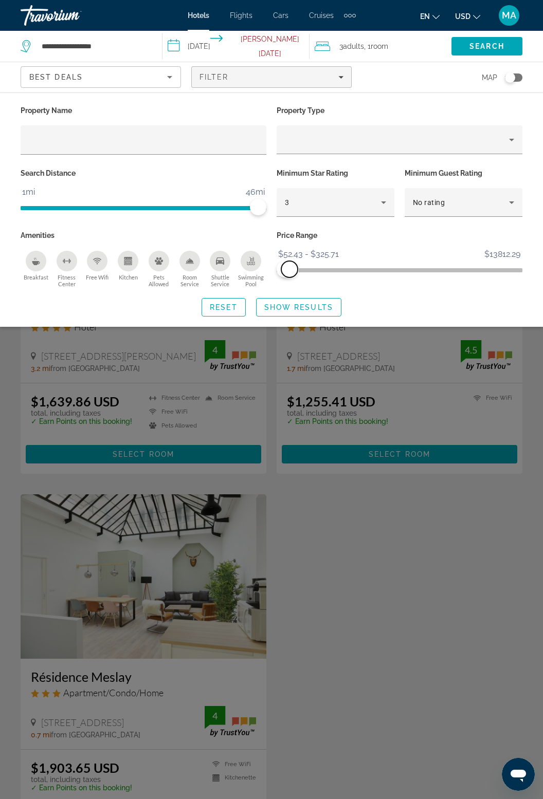
click at [297, 269] on span "ngx-slider-max" at bounding box center [289, 269] width 16 height 16
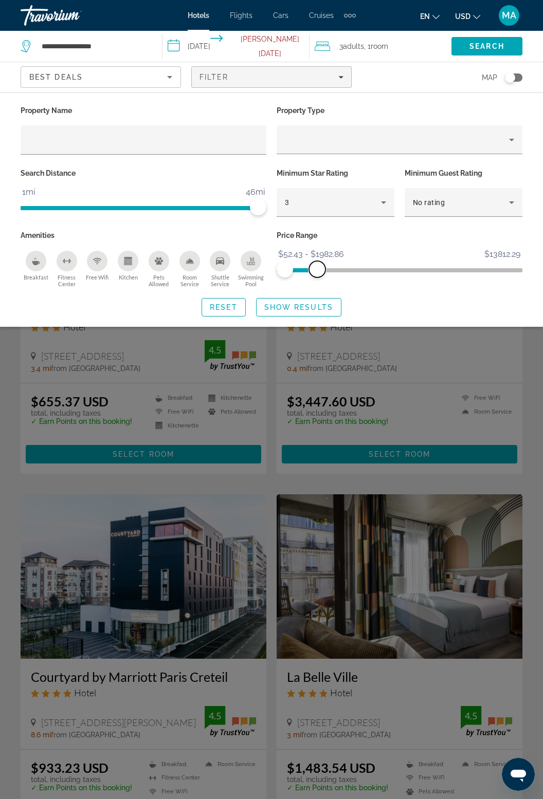
click at [320, 267] on span "ngx-slider-max" at bounding box center [317, 269] width 16 height 16
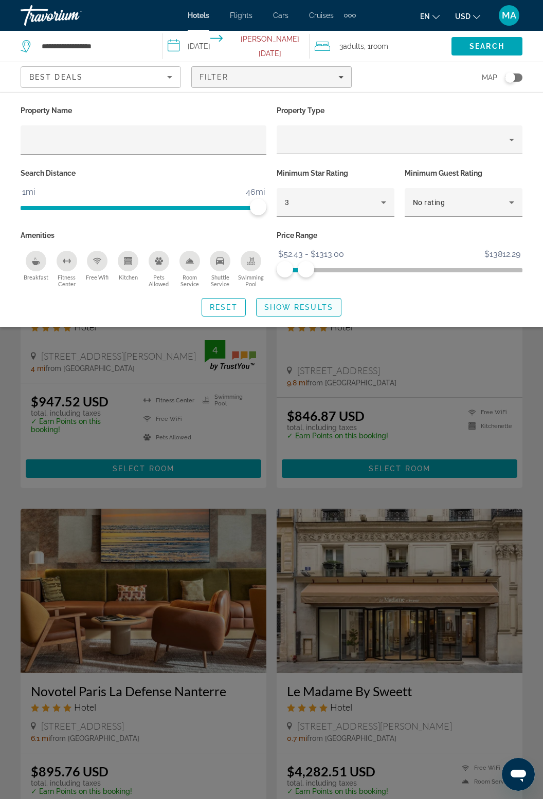
click at [308, 304] on span "Show Results" at bounding box center [298, 307] width 69 height 8
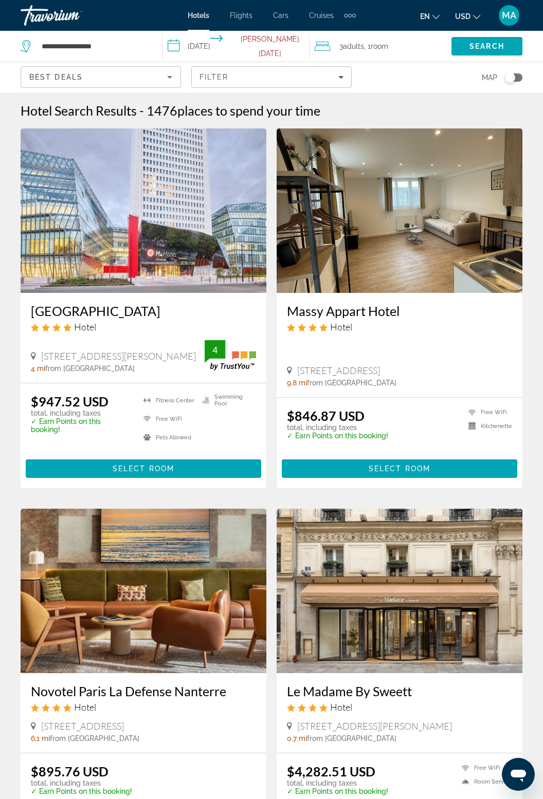
click at [165, 616] on img "Main content" at bounding box center [144, 591] width 246 height 165
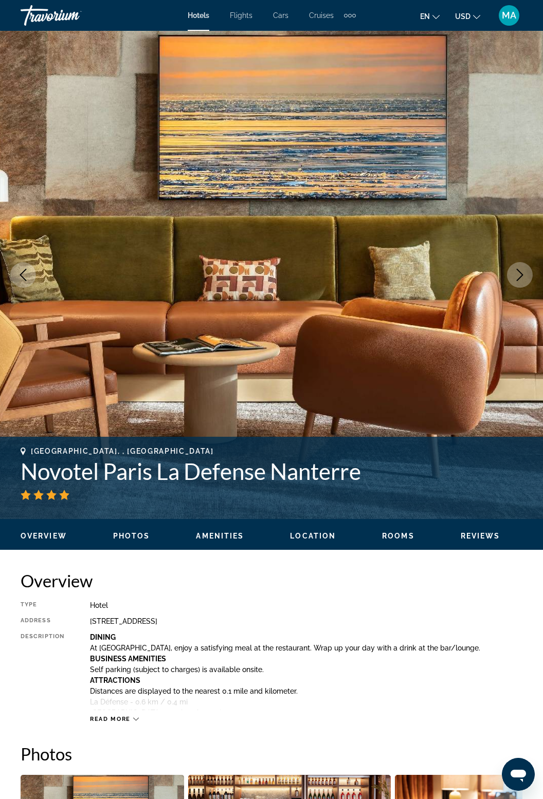
click at [518, 275] on icon "Next image" at bounding box center [520, 275] width 12 height 12
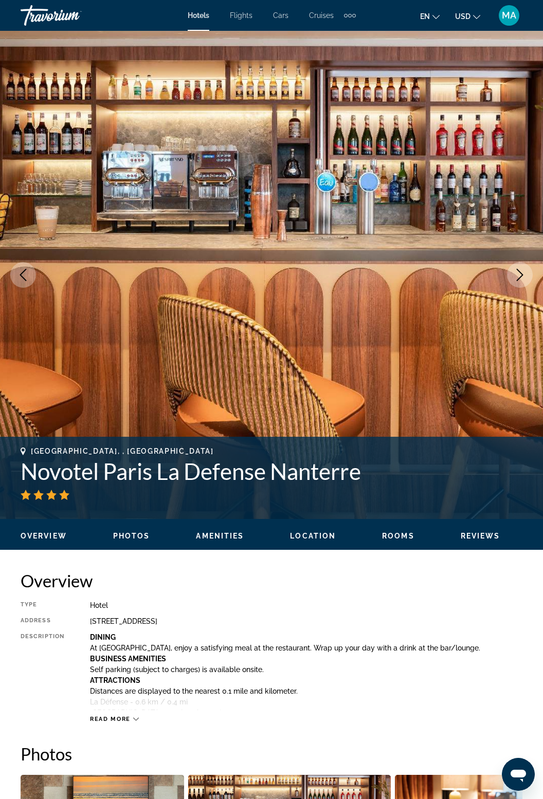
click at [533, 272] on img "Main content" at bounding box center [271, 275] width 543 height 488
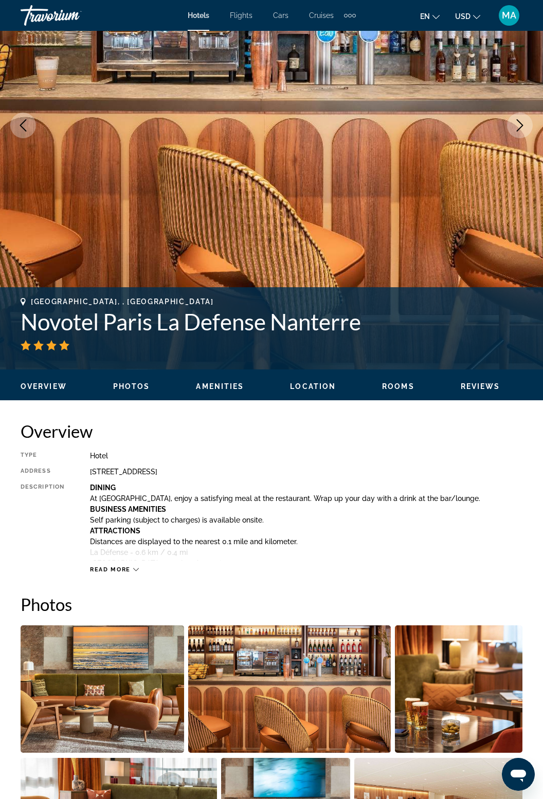
scroll to position [153, 0]
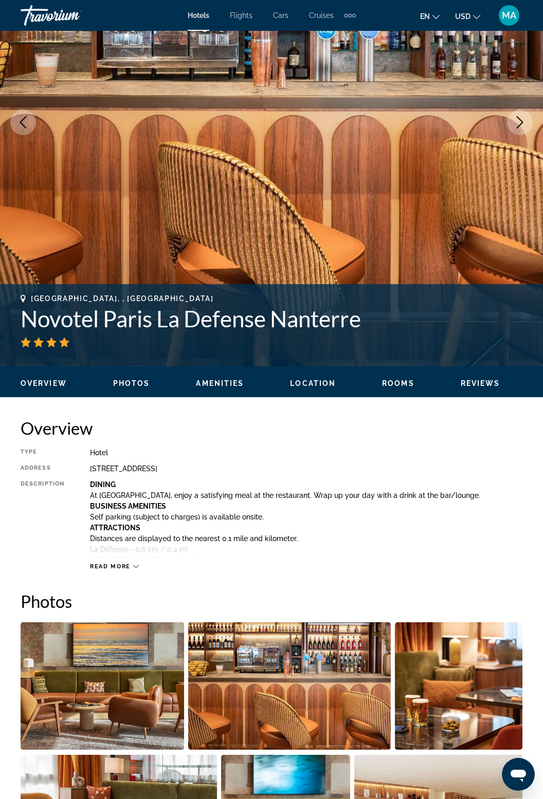
click at [137, 564] on icon "Main content" at bounding box center [136, 567] width 6 height 6
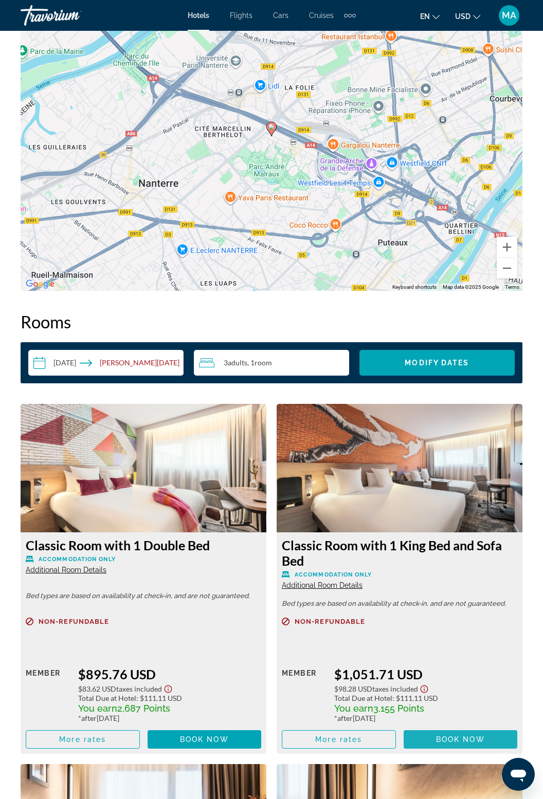
scroll to position [1589, 0]
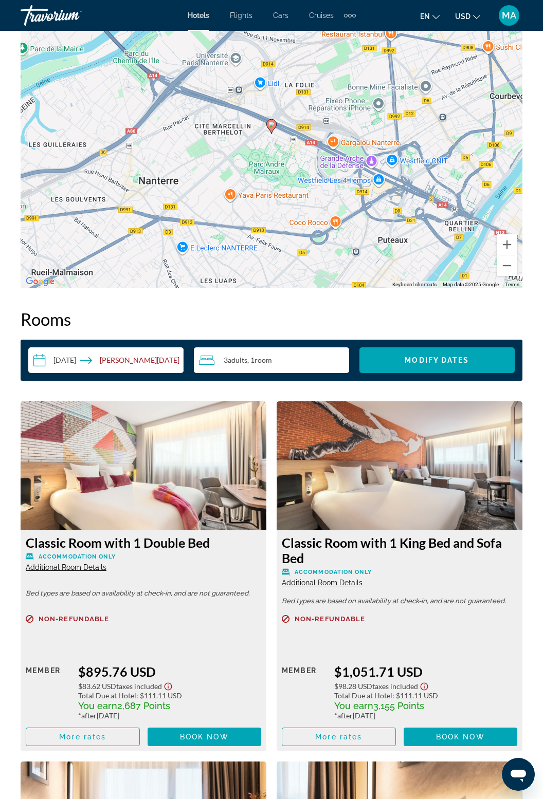
click at [198, 495] on img "Main content" at bounding box center [144, 465] width 246 height 129
click at [471, 348] on span "Search widget" at bounding box center [436, 360] width 155 height 25
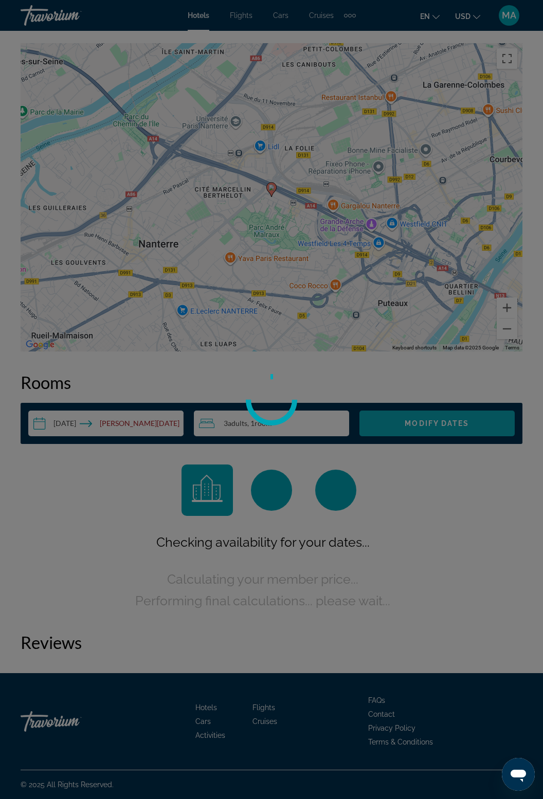
scroll to position [1484, 0]
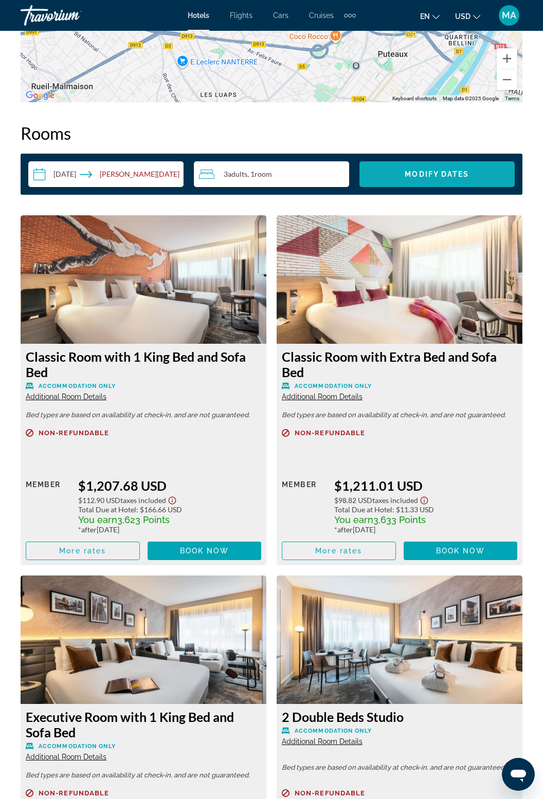
scroll to position [1781, 0]
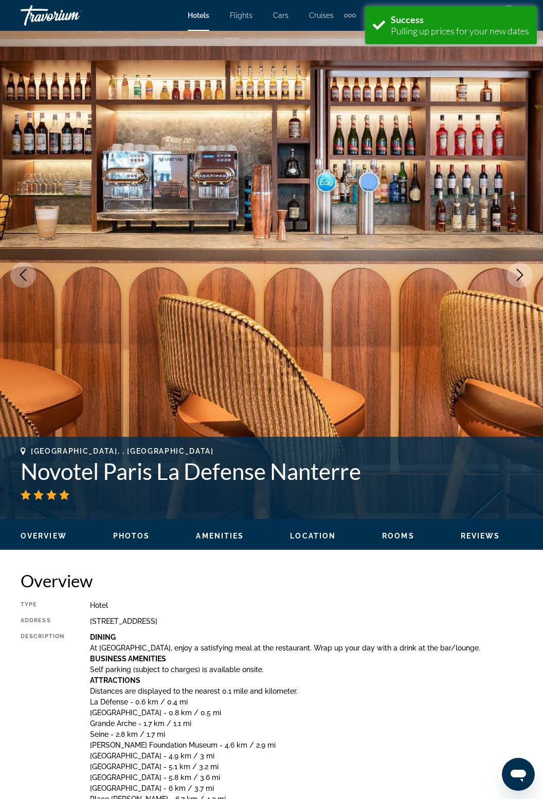
click at [492, 796] on p "Place Charles de Gaulle - 6.7 km / 4.2 mi" at bounding box center [306, 799] width 432 height 8
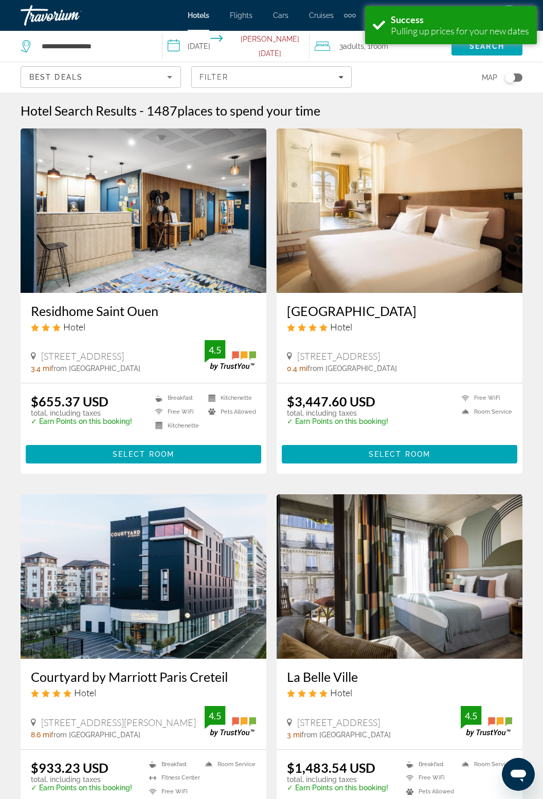
click at [160, 239] on img "Main content" at bounding box center [144, 211] width 246 height 165
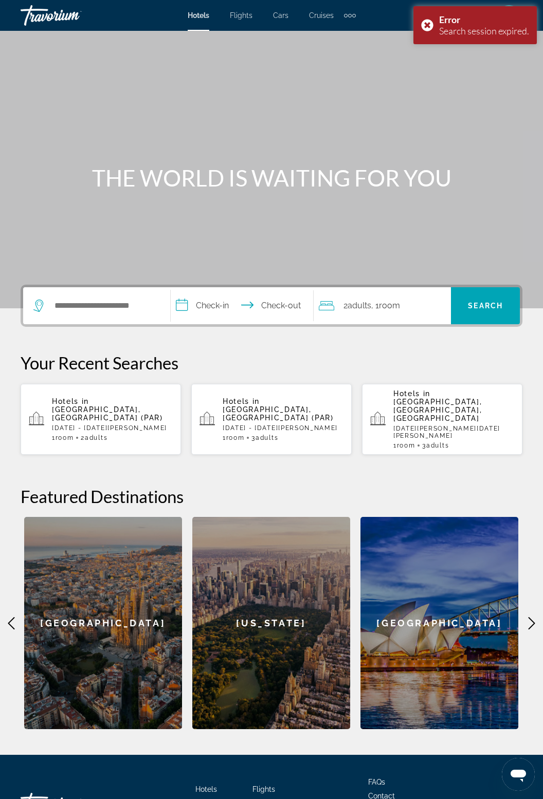
click at [532, 617] on icon "Main content" at bounding box center [531, 623] width 12 height 12
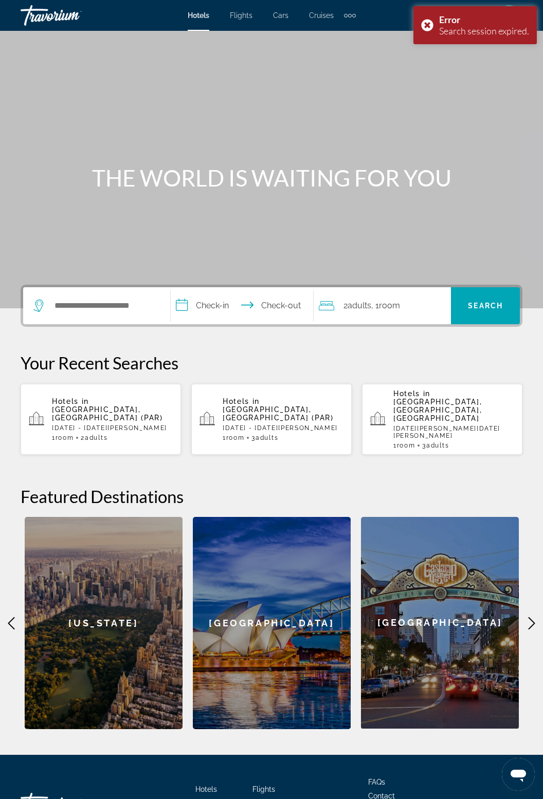
click at [131, 425] on p "Fri, 26 Dec - Fri, 02 Jan" at bounding box center [112, 428] width 121 height 7
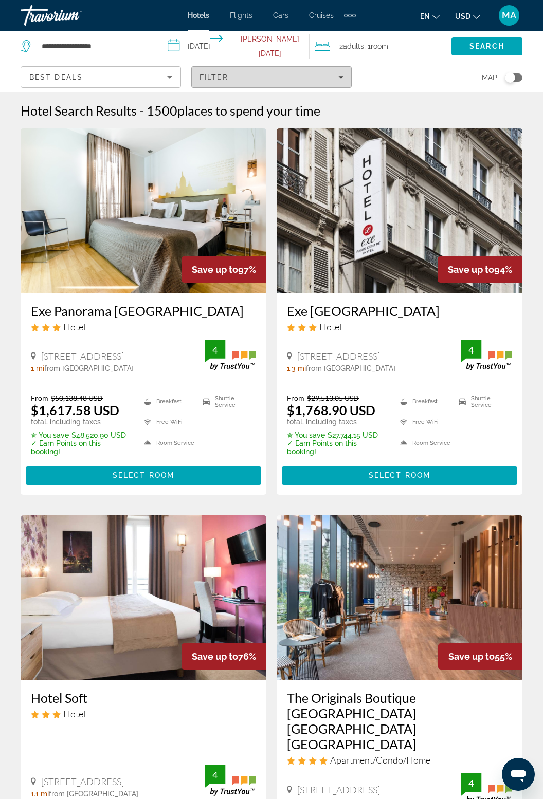
click at [338, 81] on div "Filter" at bounding box center [271, 77] width 144 height 8
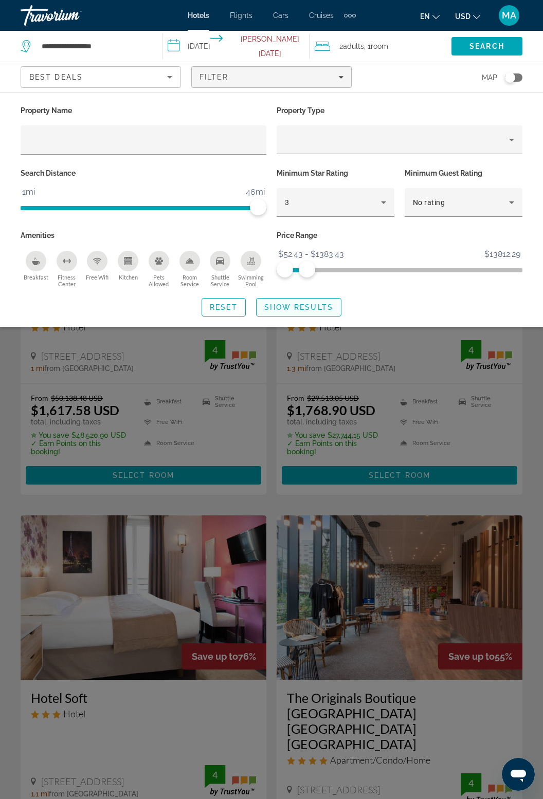
click at [307, 307] on span "Show Results" at bounding box center [298, 307] width 69 height 8
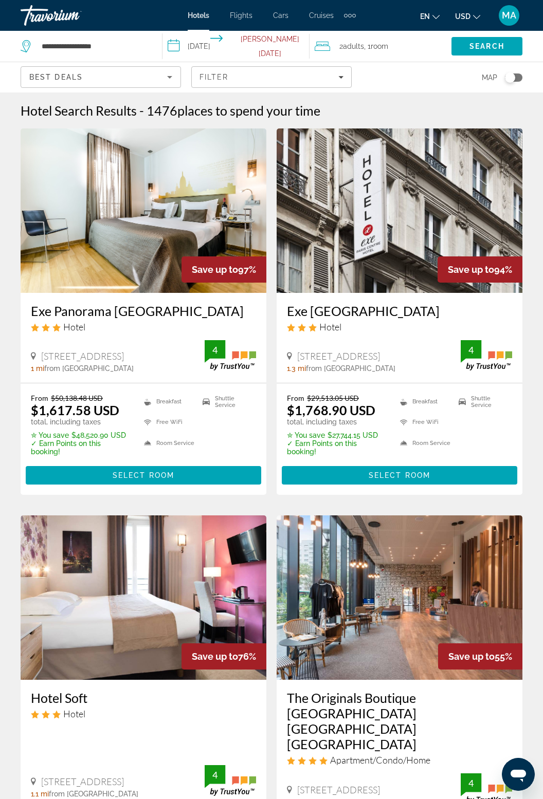
click at [364, 50] on span "Adults" at bounding box center [353, 46] width 21 height 8
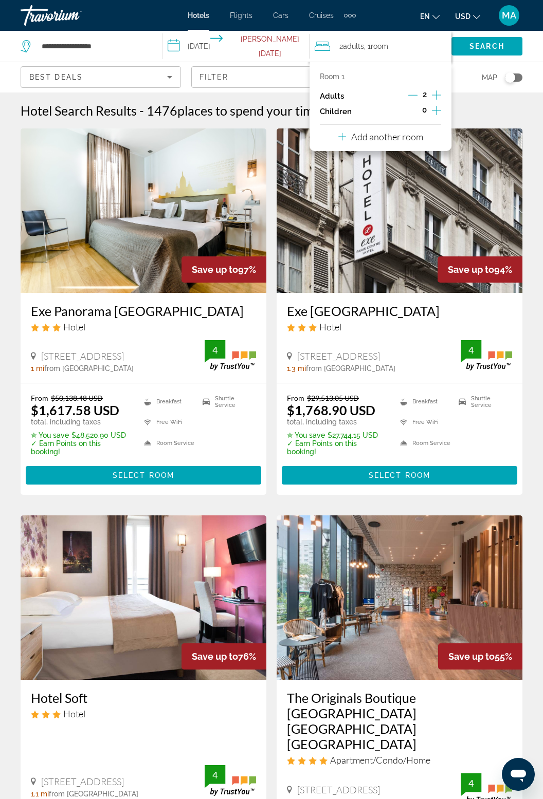
click at [436, 93] on icon "Increment adults" at bounding box center [436, 95] width 9 height 12
click at [495, 51] on span "Search" at bounding box center [486, 46] width 71 height 25
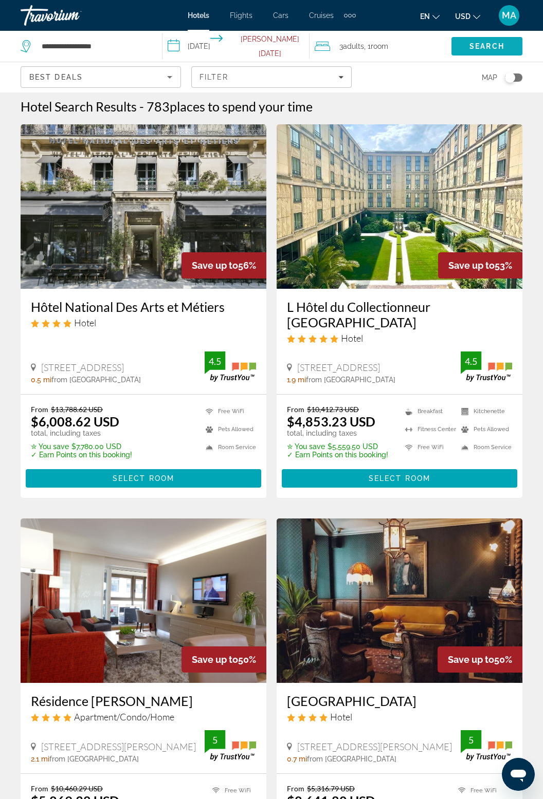
scroll to position [12, 0]
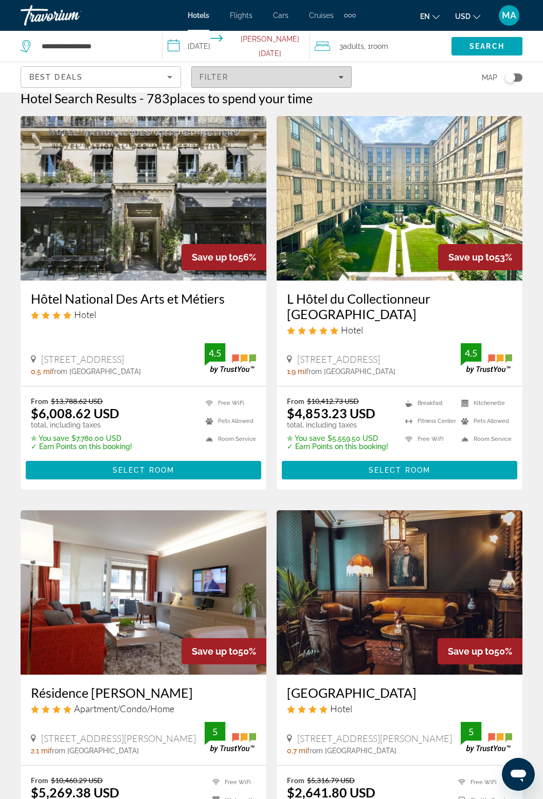
click at [340, 77] on icon "Filters" at bounding box center [340, 77] width 5 height 3
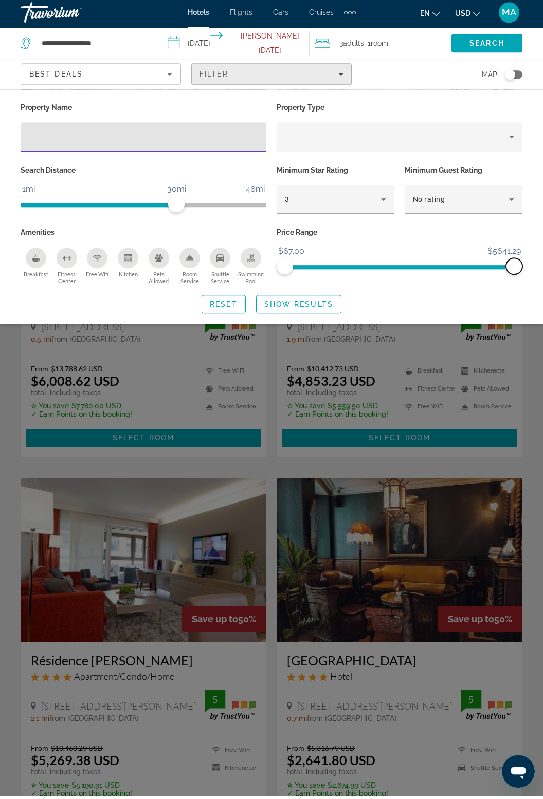
scroll to position [42, 0]
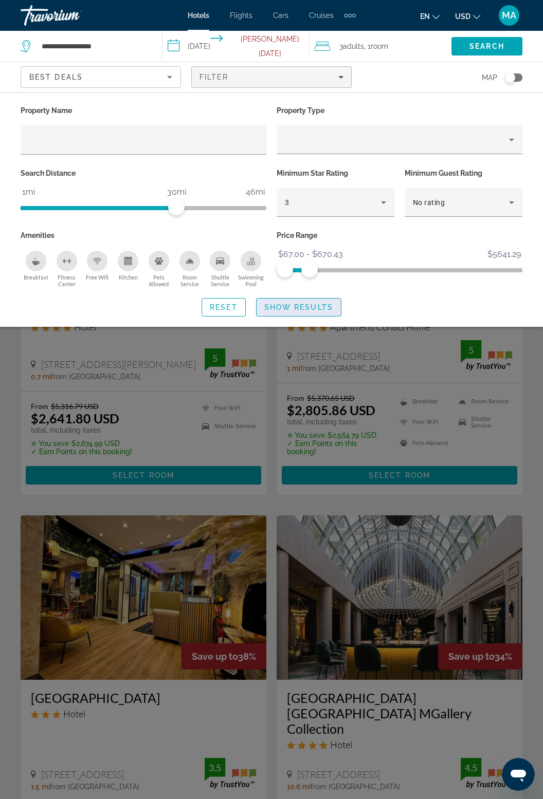
click at [322, 304] on span "Show Results" at bounding box center [298, 307] width 69 height 8
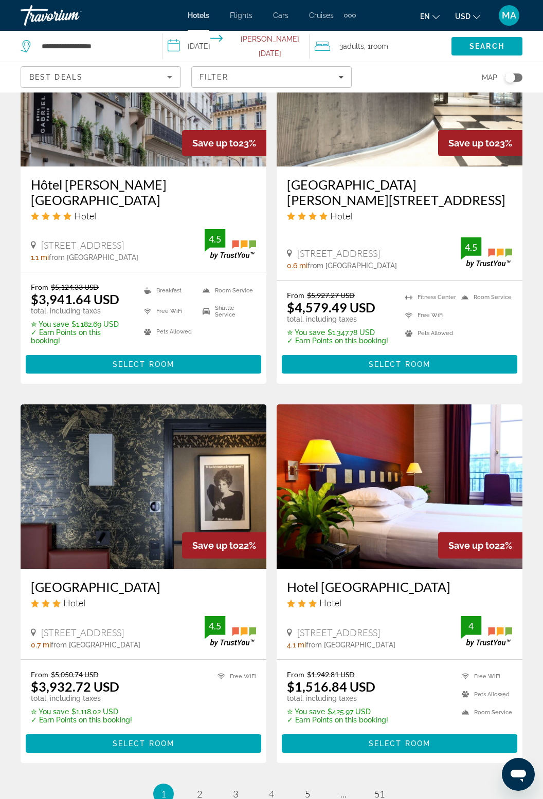
scroll to position [1730, 0]
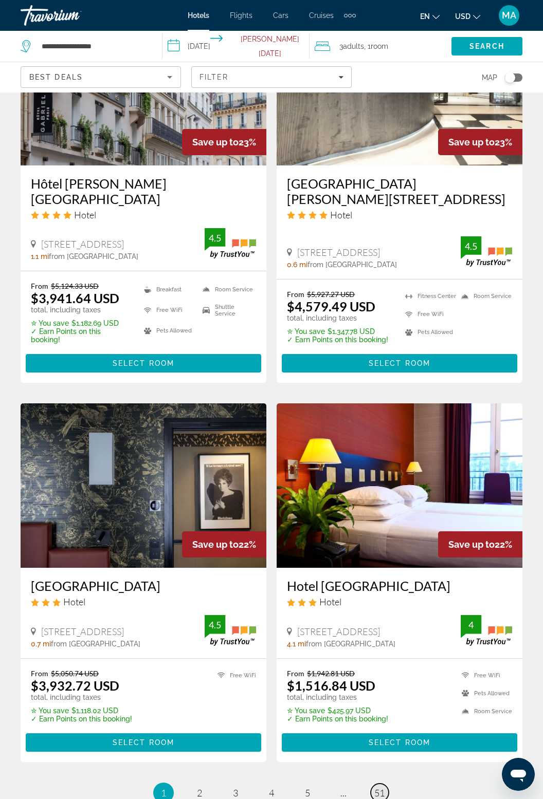
click at [387, 784] on link "page 51" at bounding box center [380, 793] width 18 height 18
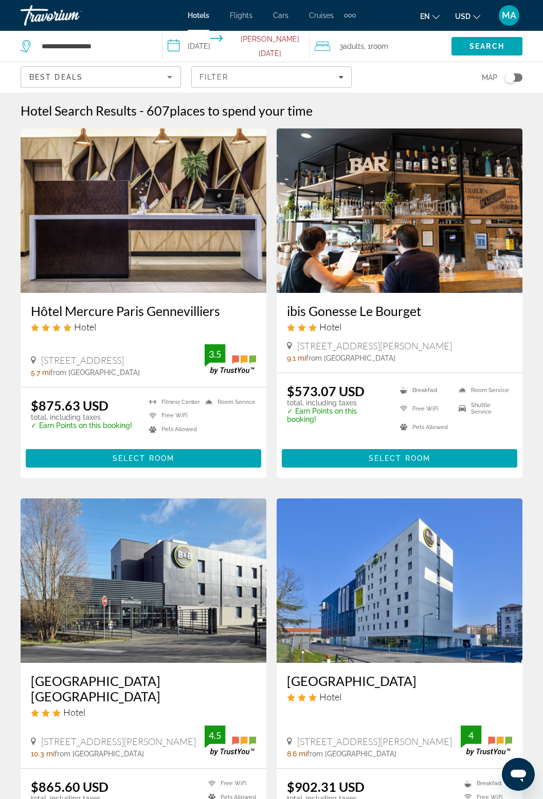
click at [463, 253] on img "Main content" at bounding box center [400, 211] width 246 height 165
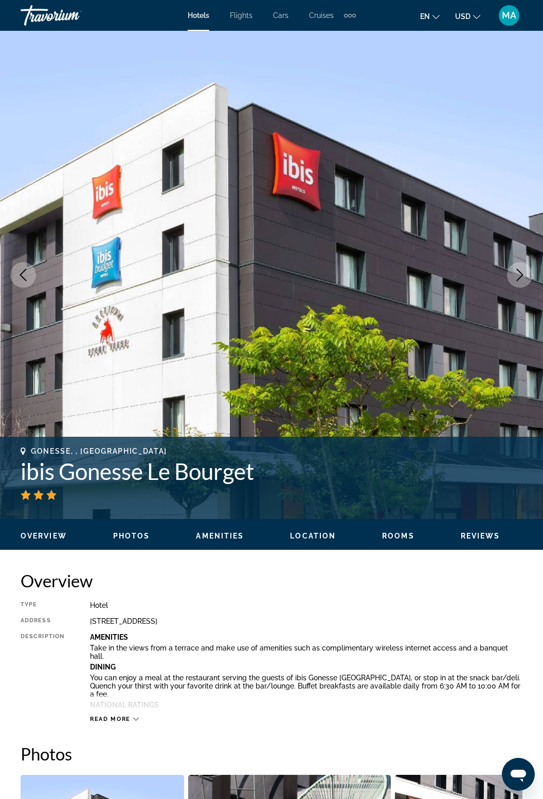
click at [512, 266] on button "Next image" at bounding box center [520, 275] width 26 height 26
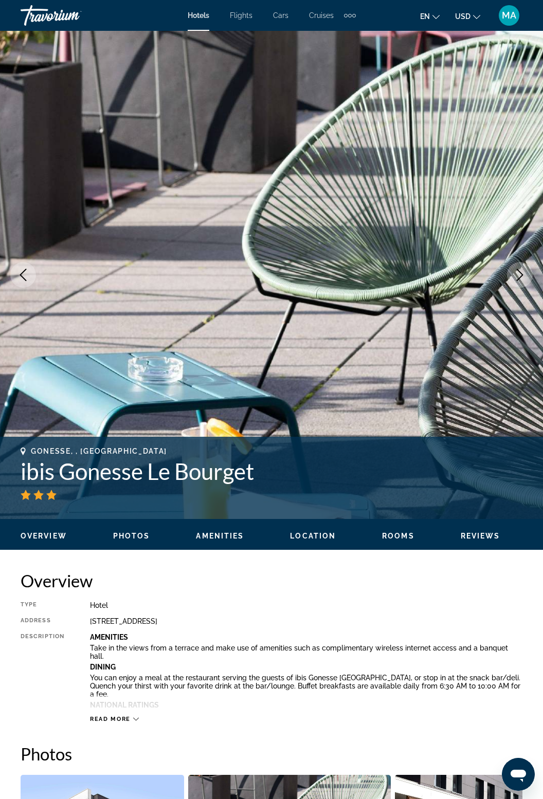
click at [521, 276] on icon "Next image" at bounding box center [520, 275] width 7 height 12
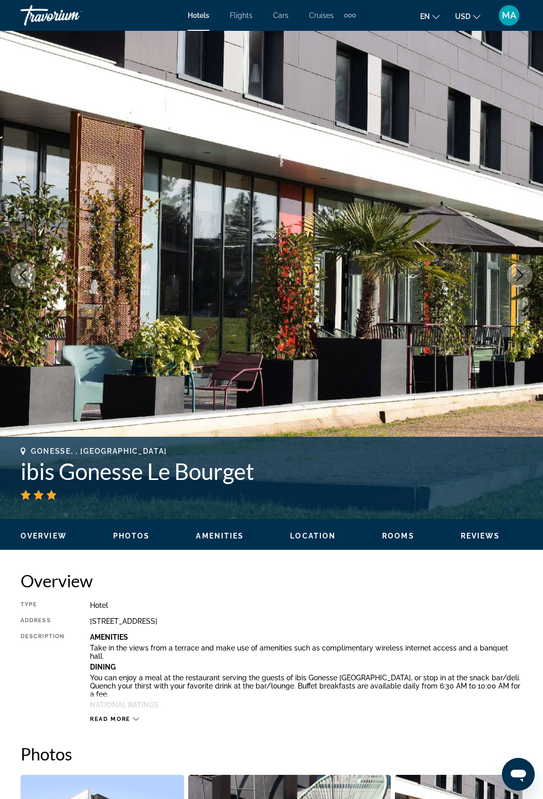
click at [509, 268] on button "Next image" at bounding box center [520, 275] width 26 height 26
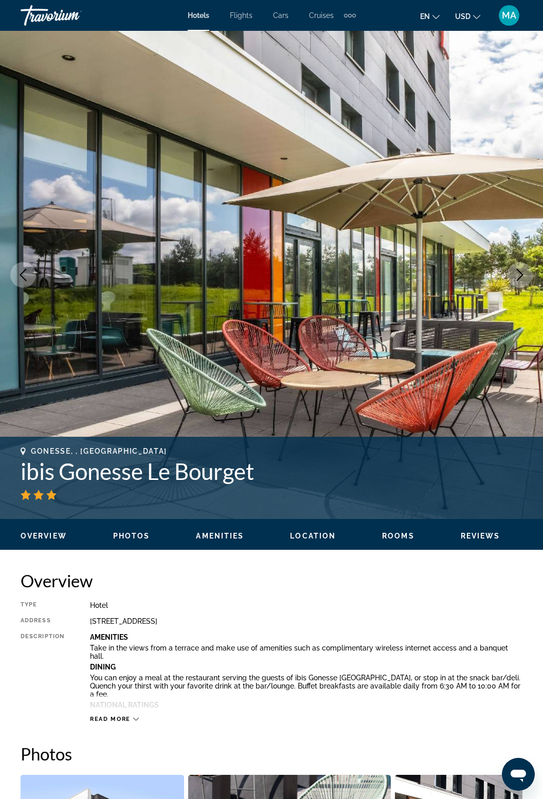
click at [525, 278] on icon "Next image" at bounding box center [520, 275] width 12 height 12
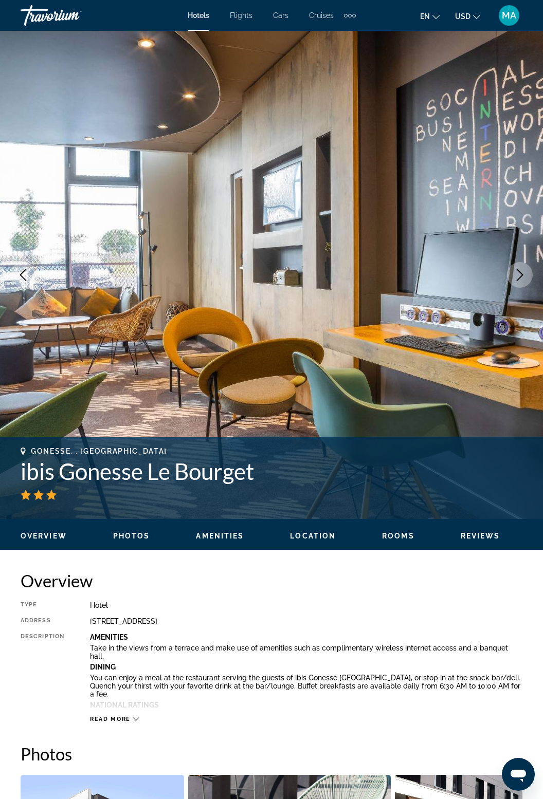
click at [526, 277] on button "Next image" at bounding box center [520, 275] width 26 height 26
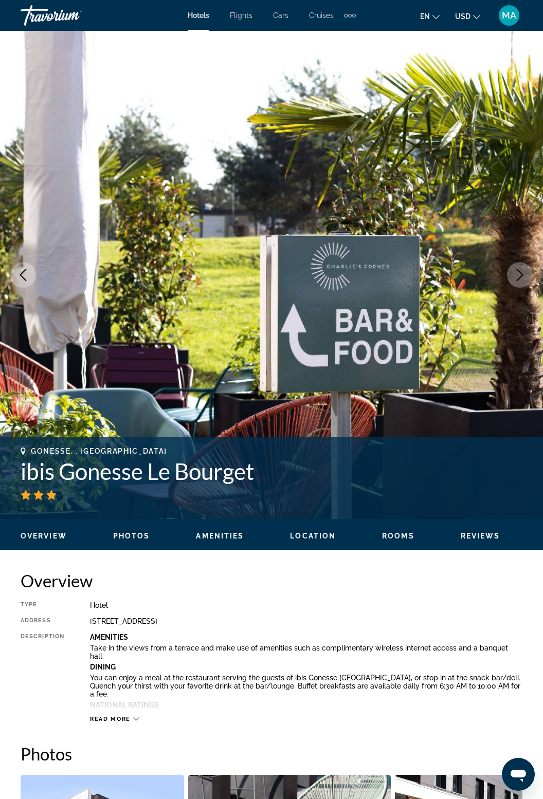
click at [131, 722] on div "Read more" at bounding box center [114, 719] width 49 height 7
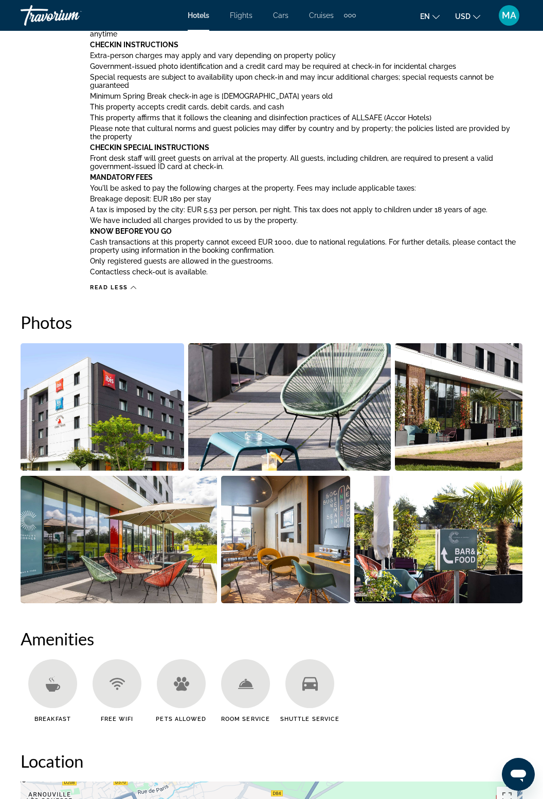
scroll to position [1048, 0]
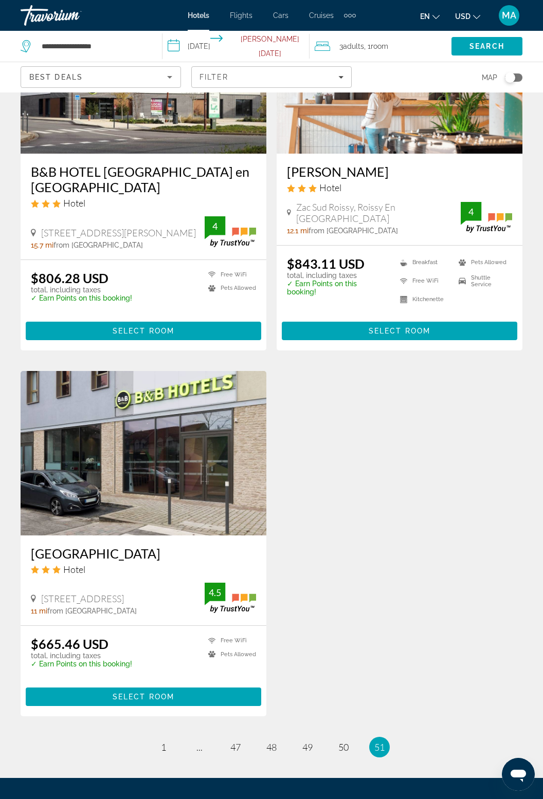
scroll to position [943, 0]
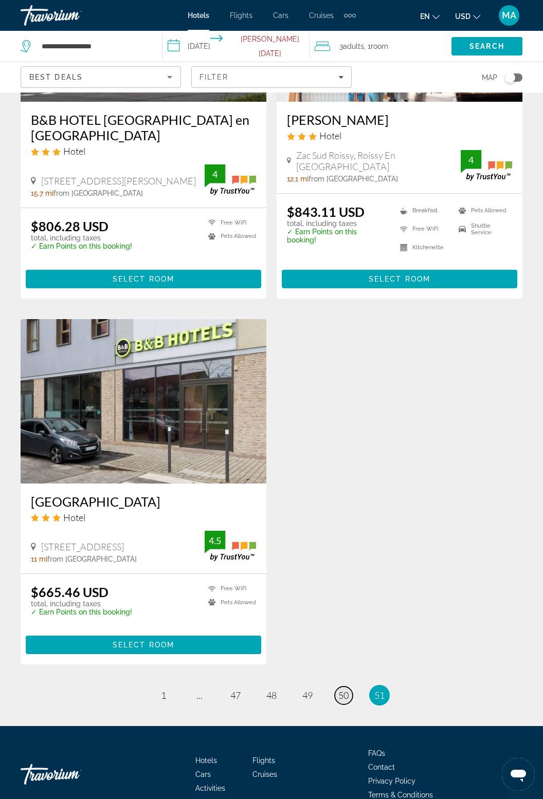
click at [350, 687] on link "page 50" at bounding box center [344, 696] width 18 height 18
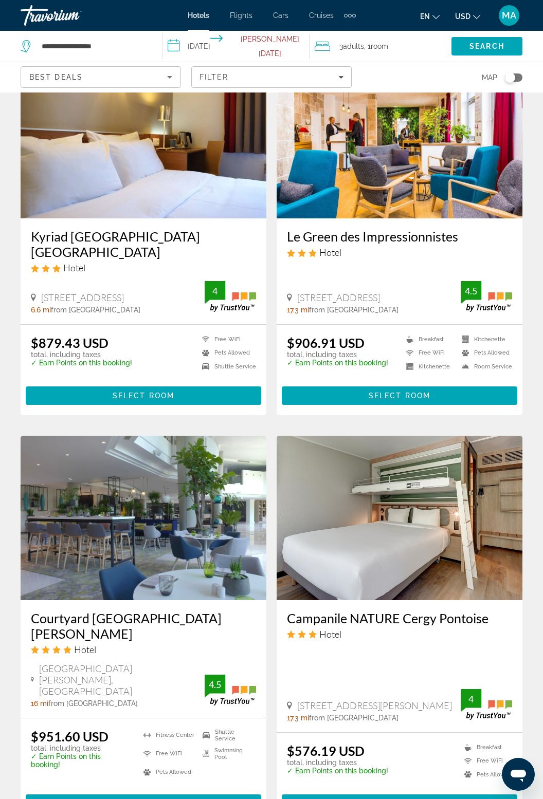
scroll to position [1738, 0]
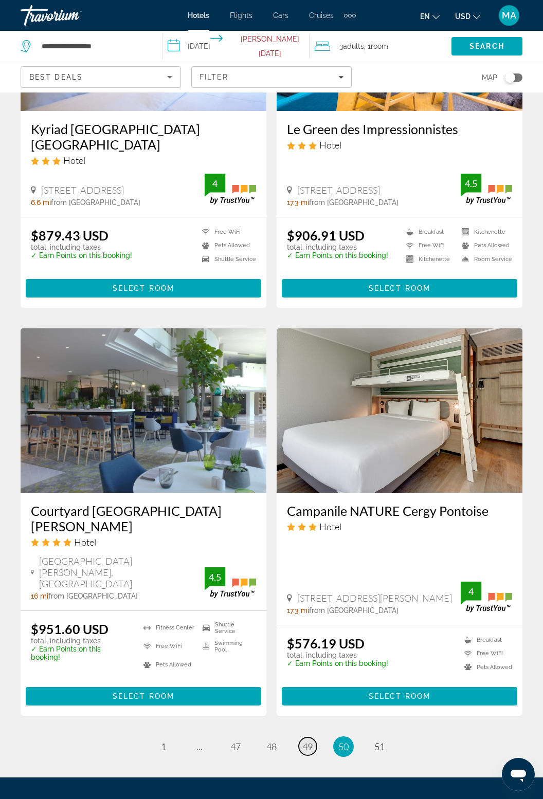
click at [314, 738] on link "page 49" at bounding box center [308, 747] width 18 height 18
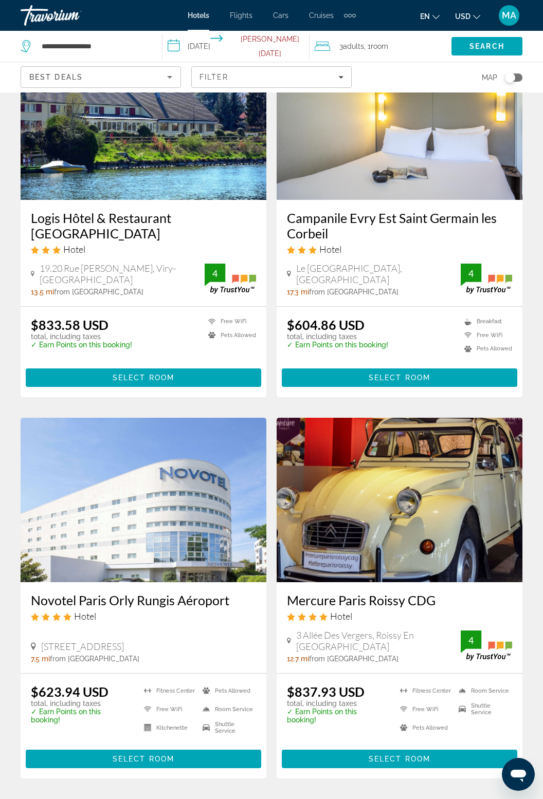
scroll to position [1678, 0]
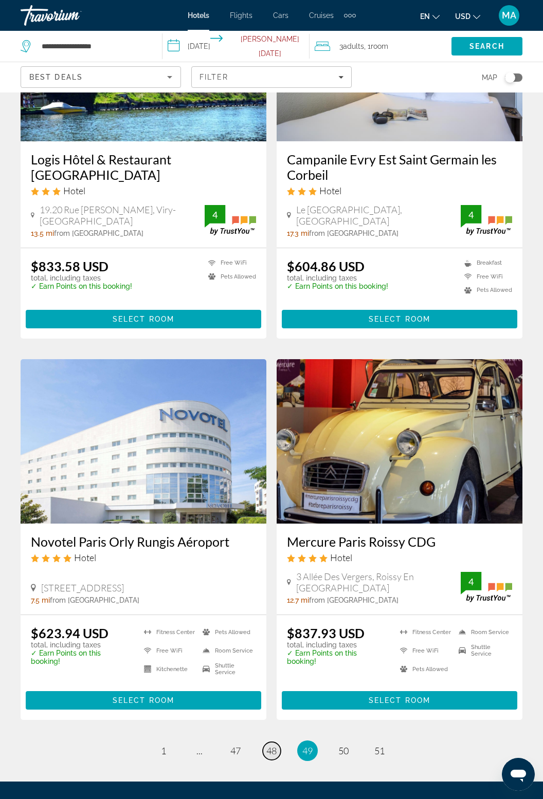
click at [271, 742] on link "page 48" at bounding box center [272, 751] width 18 height 18
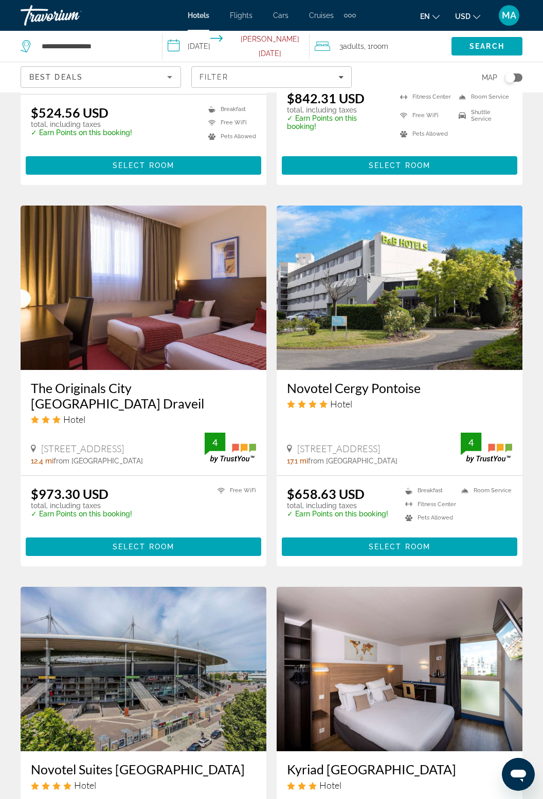
scroll to position [1691, 0]
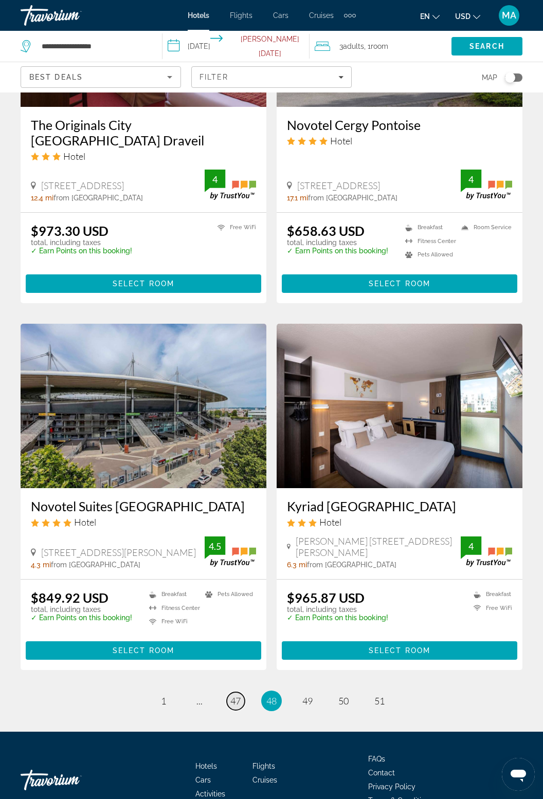
click at [232, 696] on span "47" at bounding box center [235, 701] width 10 height 11
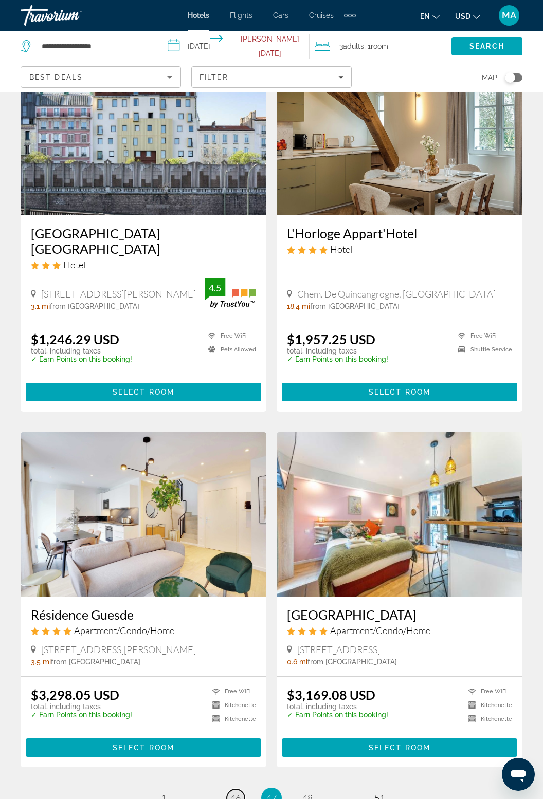
scroll to position [1670, 0]
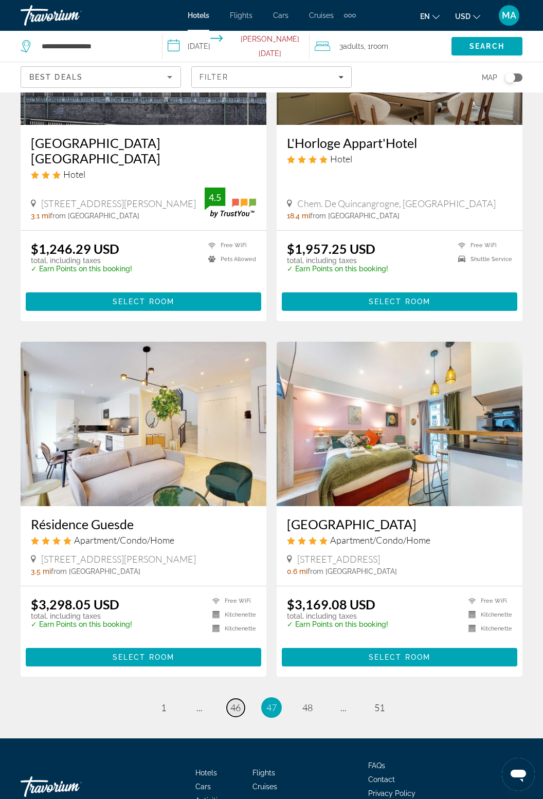
click at [230, 699] on link "page 46" at bounding box center [236, 708] width 18 height 18
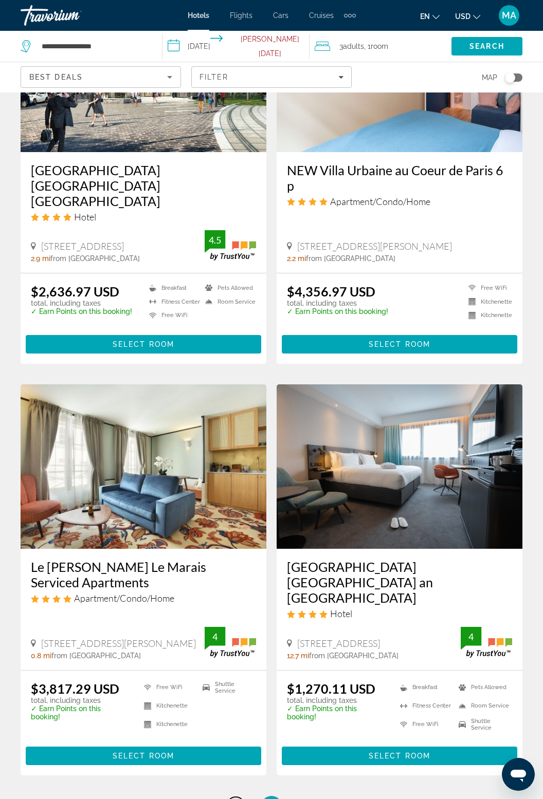
scroll to position [1684, 0]
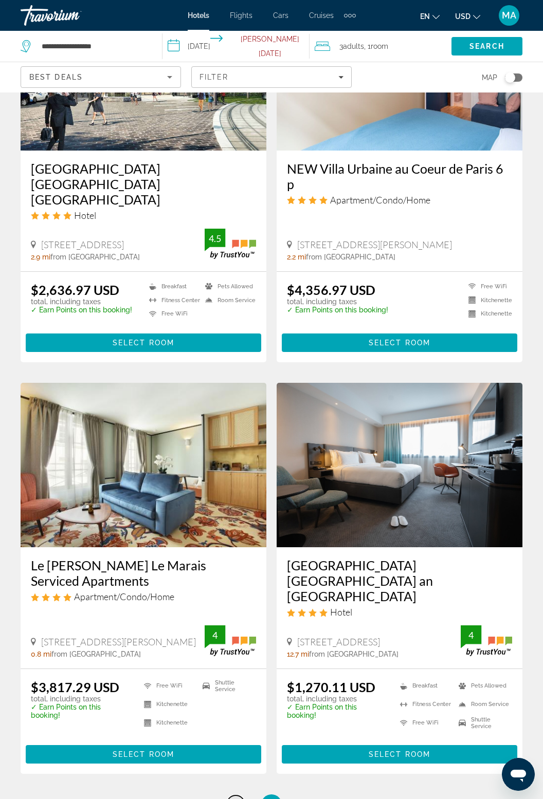
click at [235, 796] on link "page 45" at bounding box center [236, 805] width 18 height 18
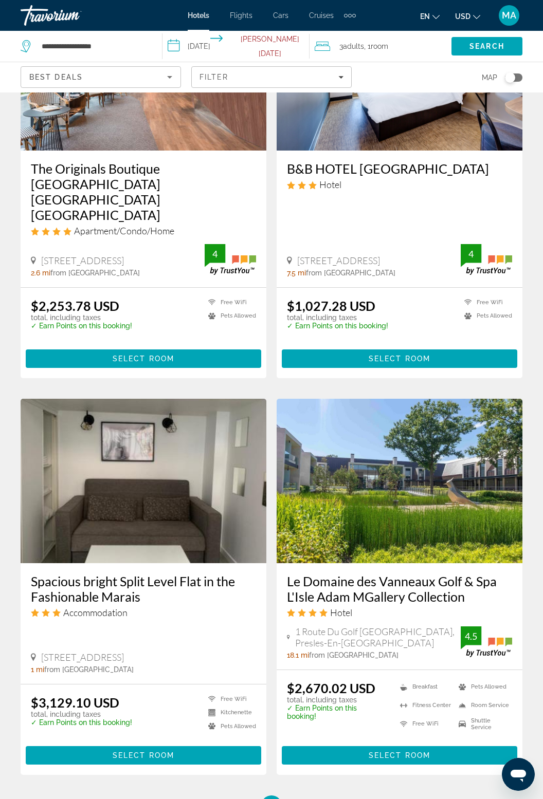
scroll to position [1707, 0]
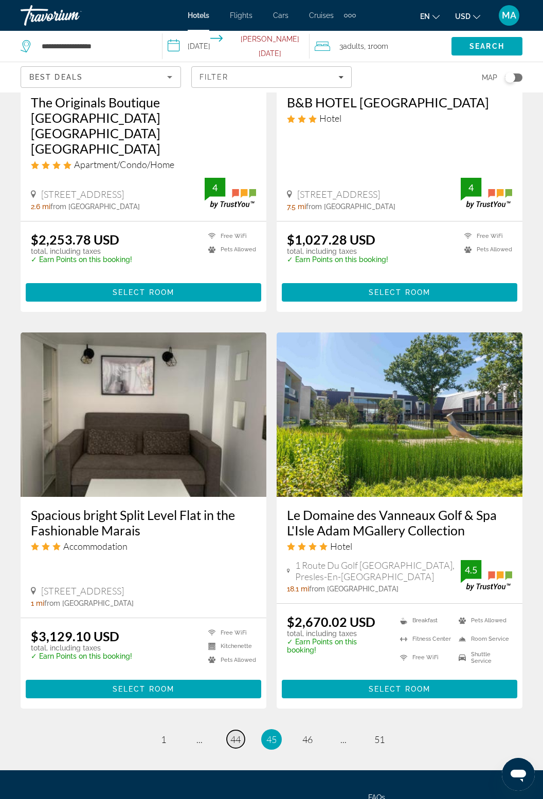
click at [233, 734] on span "44" at bounding box center [235, 739] width 10 height 11
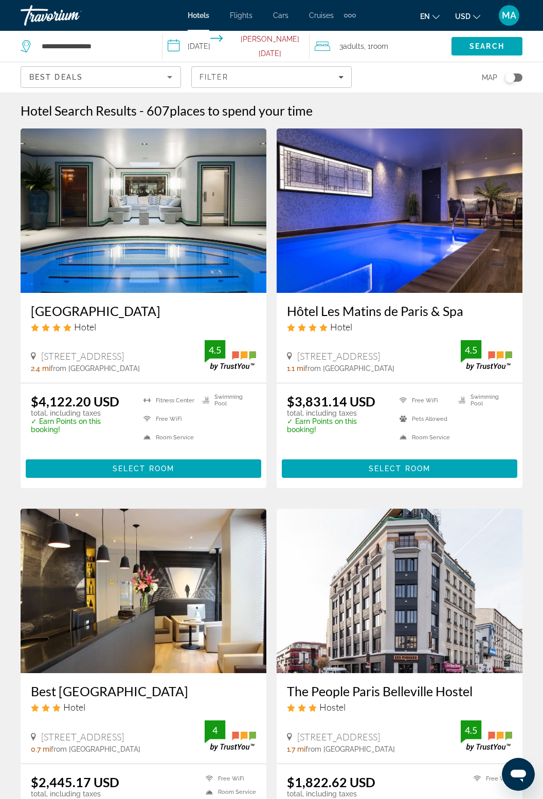
click at [467, 705] on div "The People Paris Belleville Hostel Hostel" at bounding box center [399, 702] width 225 height 37
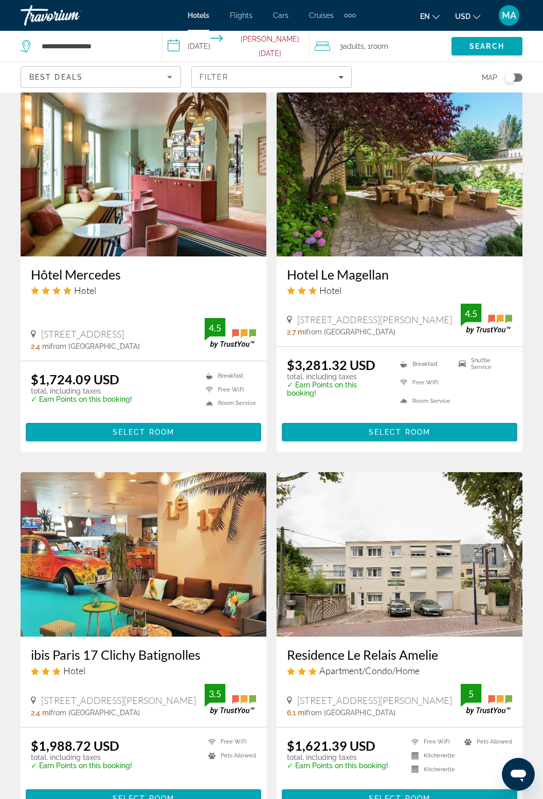
scroll to position [1690, 0]
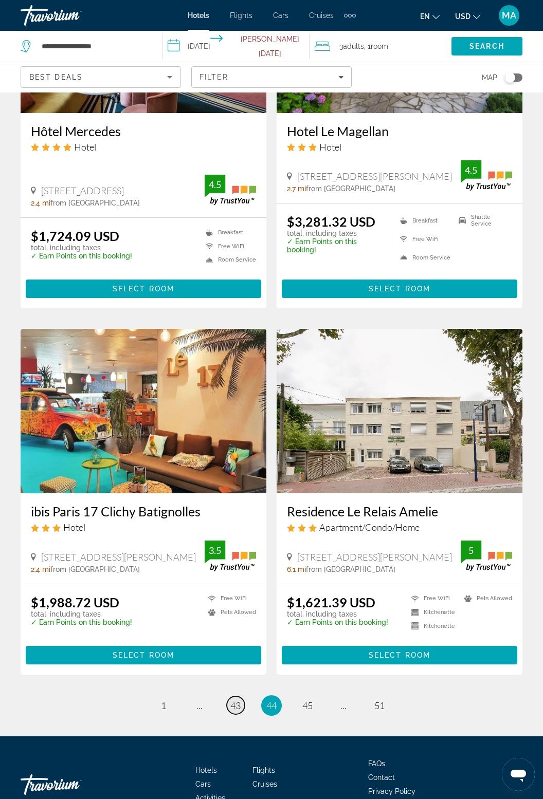
click at [236, 697] on link "page 43" at bounding box center [236, 706] width 18 height 18
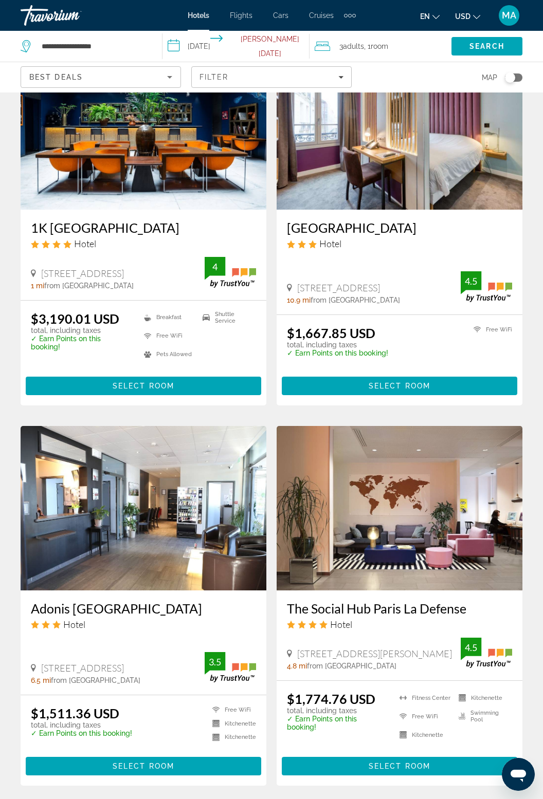
scroll to position [1661, 0]
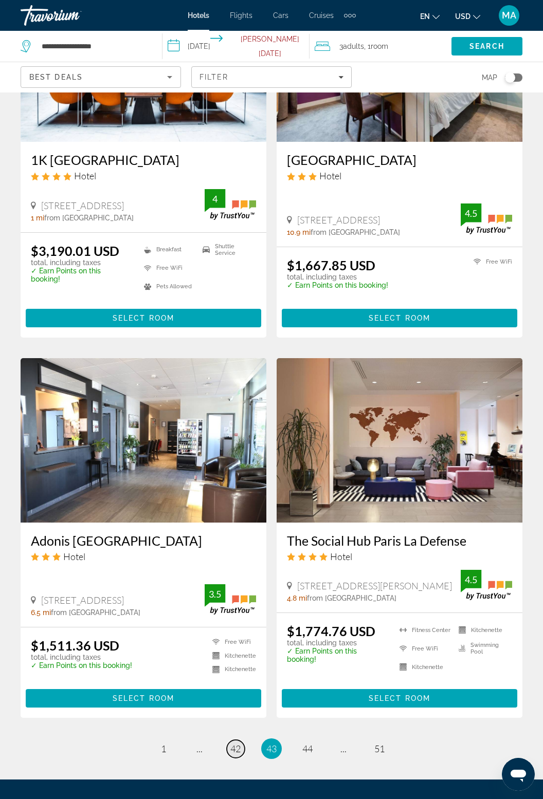
click at [239, 743] on span "42" at bounding box center [235, 748] width 10 height 11
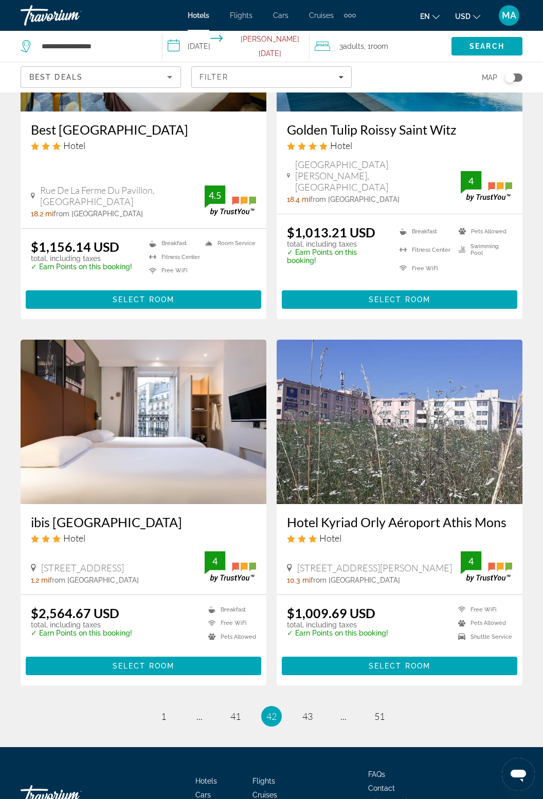
scroll to position [1688, 0]
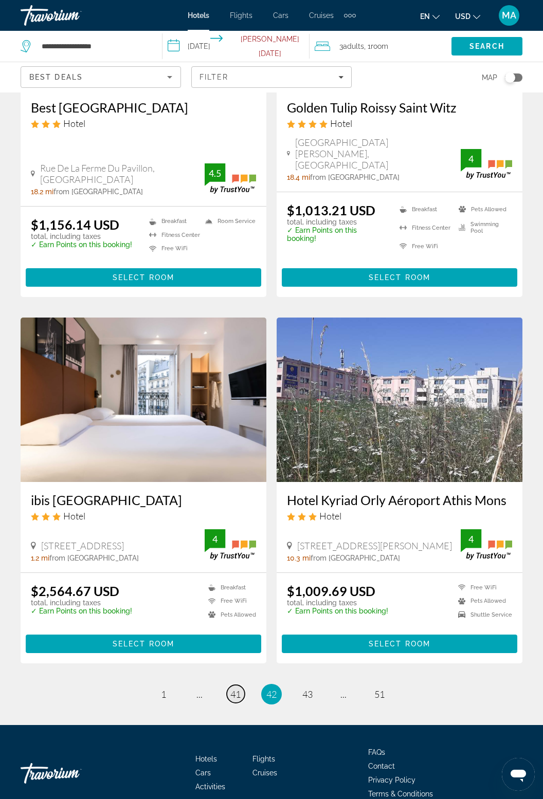
click at [234, 685] on link "page 41" at bounding box center [236, 694] width 18 height 18
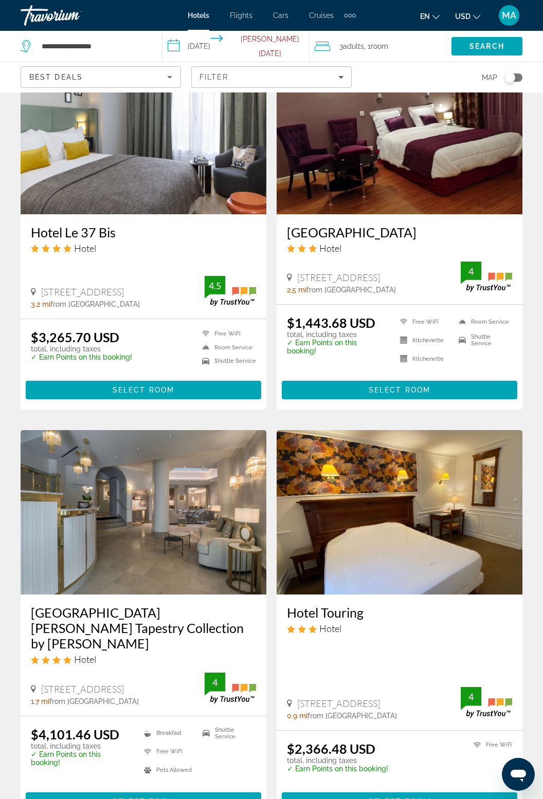
scroll to position [1676, 0]
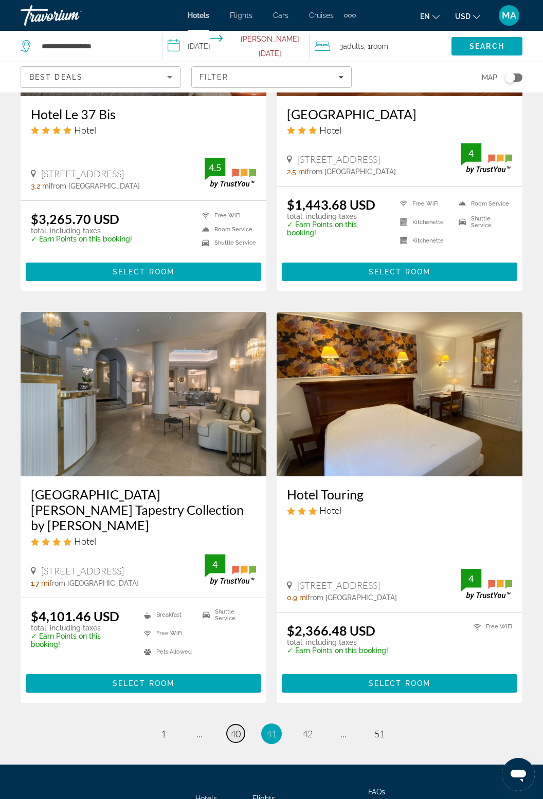
click at [239, 728] on span "40" at bounding box center [235, 733] width 10 height 11
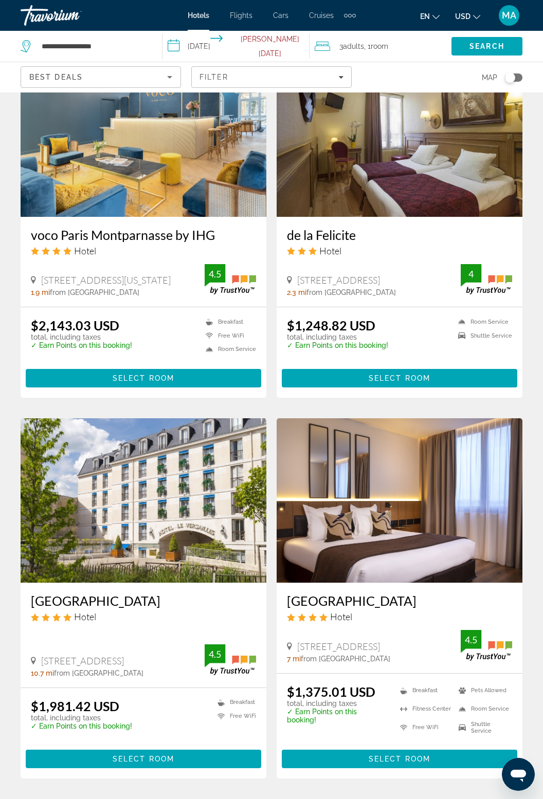
scroll to position [1588, 0]
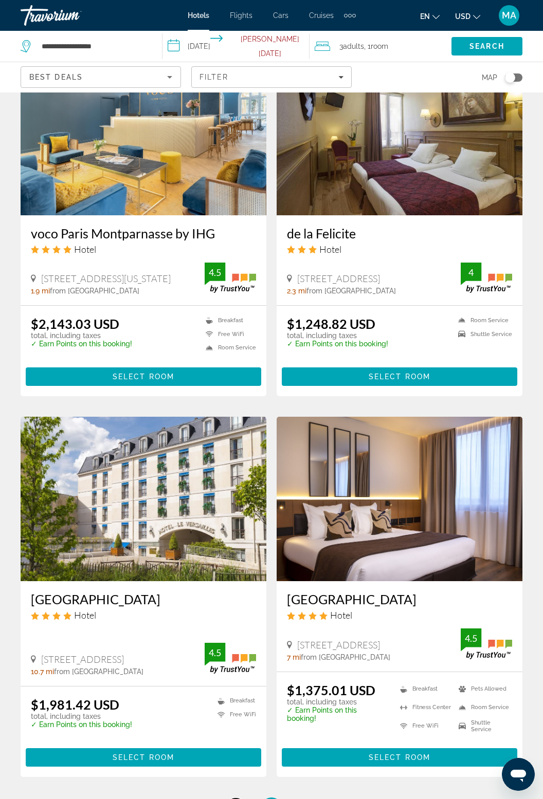
click at [239, 799] on span "39" at bounding box center [235, 807] width 10 height 11
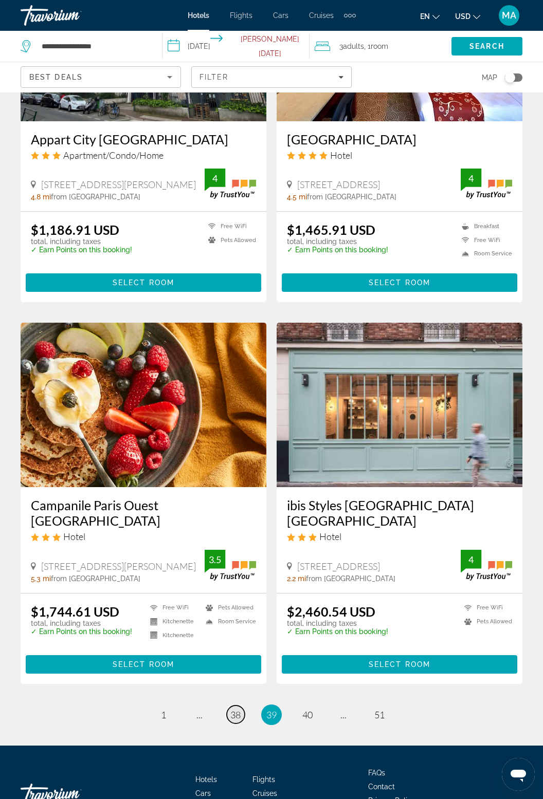
scroll to position [1693, 0]
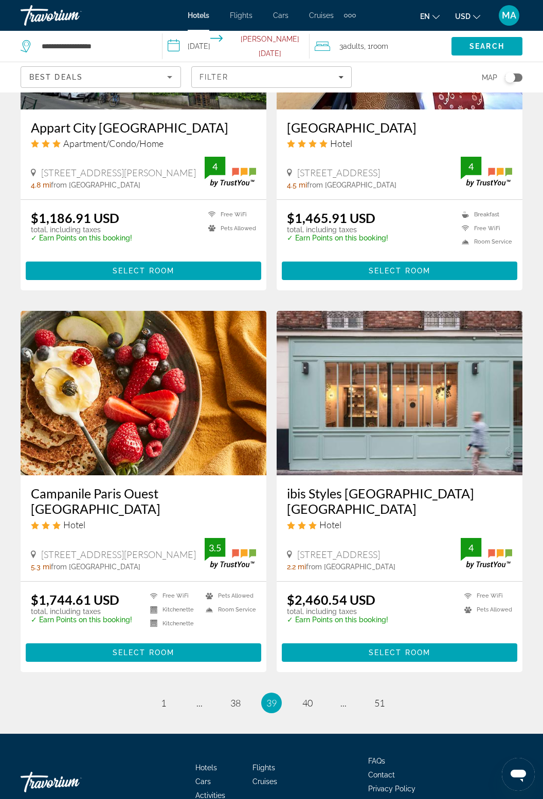
click at [228, 693] on li "page 38" at bounding box center [235, 703] width 21 height 21
click at [236, 698] on span "38" at bounding box center [235, 703] width 10 height 11
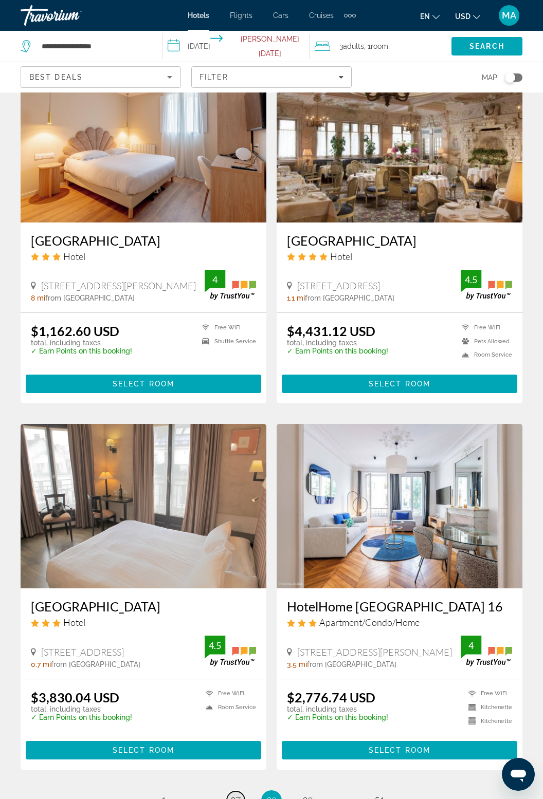
scroll to position [1597, 0]
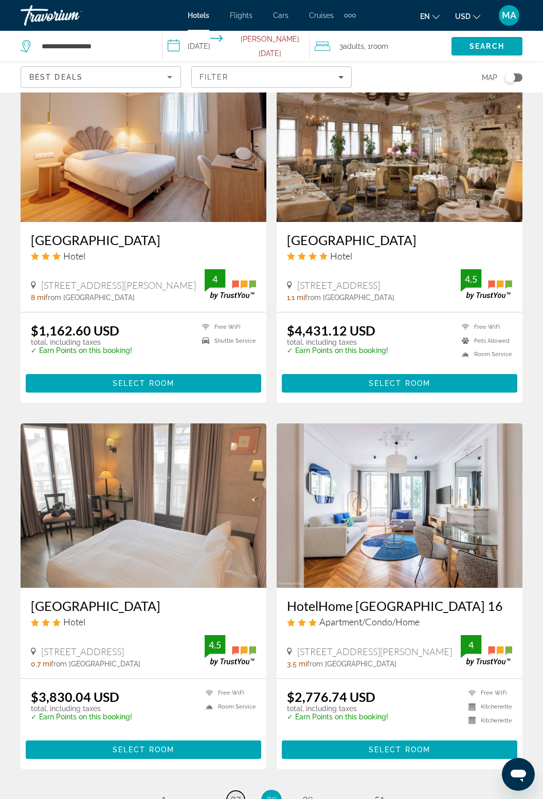
click at [231, 795] on span "37" at bounding box center [235, 800] width 10 height 11
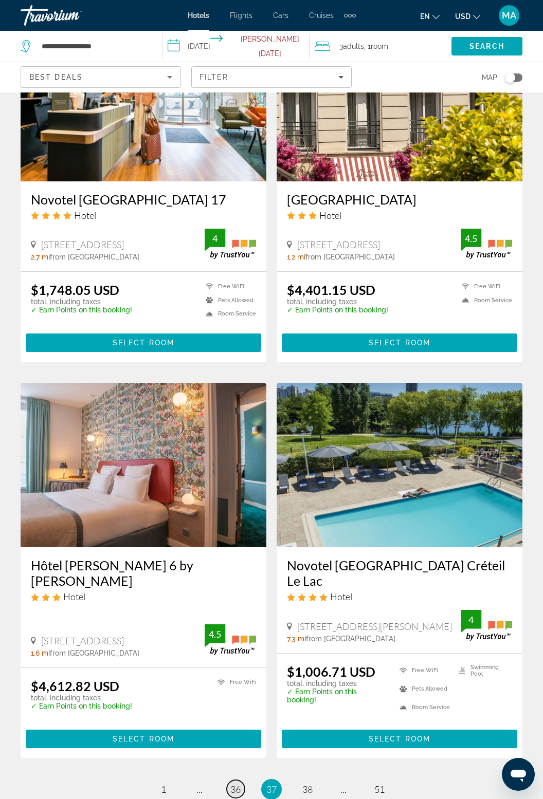
scroll to position [1598, 0]
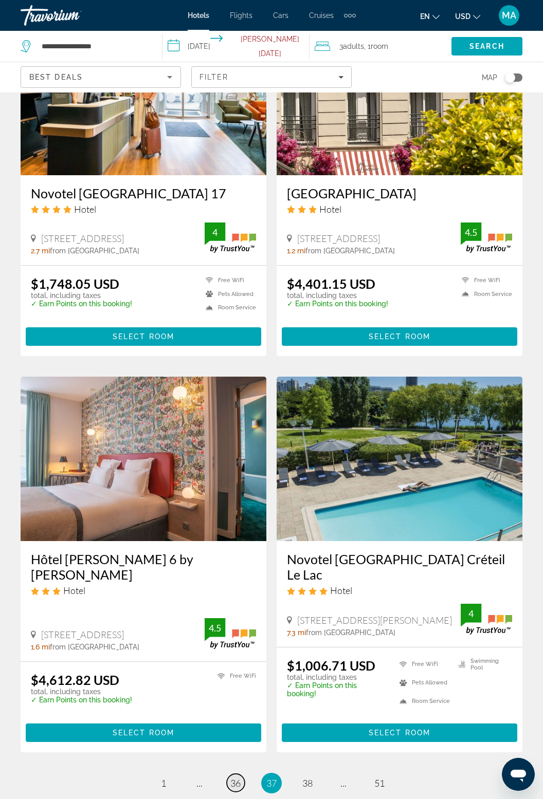
click at [238, 778] on span "36" at bounding box center [235, 783] width 10 height 11
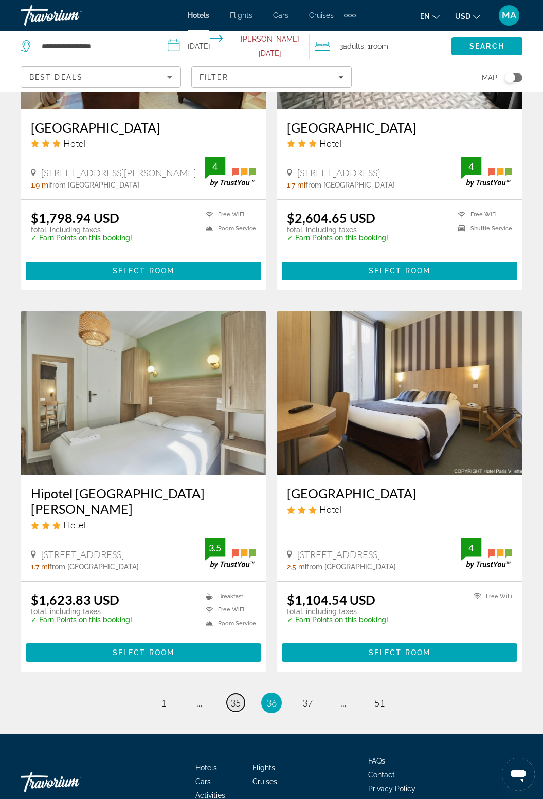
scroll to position [1683, 0]
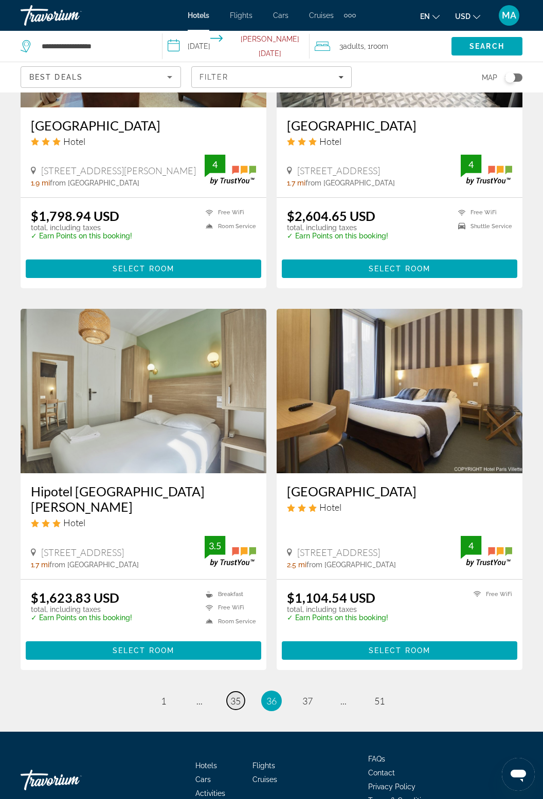
click at [240, 697] on span "35" at bounding box center [235, 701] width 10 height 11
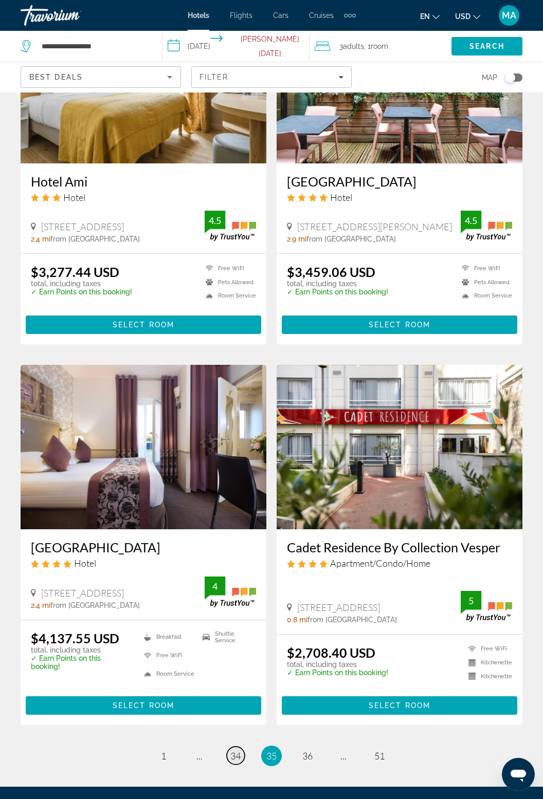
scroll to position [1659, 0]
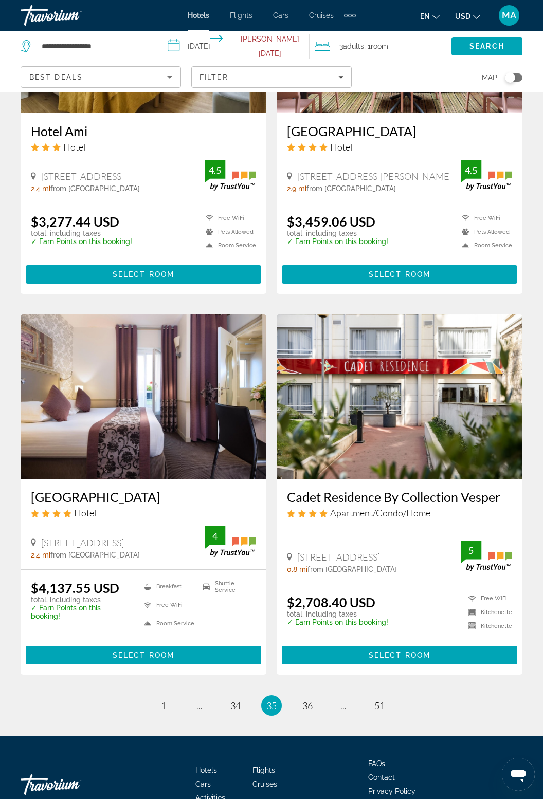
click at [461, 771] on li "Contact" at bounding box center [445, 776] width 154 height 11
click at [236, 697] on link "page 34" at bounding box center [236, 706] width 18 height 18
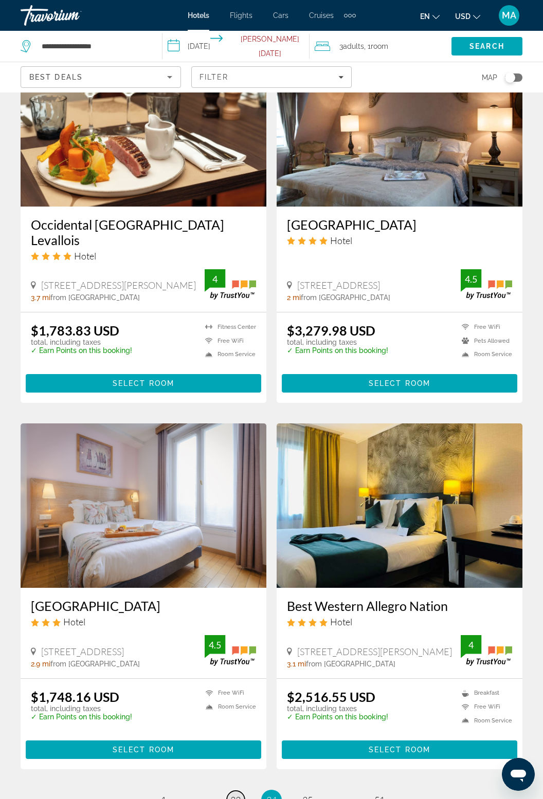
scroll to position [1692, 0]
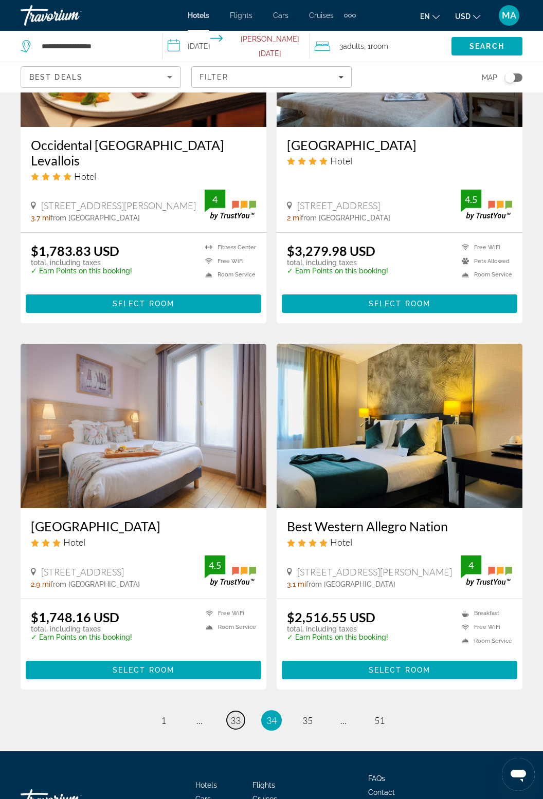
click at [237, 715] on span "33" at bounding box center [235, 720] width 10 height 11
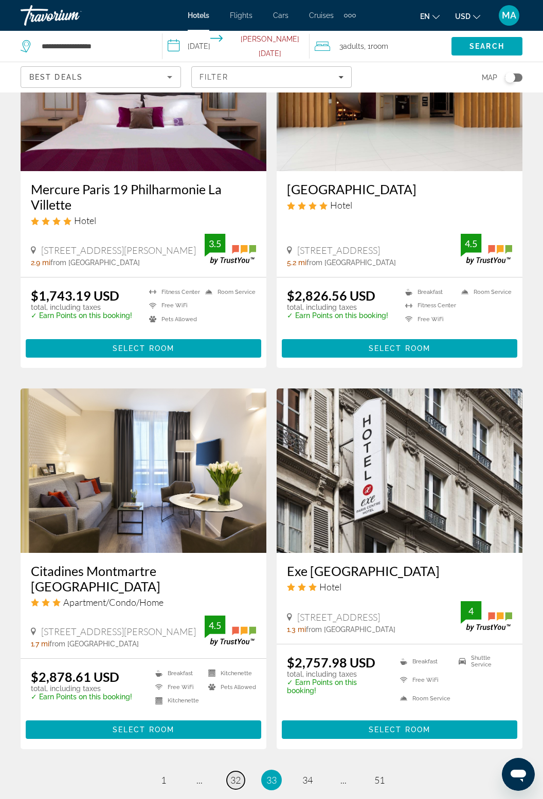
scroll to position [1633, 0]
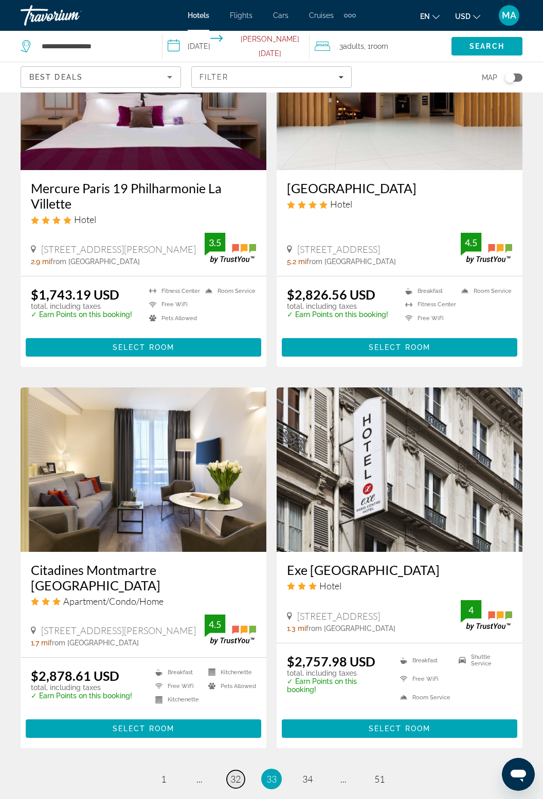
click at [240, 774] on span "32" at bounding box center [235, 779] width 10 height 11
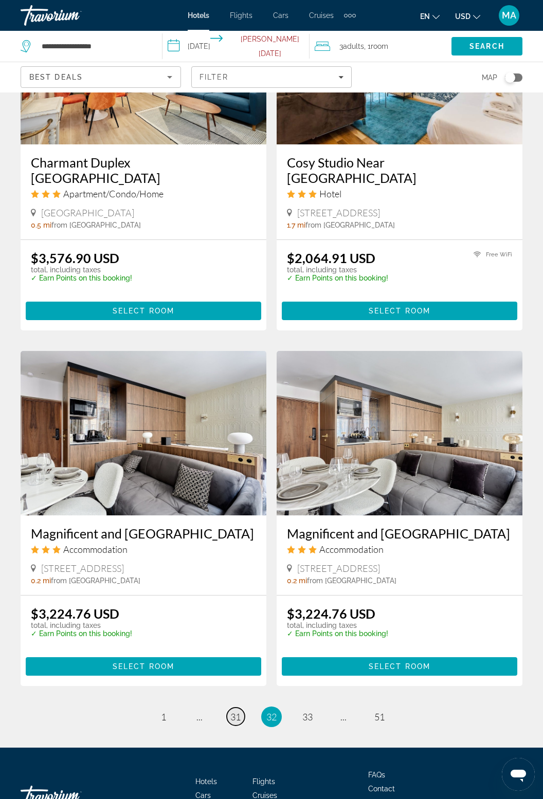
scroll to position [1695, 0]
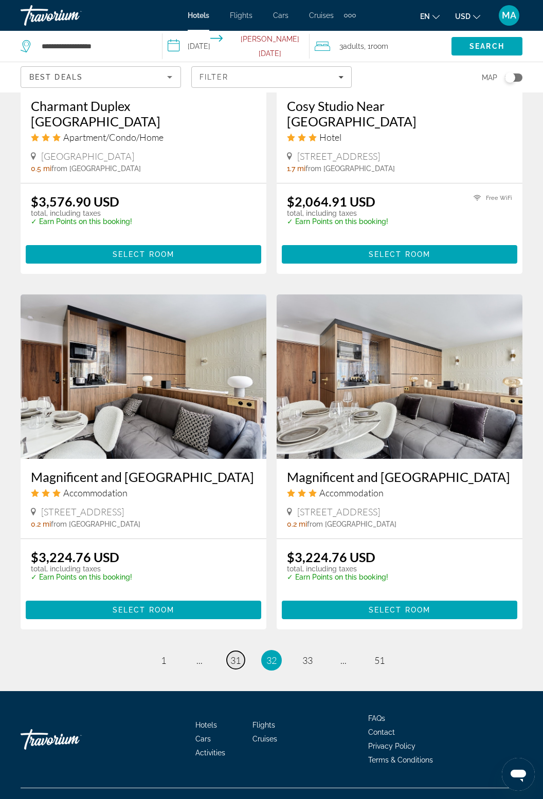
click at [229, 669] on link "page 31" at bounding box center [236, 660] width 18 height 18
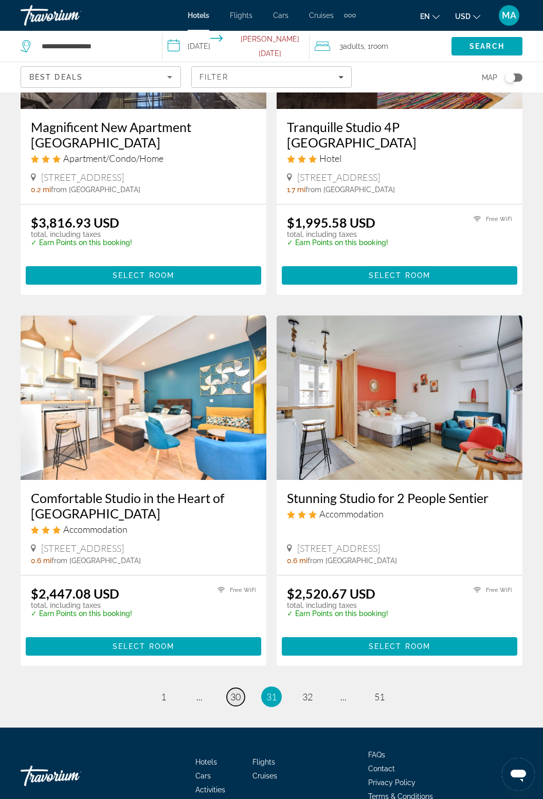
scroll to position [1685, 0]
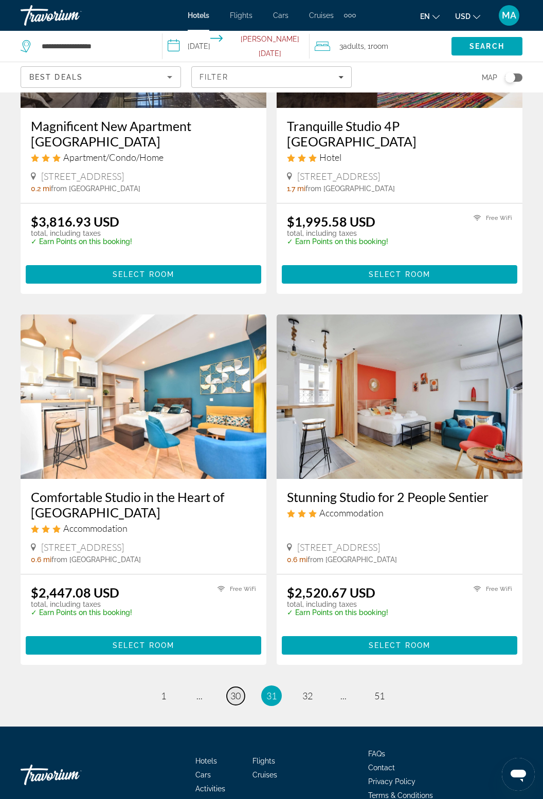
click at [239, 690] on span "30" at bounding box center [235, 695] width 10 height 11
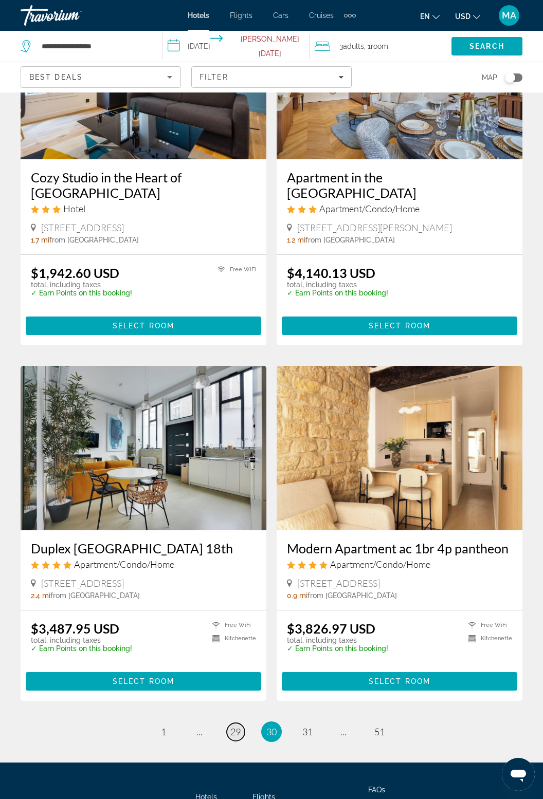
scroll to position [1669, 0]
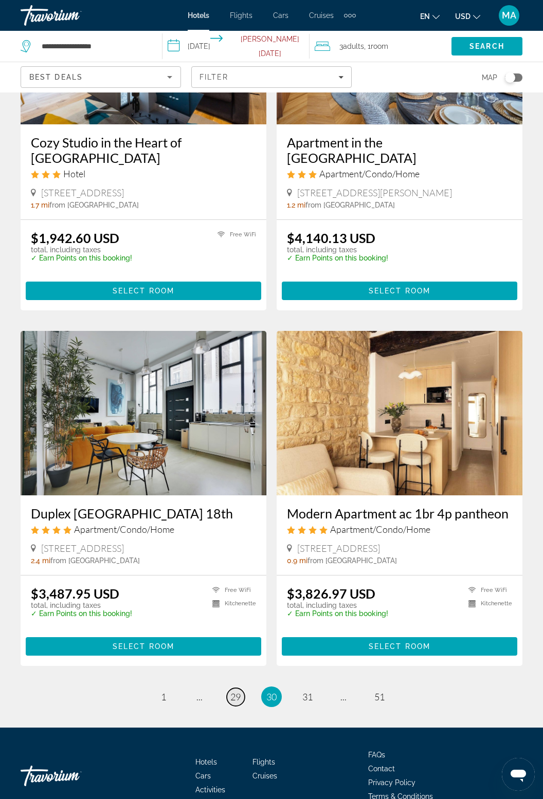
click at [236, 691] on span "29" at bounding box center [235, 696] width 10 height 11
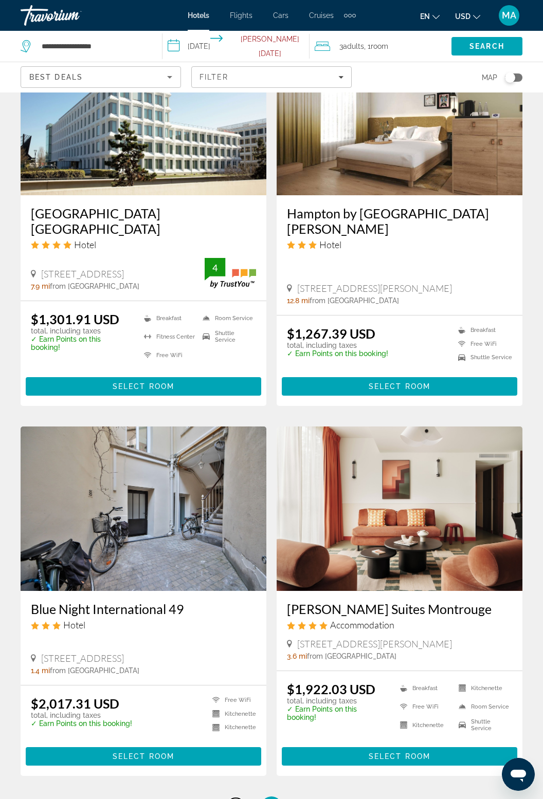
scroll to position [1670, 0]
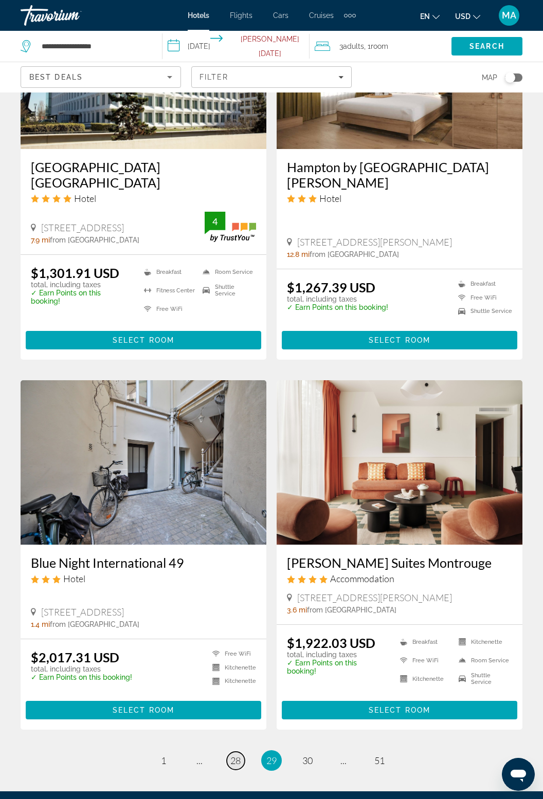
click at [230, 752] on link "page 28" at bounding box center [236, 761] width 18 height 18
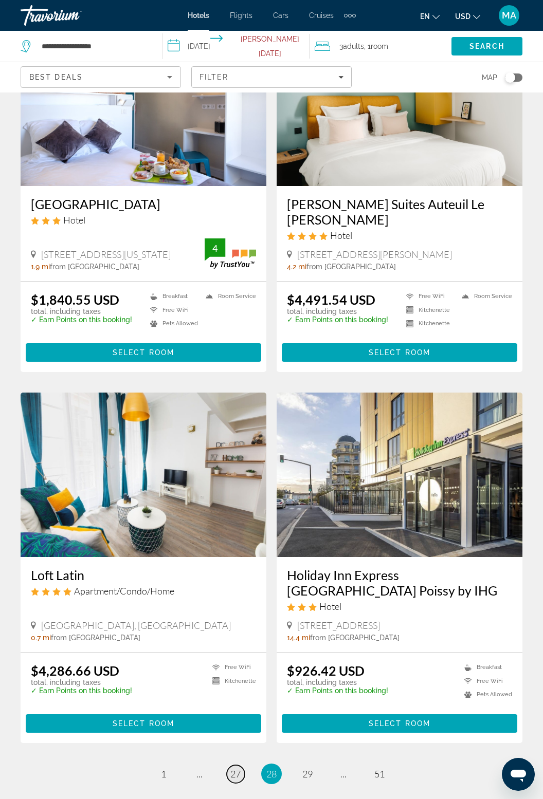
scroll to position [1681, 0]
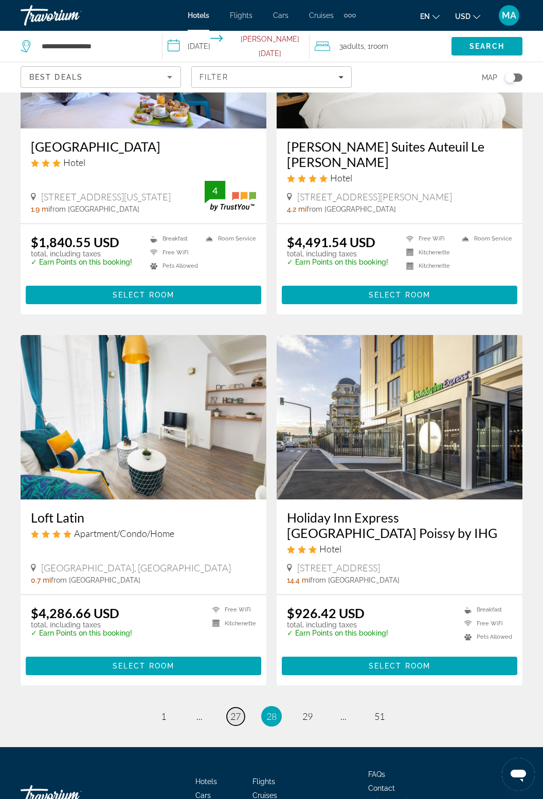
click at [243, 708] on link "page 27" at bounding box center [236, 717] width 18 height 18
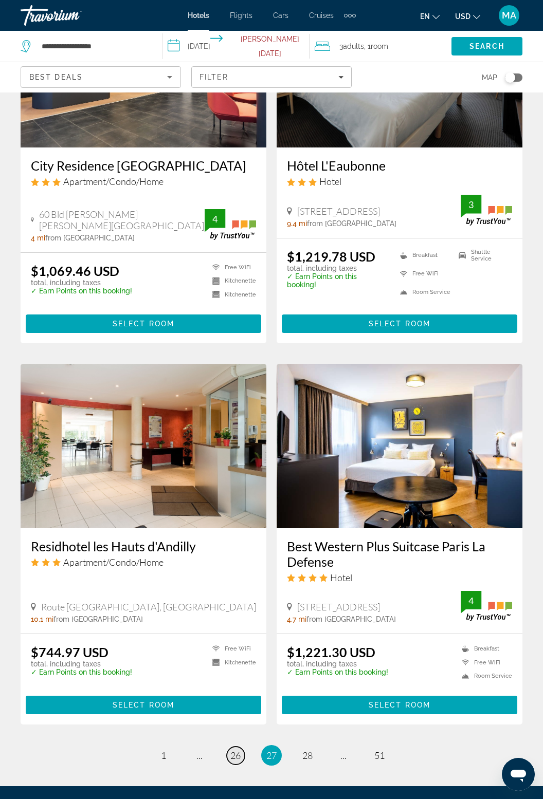
scroll to position [1665, 0]
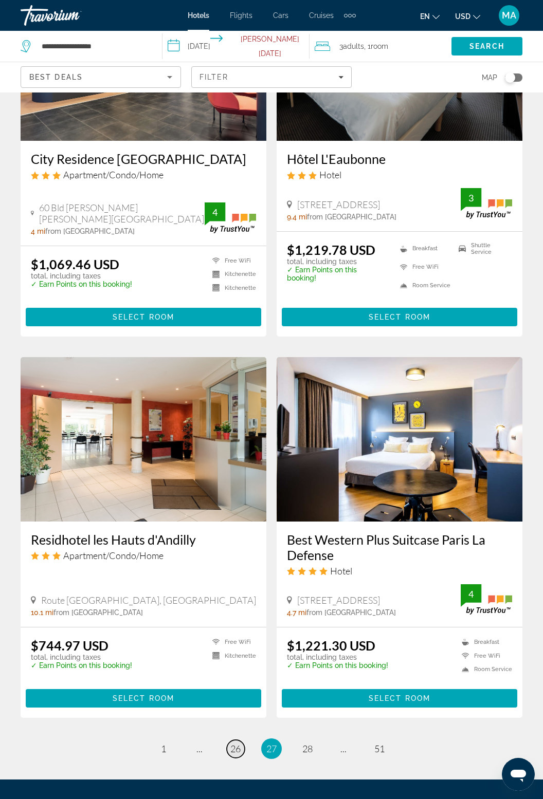
click at [241, 743] on span "26" at bounding box center [235, 748] width 10 height 11
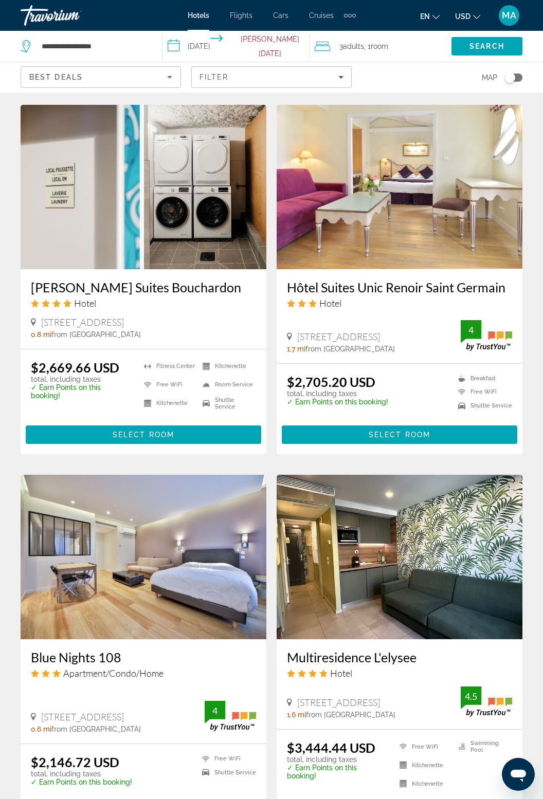
scroll to position [1576, 0]
